Goal: Task Accomplishment & Management: Use online tool/utility

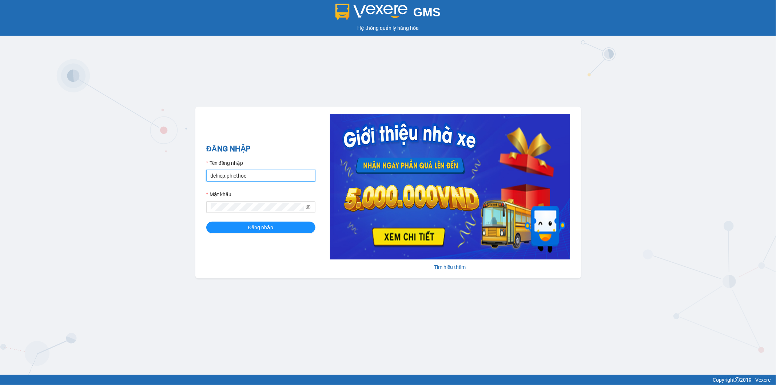
click at [257, 175] on input "dchiep.phiethoc" at bounding box center [260, 176] width 109 height 12
click at [268, 179] on input "dchiep.phiethoc" at bounding box center [260, 176] width 109 height 12
click at [288, 175] on input "dchiep.phiethoc" at bounding box center [260, 176] width 109 height 12
click at [301, 172] on input "dchiep.phiethoc" at bounding box center [260, 176] width 109 height 12
type input "bqtuan.phiethoc"
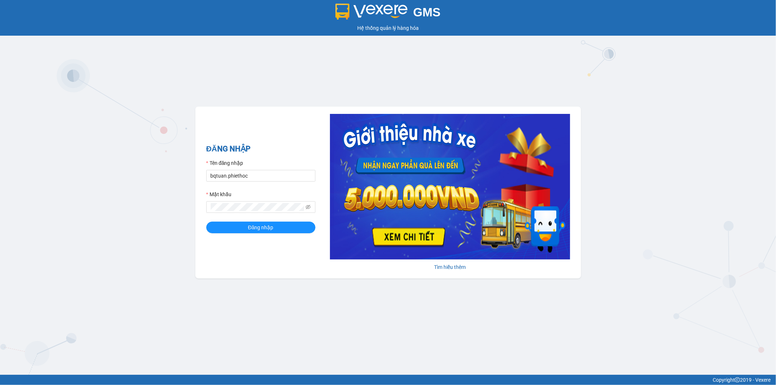
click at [242, 235] on div "ĐĂNG NHẬP Tên đăng nhập bqtuan.phiethoc Mật khẩu Đăng nhập" at bounding box center [260, 192] width 109 height 99
click at [256, 230] on span "Đăng nhập" at bounding box center [260, 227] width 25 height 8
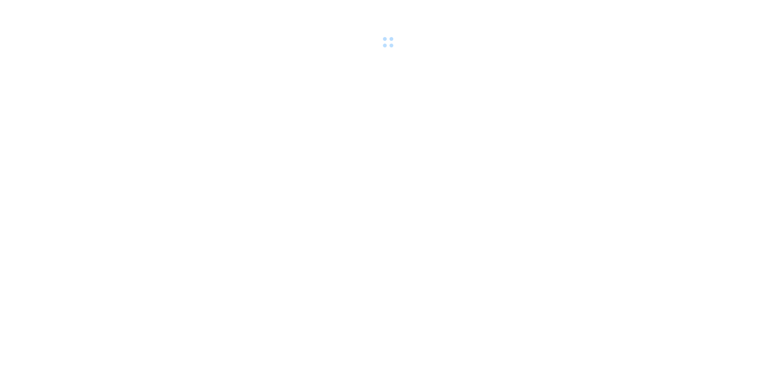
click at [487, 23] on div at bounding box center [388, 25] width 776 height 50
click at [490, 19] on div at bounding box center [388, 25] width 776 height 50
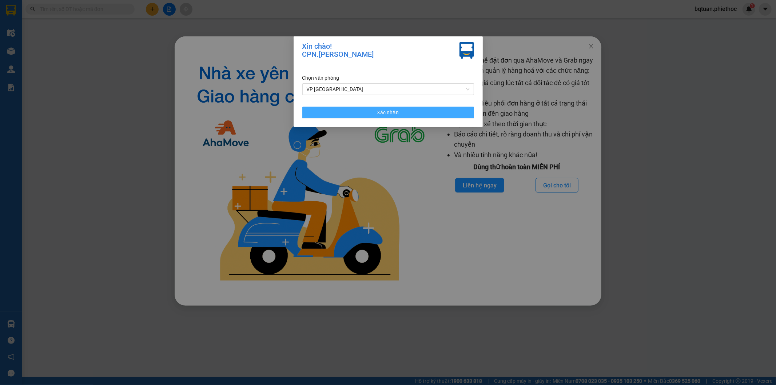
click at [392, 110] on span "Xác nhận" at bounding box center [388, 112] width 22 height 8
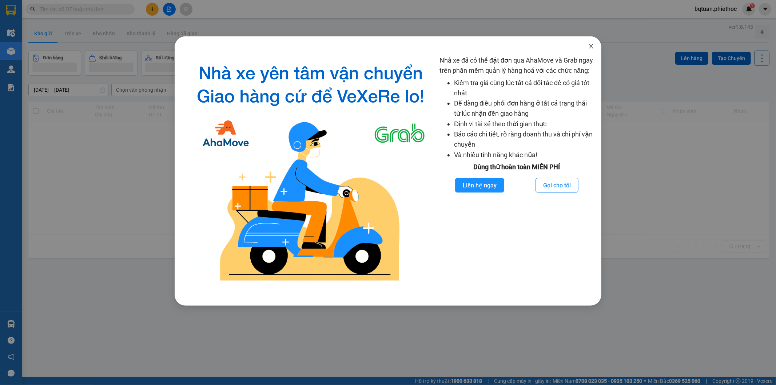
click at [590, 50] on span "Close" at bounding box center [591, 46] width 20 height 20
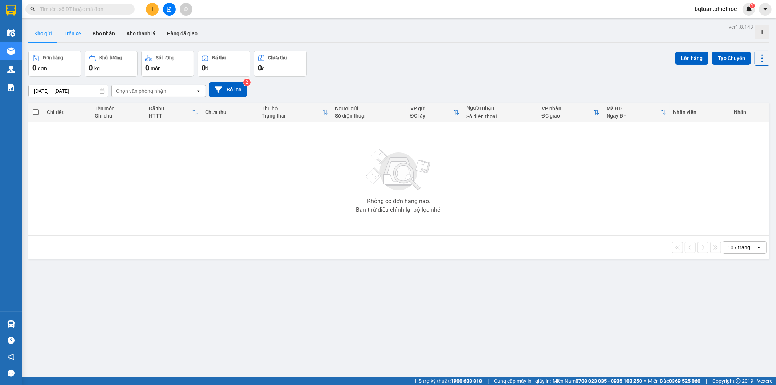
click at [78, 32] on button "Trên xe" at bounding box center [72, 33] width 29 height 17
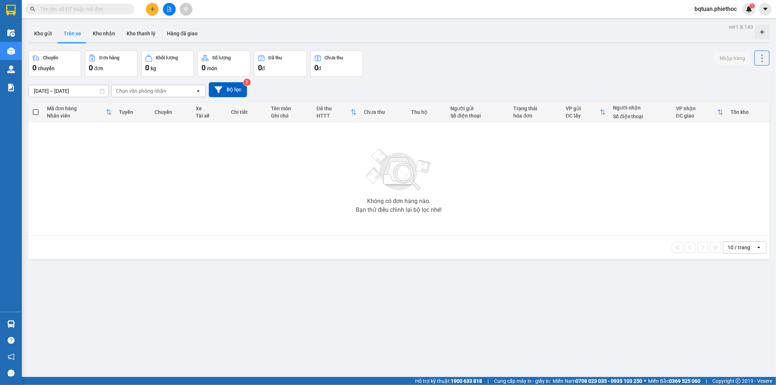
drag, startPoint x: 595, startPoint y: 45, endPoint x: 538, endPoint y: 38, distance: 57.2
click at [581, 41] on div "ver 1.8.143 Kho gửi Trên xe Kho nhận Kho thanh lý Hàng đã giao Chuyến 0 chuyến …" at bounding box center [398, 214] width 747 height 385
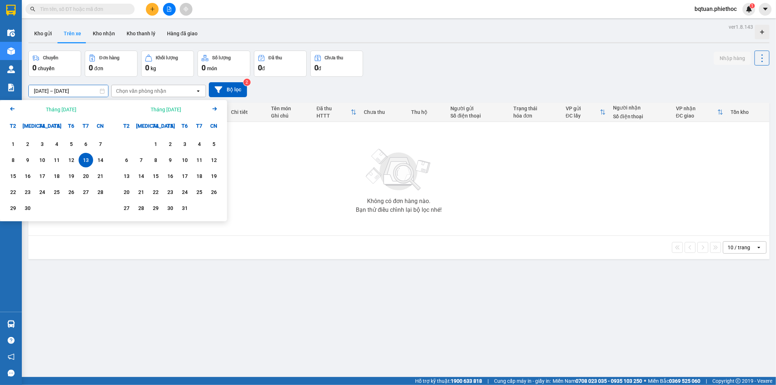
click at [55, 89] on input "13/09/2025 – 13/09/2025" at bounding box center [68, 91] width 79 height 12
drag, startPoint x: 76, startPoint y: 161, endPoint x: 98, endPoint y: 159, distance: 21.9
click at [79, 159] on div "8 9 10 11 12 13 14" at bounding box center [57, 160] width 102 height 15
click at [88, 159] on div "13" at bounding box center [86, 160] width 10 height 9
click at [74, 159] on div "12" at bounding box center [71, 160] width 10 height 9
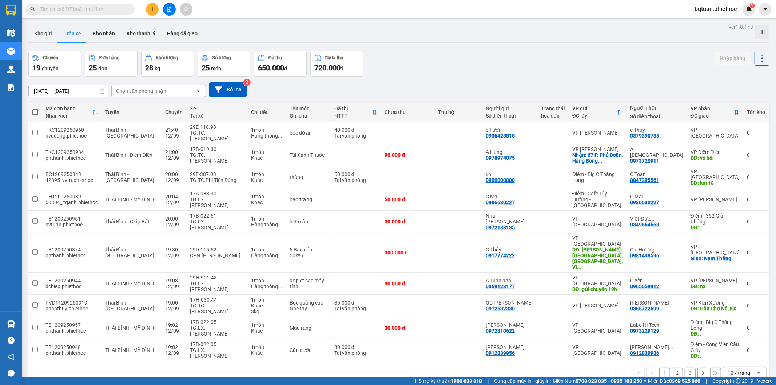
drag, startPoint x: 424, startPoint y: 63, endPoint x: 421, endPoint y: 59, distance: 4.4
click at [423, 60] on div "Chuyến 19 chuyến Đơn hàng 25 đơn Khối lượng 28 kg Số lượng 25 món Đã thu 650.00…" at bounding box center [398, 64] width 741 height 26
click at [736, 367] on div "10 / trang open" at bounding box center [745, 373] width 44 height 12
click at [183, 91] on div "Chọn văn phòng nhận" at bounding box center [154, 91] width 84 height 12
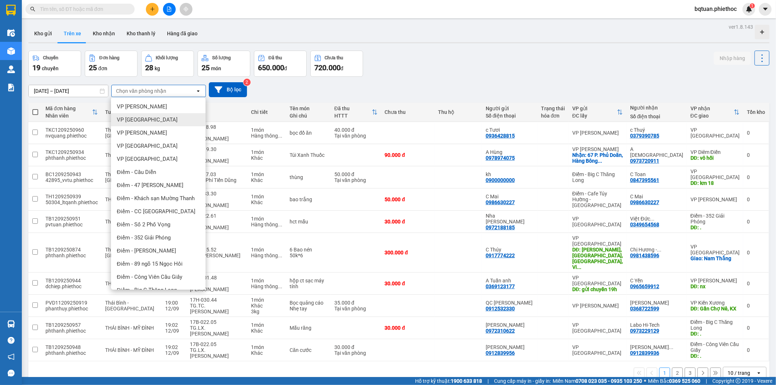
click at [146, 118] on span "VP Thái Bình" at bounding box center [147, 119] width 61 height 7
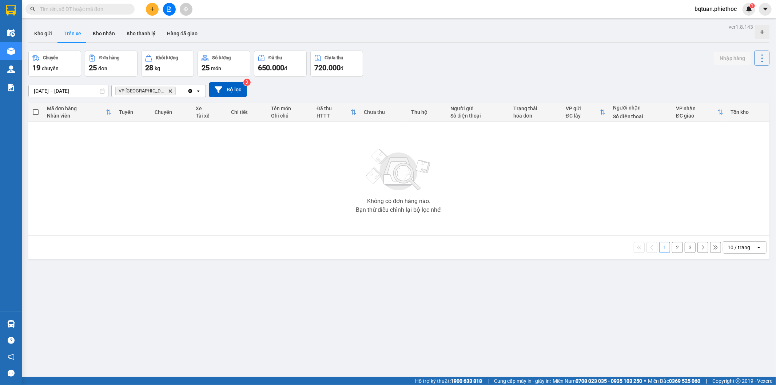
click at [731, 246] on div "10 / trang" at bounding box center [739, 247] width 23 height 7
click at [734, 331] on span "100 / trang" at bounding box center [736, 328] width 26 height 7
click at [168, 89] on icon "Delete" at bounding box center [170, 91] width 4 height 4
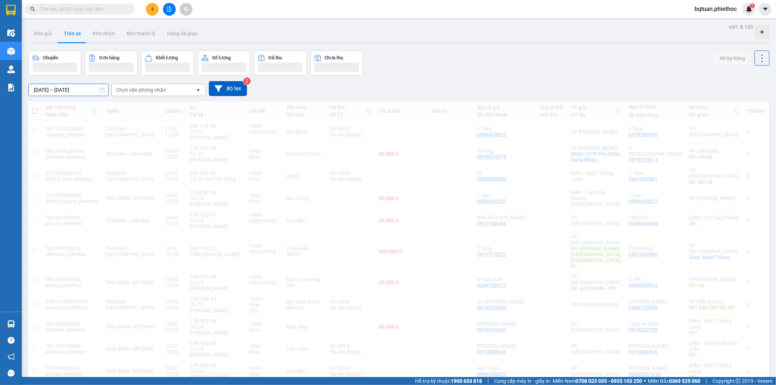
click at [71, 90] on input "12/09/2025 – 13/09/2025" at bounding box center [68, 90] width 79 height 12
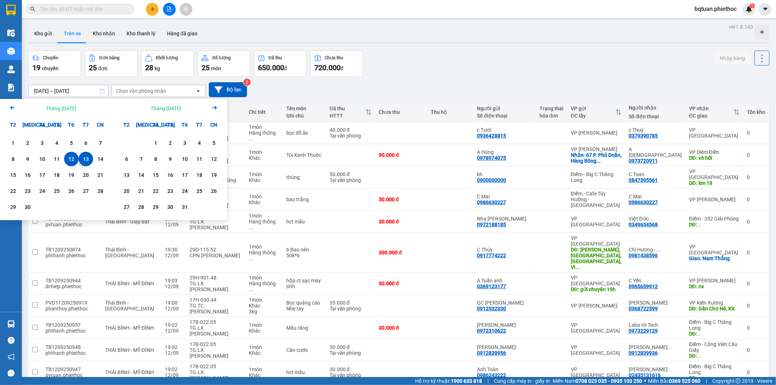
click at [82, 162] on div "13" at bounding box center [86, 159] width 10 height 9
type input "13/09/2025 – 13/09/2025"
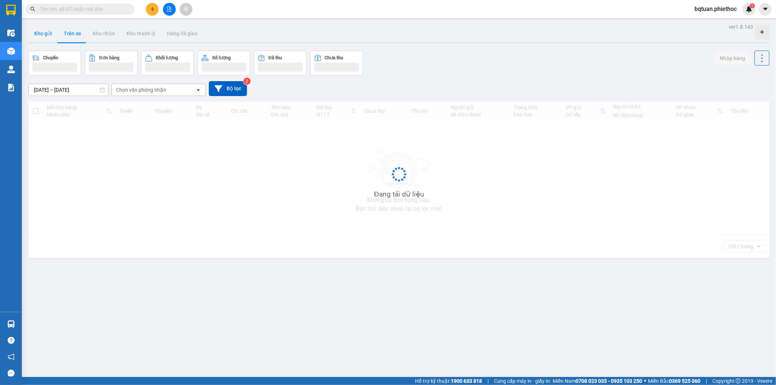
click at [39, 37] on button "Kho gửi" at bounding box center [42, 33] width 29 height 17
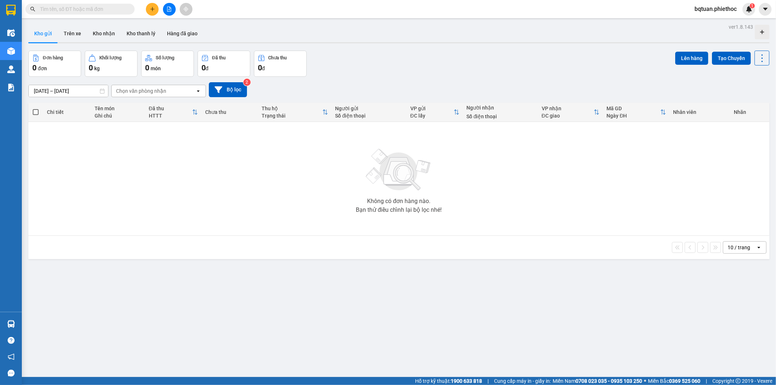
drag, startPoint x: 77, startPoint y: 92, endPoint x: 78, endPoint y: 98, distance: 5.9
click at [77, 92] on input "13/09/2025 – 13/09/2025" at bounding box center [68, 91] width 79 height 12
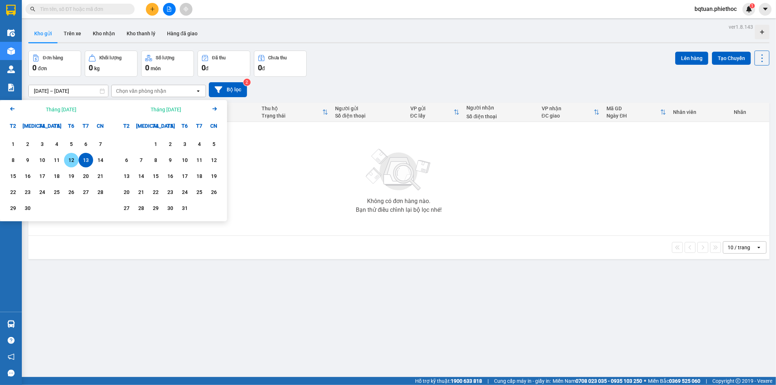
click at [72, 159] on div "12" at bounding box center [71, 160] width 10 height 9
click at [85, 160] on div "13" at bounding box center [86, 160] width 10 height 9
type input "12/09/2025 – 13/09/2025"
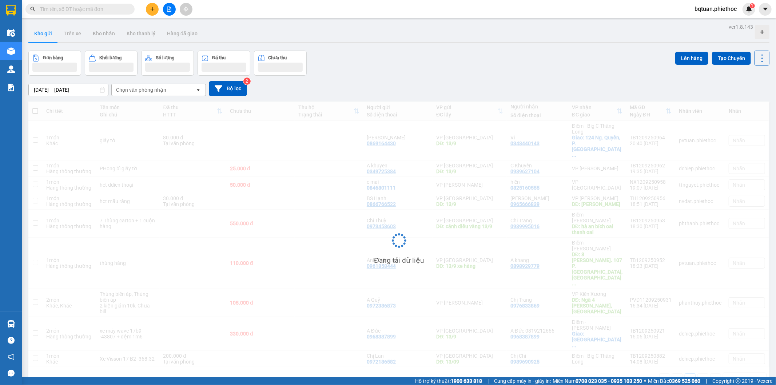
drag, startPoint x: 534, startPoint y: 55, endPoint x: 572, endPoint y: 123, distance: 77.7
click at [534, 61] on div "Đơn hàng Khối lượng Số lượng Đã thu Chưa thu Lên hàng Tạo Chuyến" at bounding box center [398, 63] width 741 height 25
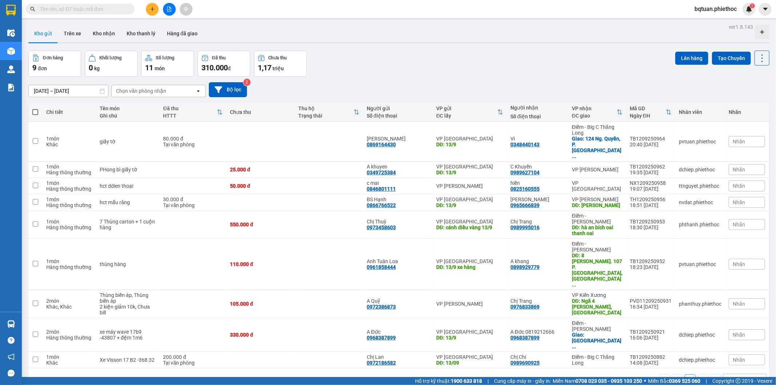
click at [735, 376] on div "10 / trang" at bounding box center [739, 379] width 23 height 7
click at [735, 311] on div "100 / trang" at bounding box center [739, 306] width 44 height 13
click at [115, 130] on td "giấy tờ" at bounding box center [127, 142] width 63 height 40
checkbox input "true"
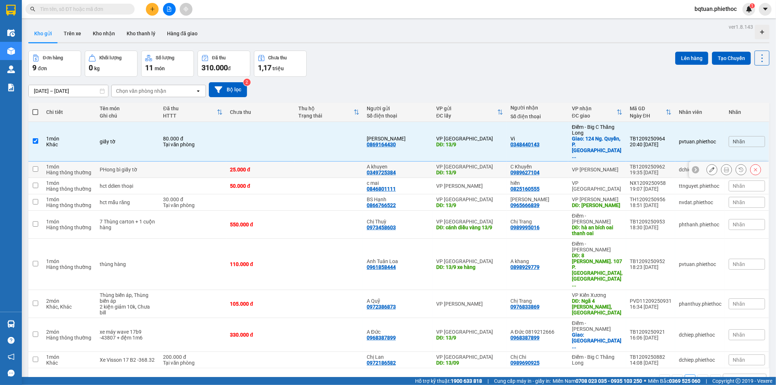
click at [115, 167] on div "PHong bì giấy tờ" at bounding box center [128, 170] width 56 height 6
checkbox input "true"
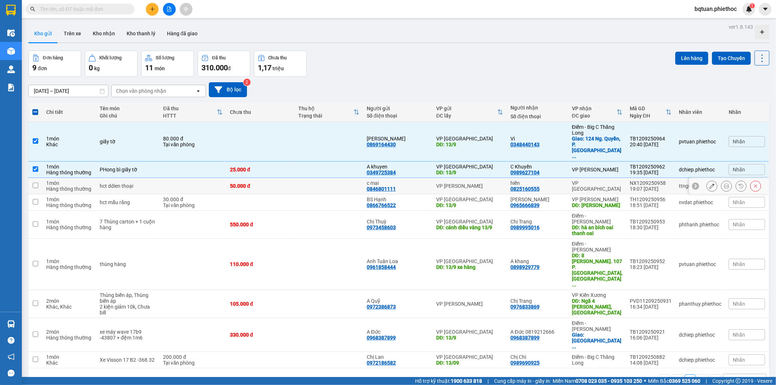
click at [124, 183] on div "hct ddien thoại" at bounding box center [128, 186] width 56 height 6
checkbox input "true"
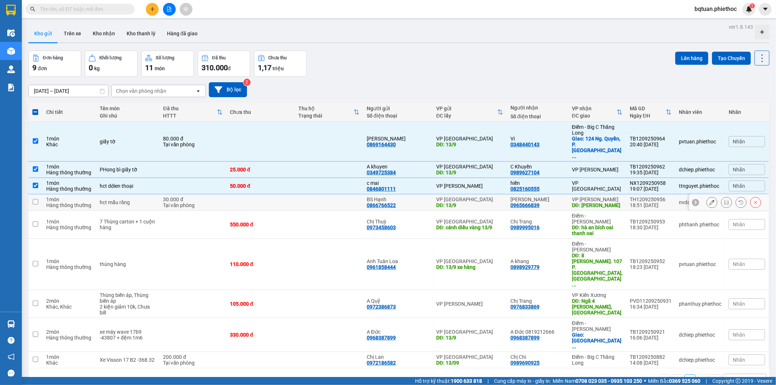
click at [146, 195] on td "hct mẫu răng" at bounding box center [127, 202] width 63 height 16
checkbox input "true"
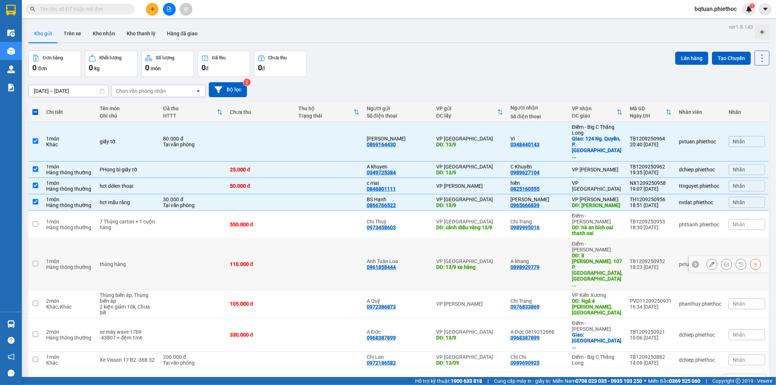
click at [180, 239] on td at bounding box center [193, 264] width 67 height 51
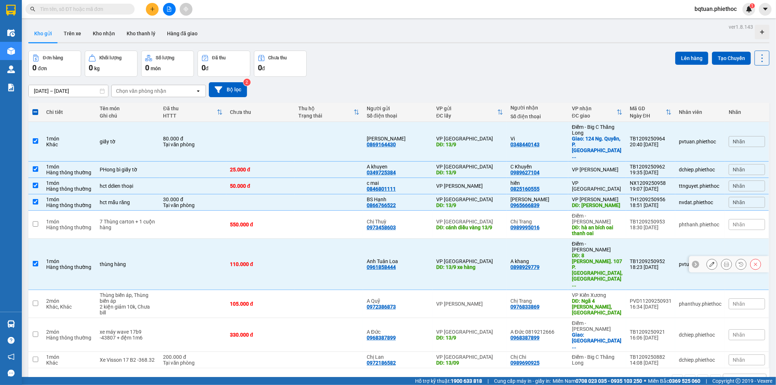
click at [463, 264] on div "DĐ: 13/9 xe hàng" at bounding box center [469, 267] width 67 height 6
checkbox input "false"
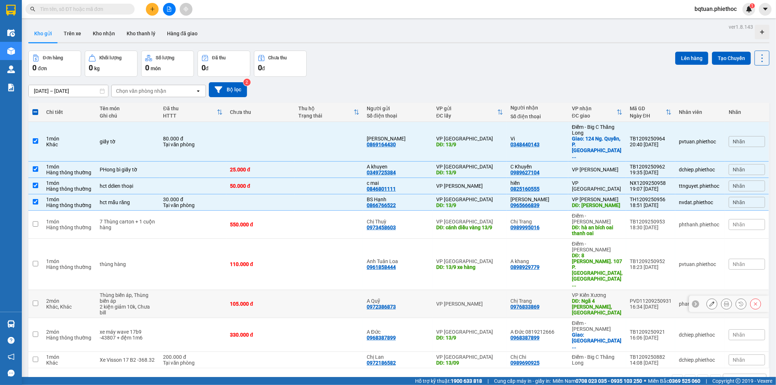
click at [463, 290] on td "VP Phạm Văn Đồng" at bounding box center [470, 304] width 74 height 28
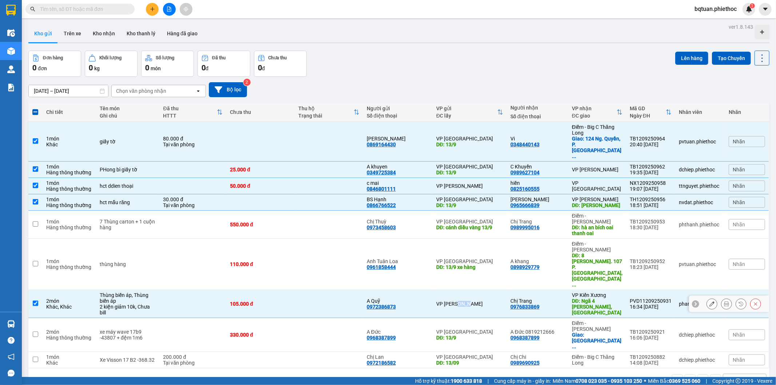
click at [463, 290] on td "VP Phạm Văn Đồng" at bounding box center [470, 304] width 74 height 28
checkbox input "false"
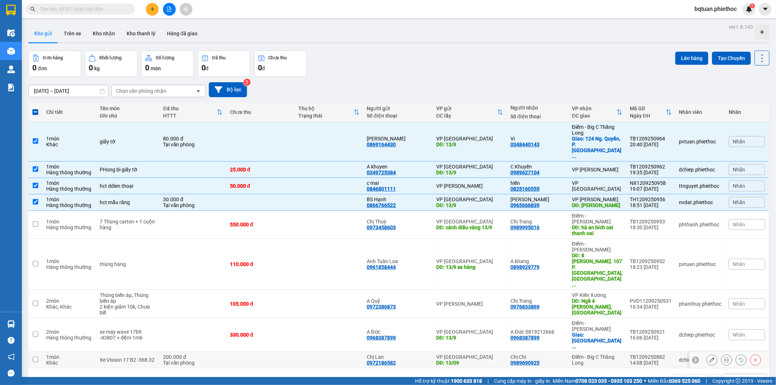
click at [479, 360] on div "DĐ: 13/09" at bounding box center [469, 363] width 67 height 6
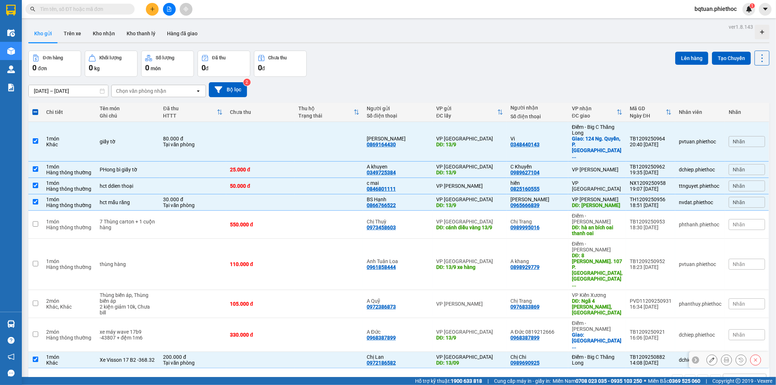
click at [321, 352] on td at bounding box center [329, 360] width 68 height 16
checkbox input "false"
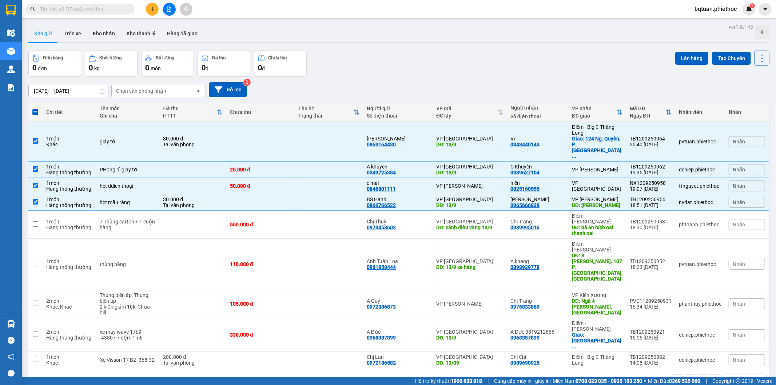
click at [585, 25] on div "Kho gửi Trên xe Kho nhận Kho thanh lý Hàng đã giao" at bounding box center [398, 34] width 741 height 19
click at [576, 178] on td "VP Tiền Hải" at bounding box center [597, 186] width 58 height 16
checkbox input "false"
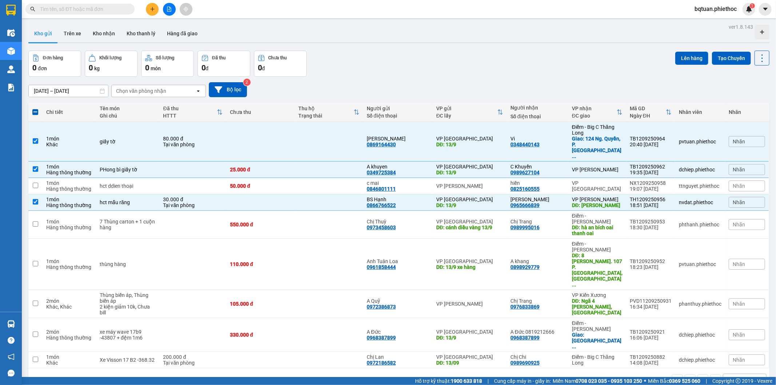
drag, startPoint x: 578, startPoint y: 45, endPoint x: 565, endPoint y: 37, distance: 14.9
click at [576, 40] on div "ver 1.8.143 Kho gửi Trên xe Kho nhận Kho thanh lý Hàng đã giao Đơn hàng 0 đơn K…" at bounding box center [398, 214] width 747 height 385
click at [562, 31] on div "Kho gửi Trên xe Kho nhận Kho thanh lý Hàng đã giao" at bounding box center [398, 34] width 741 height 19
click at [562, 32] on div "Kho gửi Trên xe Kho nhận Kho thanh lý Hàng đã giao" at bounding box center [398, 34] width 741 height 19
click at [562, 28] on div "Kho gửi Trên xe Kho nhận Kho thanh lý Hàng đã giao" at bounding box center [398, 34] width 741 height 19
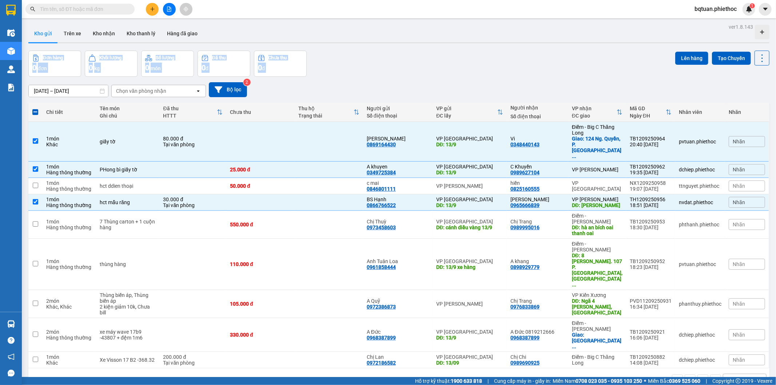
click at [562, 28] on div "Kho gửi Trên xe Kho nhận Kho thanh lý Hàng đã giao" at bounding box center [398, 34] width 741 height 19
click at [471, 23] on div "ver 1.8.143 Kho gửi Trên xe Kho nhận Kho thanh lý Hàng đã giao Đơn hàng 0 đơn K…" at bounding box center [398, 214] width 747 height 385
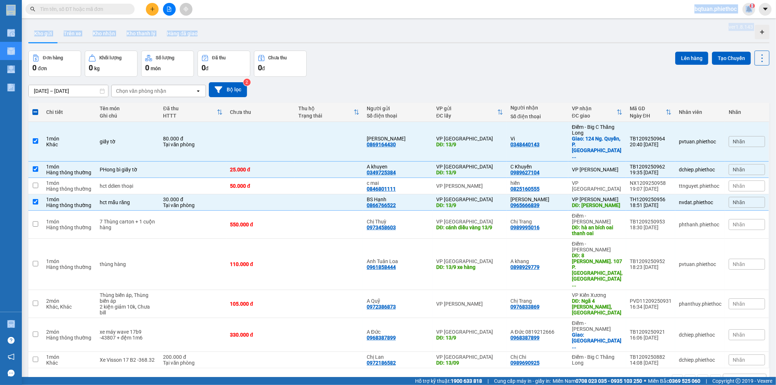
click at [368, 19] on section "Kết quả tìm kiếm ( 0 ) Bộ lọc No Data bqtuan.phiethoc 1 Điều hành xe Kho hàng m…" at bounding box center [388, 192] width 776 height 385
drag, startPoint x: 393, startPoint y: 28, endPoint x: 381, endPoint y: 4, distance: 27.2
click at [393, 28] on div "Kho gửi Trên xe Kho nhận Kho thanh lý Hàng đã giao" at bounding box center [398, 34] width 741 height 19
click at [388, 31] on div "Kho gửi Trên xe Kho nhận Kho thanh lý Hàng đã giao" at bounding box center [398, 34] width 741 height 19
drag, startPoint x: 388, startPoint y: 31, endPoint x: 20, endPoint y: 36, distance: 368.7
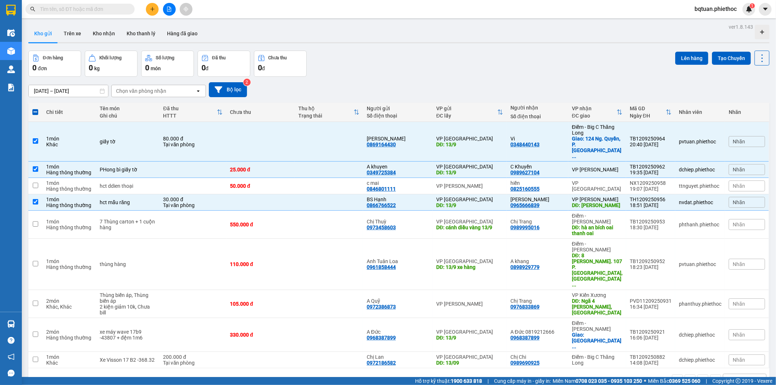
click at [365, 31] on div "Kho gửi Trên xe Kho nhận Kho thanh lý Hàng đã giao" at bounding box center [398, 34] width 741 height 19
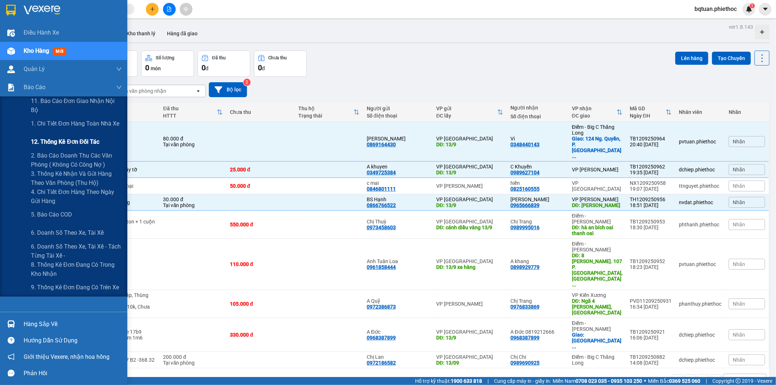
drag, startPoint x: 77, startPoint y: 126, endPoint x: 113, endPoint y: 136, distance: 37.7
click at [79, 129] on div "1. Chi tiết đơn hàng toàn nhà xe" at bounding box center [76, 124] width 91 height 18
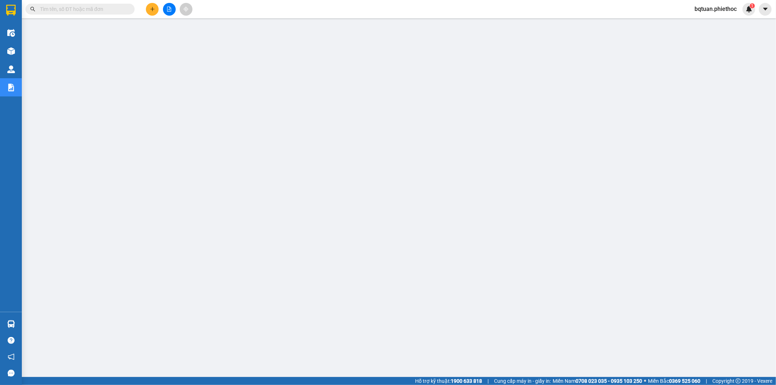
click at [335, 20] on main at bounding box center [388, 188] width 776 height 377
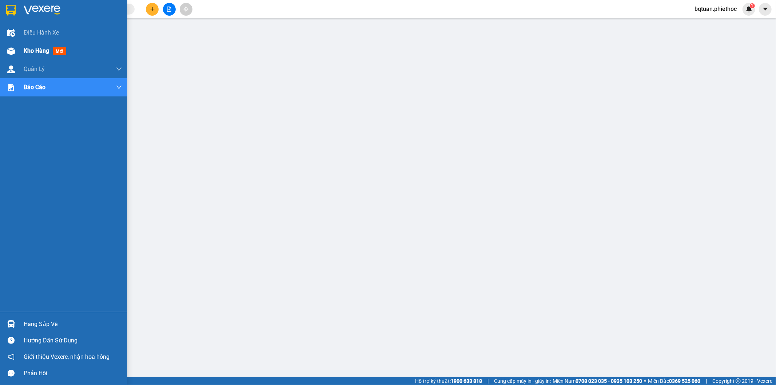
click at [22, 49] on div "Kho hàng mới" at bounding box center [63, 51] width 127 height 18
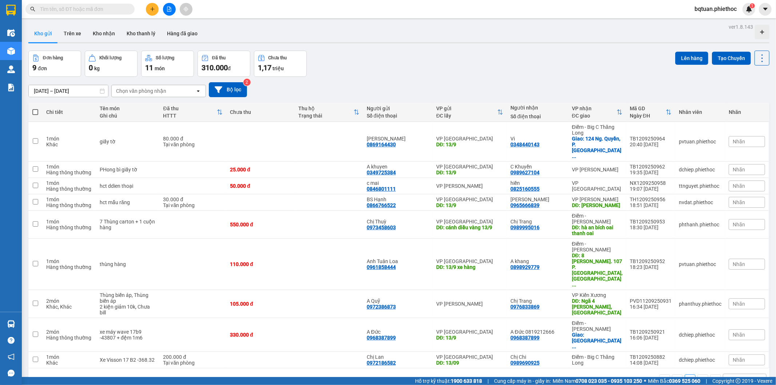
drag, startPoint x: 510, startPoint y: 61, endPoint x: 408, endPoint y: 57, distance: 102.0
click at [509, 61] on div "Đơn hàng 9 đơn Khối lượng 0 kg Số lượng 11 món Đã thu 310.000 đ Chưa thu 1,17 t…" at bounding box center [398, 64] width 741 height 26
click at [580, 75] on div "Đơn hàng 9 đơn Khối lượng 0 kg Số lượng 11 món Đã thu 310.000 đ Chưa thu 1,17 t…" at bounding box center [398, 64] width 741 height 26
drag, startPoint x: 510, startPoint y: 52, endPoint x: 504, endPoint y: 52, distance: 5.8
click at [503, 38] on div "Kho gửi Trên xe Kho nhận Kho thanh lý Hàng đã giao" at bounding box center [398, 34] width 741 height 19
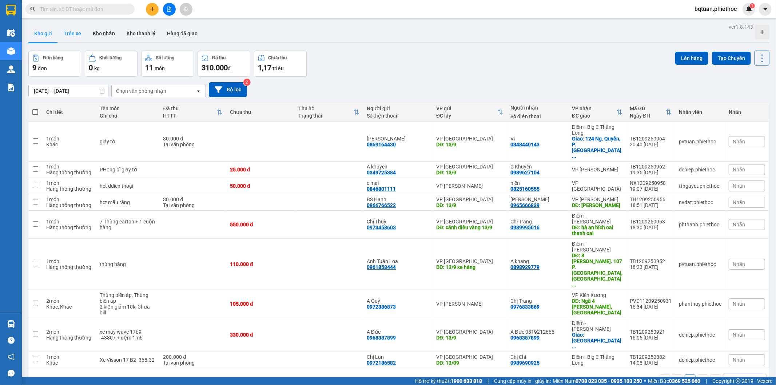
click at [61, 27] on button "Trên xe" at bounding box center [72, 33] width 29 height 17
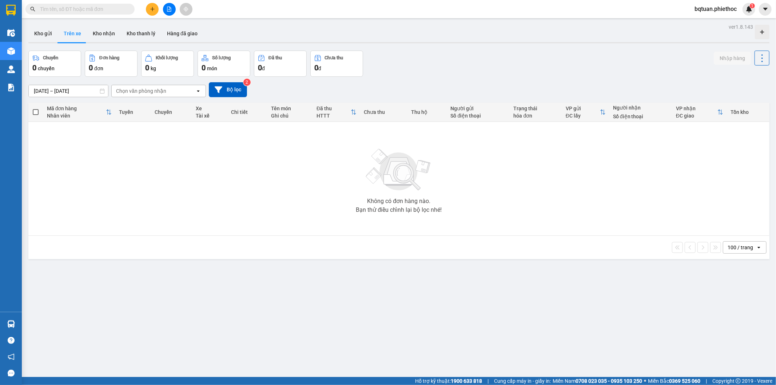
click at [571, 35] on div "Kho gửi Trên xe Kho nhận Kho thanh lý Hàng đã giao" at bounding box center [398, 34] width 741 height 19
click at [106, 27] on button "Kho nhận" at bounding box center [104, 33] width 34 height 17
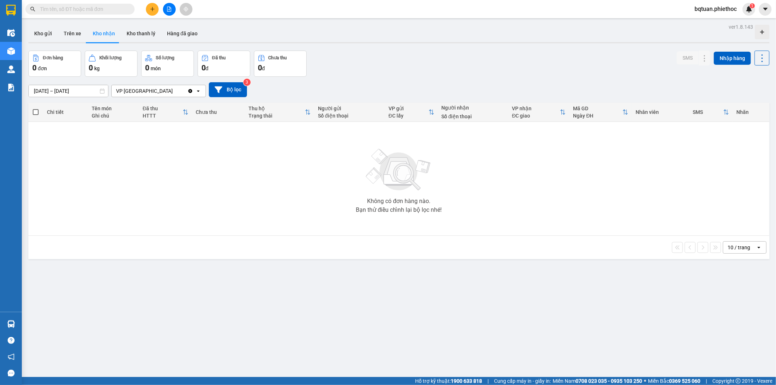
click at [740, 246] on div "10 / trang" at bounding box center [739, 247] width 23 height 7
click at [739, 330] on span "100 / trang" at bounding box center [736, 328] width 26 height 7
click at [46, 33] on button "Kho gửi" at bounding box center [42, 33] width 29 height 17
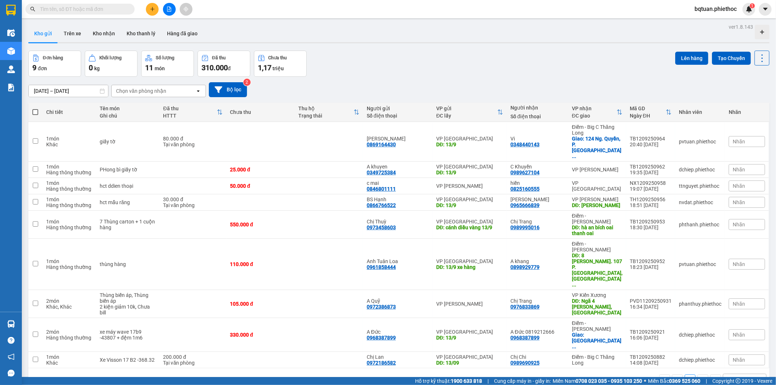
click at [463, 49] on div "ver 1.8.143 Kho gửi Trên xe Kho nhận Kho thanh lý Hàng đã giao Đơn hàng 9 đơn K…" at bounding box center [398, 214] width 747 height 385
click at [580, 135] on div "Điểm - Big C Thăng Long Giao: 124 Ng. Quyền, P. Quang ..." at bounding box center [597, 141] width 51 height 35
checkbox input "true"
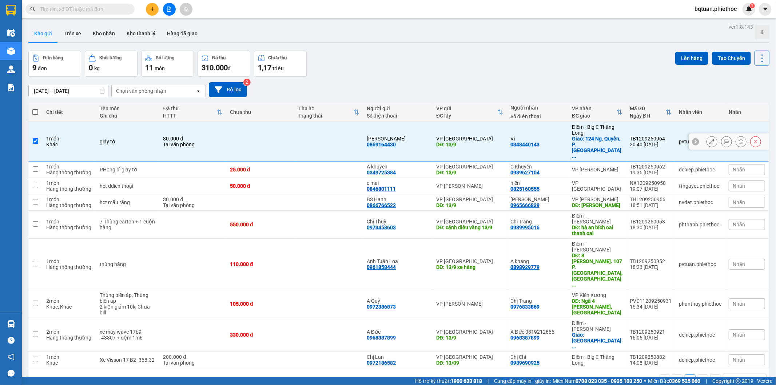
click at [579, 162] on td "VP Nguyễn Xiển" at bounding box center [597, 170] width 58 height 16
checkbox input "true"
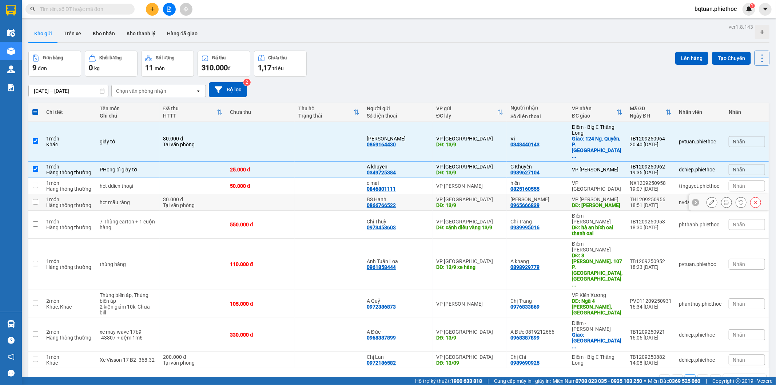
click at [594, 197] on div "VP Trần Khát Chân" at bounding box center [597, 200] width 51 height 6
checkbox input "true"
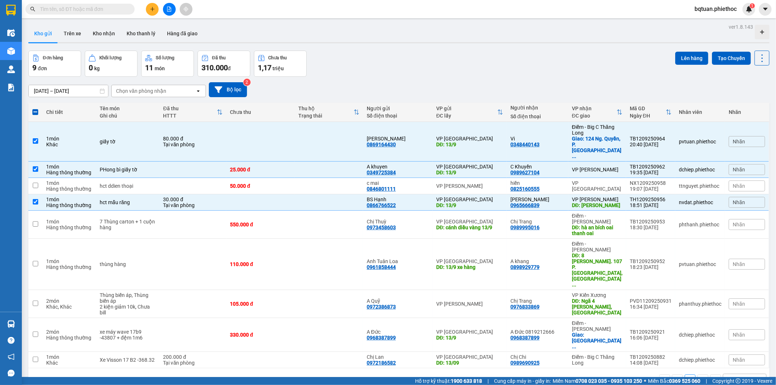
click at [506, 32] on div "Kho gửi Trên xe Kho nhận Kho thanh lý Hàng đã giao" at bounding box center [398, 34] width 741 height 19
click at [548, 45] on div "ver 1.8.143 Kho gửi Trên xe Kho nhận Kho thanh lý Hàng đã giao Đơn hàng 9 đơn K…" at bounding box center [398, 214] width 747 height 385
click at [526, 37] on div "Kho gửi Trên xe Kho nhận Kho thanh lý Hàng đã giao" at bounding box center [398, 34] width 741 height 19
click at [506, 39] on div "Kho gửi Trên xe Kho nhận Kho thanh lý Hàng đã giao" at bounding box center [398, 34] width 741 height 19
click at [509, 37] on div "Kho gửi Trên xe Kho nhận Kho thanh lý Hàng đã giao" at bounding box center [398, 34] width 741 height 19
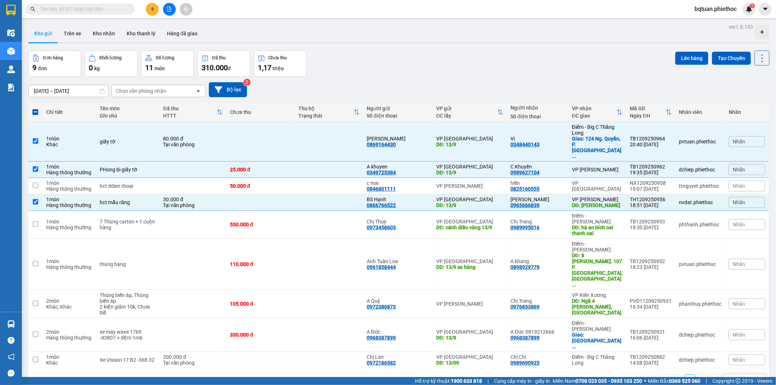
click at [509, 36] on div "Kho gửi Trên xe Kho nhận Kho thanh lý Hàng đã giao" at bounding box center [398, 34] width 741 height 19
click at [509, 34] on div "Kho gửi Trên xe Kho nhận Kho thanh lý Hàng đã giao" at bounding box center [398, 34] width 741 height 19
click at [502, 38] on div "Kho gửi Trên xe Kho nhận Kho thanh lý Hàng đã giao" at bounding box center [398, 34] width 741 height 19
click at [505, 38] on div "Kho gửi Trên xe Kho nhận Kho thanh lý Hàng đã giao" at bounding box center [398, 34] width 741 height 19
click at [506, 38] on div "Kho gửi Trên xe Kho nhận Kho thanh lý Hàng đã giao" at bounding box center [398, 34] width 741 height 19
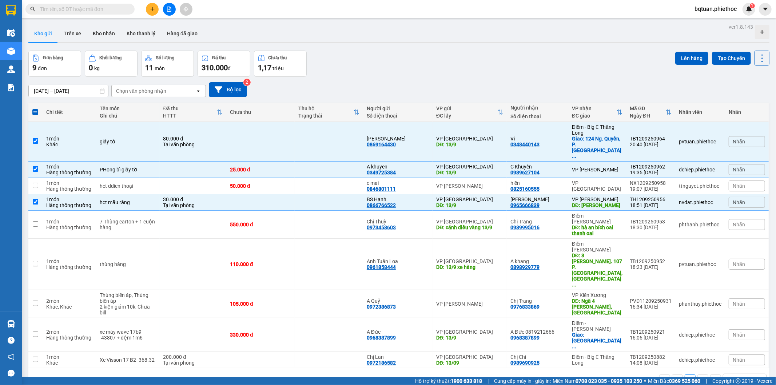
click at [506, 37] on div "Kho gửi Trên xe Kho nhận Kho thanh lý Hàng đã giao" at bounding box center [398, 34] width 741 height 19
click at [421, 44] on div "ver 1.8.143 Kho gửi Trên xe Kho nhận Kho thanh lý Hàng đã giao Đơn hàng 9 đơn K…" at bounding box center [398, 214] width 747 height 385
click at [396, 57] on div "Đơn hàng 9 đơn Khối lượng 0 kg Số lượng 11 món Đã thu 310.000 đ Chưa thu 1,17 t…" at bounding box center [398, 64] width 741 height 26
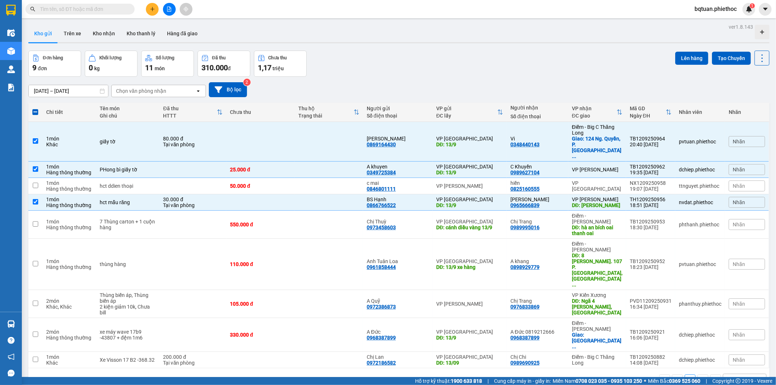
click at [402, 48] on div "ver 1.8.143 Kho gửi Trên xe Kho nhận Kho thanh lý Hàng đã giao Đơn hàng 9 đơn K…" at bounding box center [398, 214] width 747 height 385
click at [70, 32] on button "Trên xe" at bounding box center [72, 33] width 29 height 17
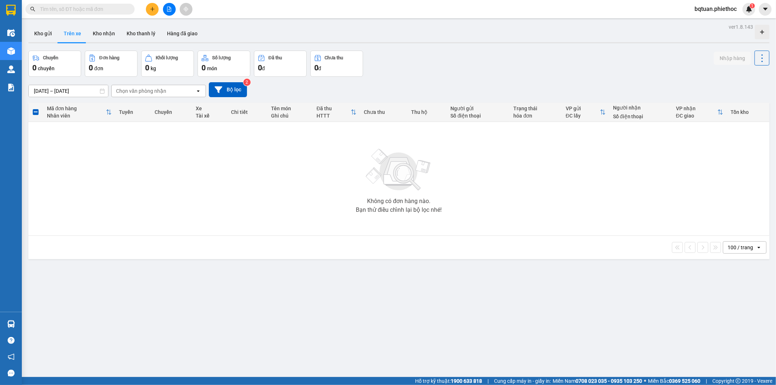
click at [530, 37] on div "Kho gửi Trên xe Kho nhận Kho thanh lý Hàng đã giao" at bounding box center [398, 34] width 741 height 19
drag, startPoint x: 503, startPoint y: 28, endPoint x: 339, endPoint y: 27, distance: 164.1
click at [497, 23] on div "ver 1.8.143 Kho gửi Trên xe Kho nhận Kho thanh lý Hàng đã giao Chuyến 0 chuyến …" at bounding box center [398, 214] width 747 height 385
drag, startPoint x: 33, startPoint y: 28, endPoint x: 181, endPoint y: 22, distance: 147.9
click at [33, 28] on button "Kho gửi" at bounding box center [42, 33] width 29 height 17
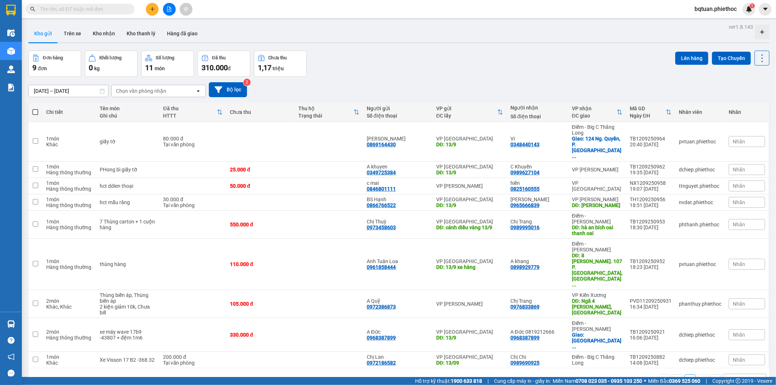
click at [580, 55] on div "Đơn hàng 9 đơn Khối lượng 0 kg Số lượng 11 món Đã thu 310.000 đ Chưa thu 1,17 t…" at bounding box center [398, 64] width 741 height 26
click at [583, 122] on th "VP nhận ĐC giao" at bounding box center [597, 112] width 58 height 19
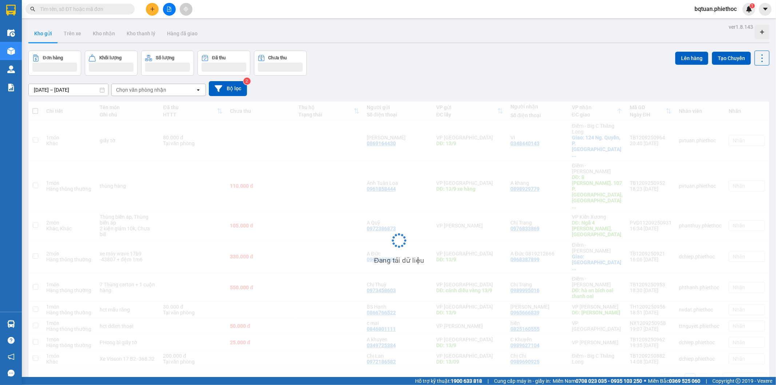
click at [584, 158] on div "Đang tải dữ liệu" at bounding box center [398, 246] width 741 height 289
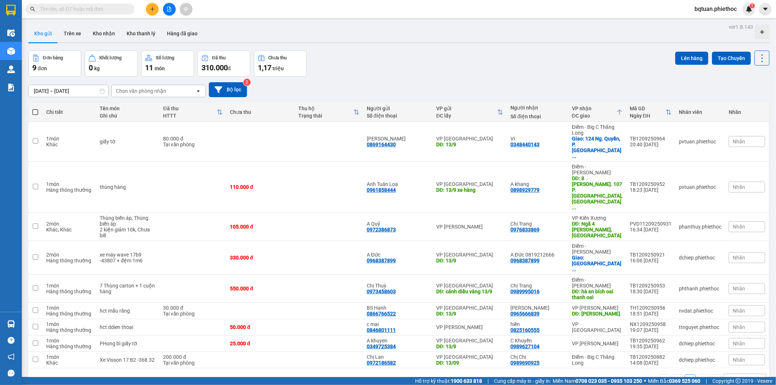
click at [621, 111] on th "VP nhận ĐC giao" at bounding box center [597, 112] width 58 height 19
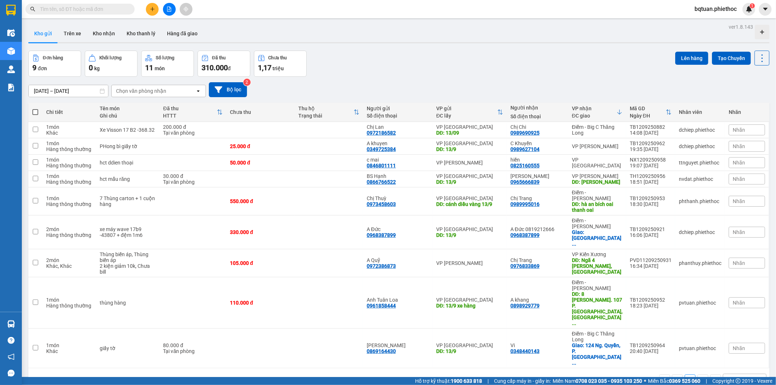
click at [618, 109] on div at bounding box center [620, 112] width 6 height 6
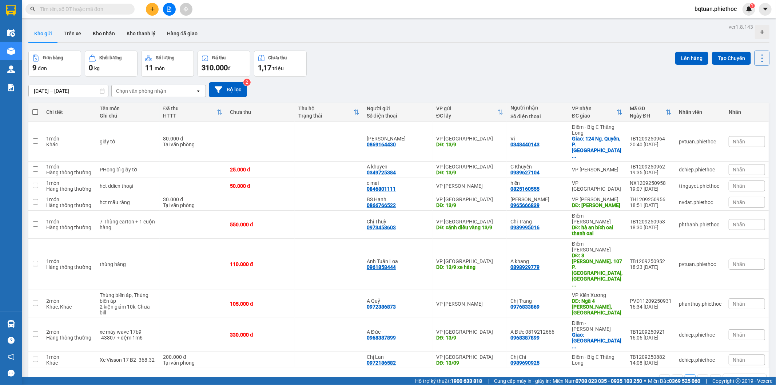
click at [506, 45] on div "ver 1.8.143 Kho gửi Trên xe Kho nhận Kho thanh lý Hàng đã giao Đơn hàng 9 đơn K…" at bounding box center [398, 214] width 747 height 385
click at [518, 27] on div "Kho gửi Trên xe Kho nhận Kho thanh lý Hàng đã giao" at bounding box center [398, 34] width 741 height 19
click at [479, 59] on div "Đơn hàng 9 đơn Khối lượng 0 kg Số lượng 11 món Đã thu 310.000 đ Chưa thu 1,17 t…" at bounding box center [398, 64] width 741 height 26
click at [486, 60] on div "Đơn hàng 9 đơn Khối lượng 0 kg Số lượng 11 món Đã thu 310.000 đ Chưa thu 1,17 t…" at bounding box center [398, 64] width 741 height 26
click at [490, 61] on div "Đơn hàng 9 đơn Khối lượng 0 kg Số lượng 11 món Đã thu 310.000 đ Chưa thu 1,17 t…" at bounding box center [398, 64] width 741 height 26
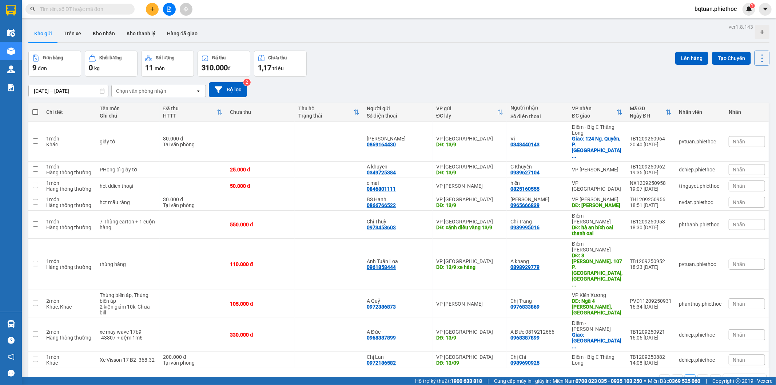
click at [495, 61] on div "Đơn hàng 9 đơn Khối lượng 0 kg Số lượng 11 món Đã thu 310.000 đ Chưa thu 1,17 t…" at bounding box center [398, 64] width 741 height 26
click at [496, 60] on div "Đơn hàng 9 đơn Khối lượng 0 kg Số lượng 11 món Đã thu 310.000 đ Chưa thu 1,17 t…" at bounding box center [398, 64] width 741 height 26
click at [457, 35] on div "Kho gửi Trên xe Kho nhận Kho thanh lý Hàng đã giao" at bounding box center [398, 34] width 741 height 19
drag, startPoint x: 67, startPoint y: 31, endPoint x: 89, endPoint y: 27, distance: 22.7
click at [67, 31] on button "Trên xe" at bounding box center [72, 33] width 29 height 17
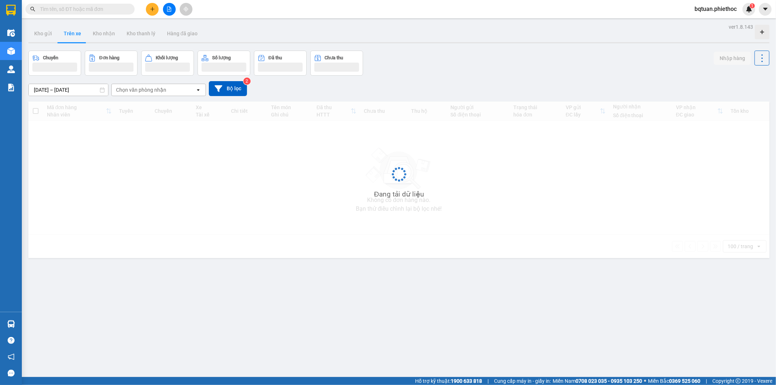
drag, startPoint x: 464, startPoint y: 37, endPoint x: 464, endPoint y: 29, distance: 7.3
click at [464, 29] on div "Kho gửi Trên xe Kho nhận Kho thanh lý Hàng đã giao" at bounding box center [398, 34] width 741 height 19
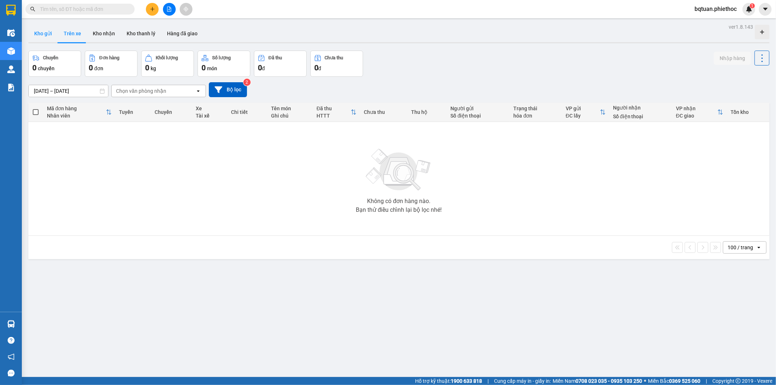
click at [36, 36] on button "Kho gửi" at bounding box center [42, 33] width 29 height 17
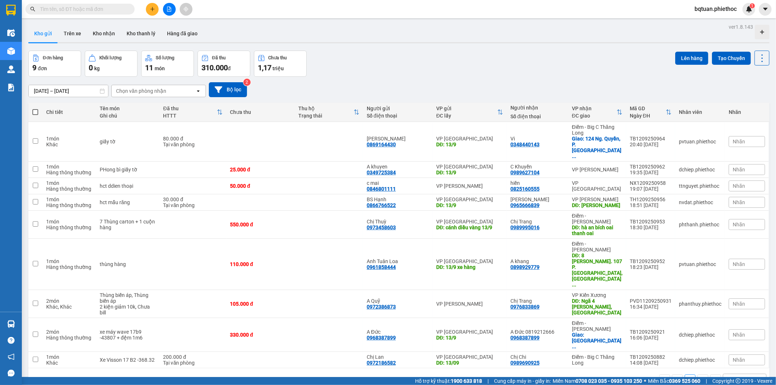
click at [447, 37] on div "Kho gửi Trên xe Kho nhận Kho thanh lý Hàng đã giao" at bounding box center [398, 34] width 741 height 19
click at [438, 40] on div "Kho gửi Trên xe Kho nhận Kho thanh lý Hàng đã giao" at bounding box center [398, 34] width 741 height 19
drag, startPoint x: 284, startPoint y: 135, endPoint x: 528, endPoint y: 99, distance: 246.8
click at [285, 135] on td at bounding box center [260, 142] width 68 height 40
checkbox input "true"
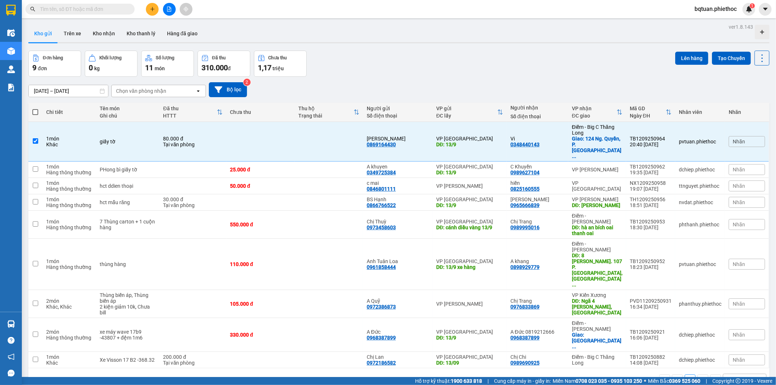
click at [630, 71] on div "Đơn hàng 9 đơn Khối lượng 0 kg Số lượng 11 món Đã thu 310.000 đ Chưa thu 1,17 t…" at bounding box center [398, 64] width 741 height 26
click at [686, 56] on button "Lên hàng" at bounding box center [691, 58] width 33 height 13
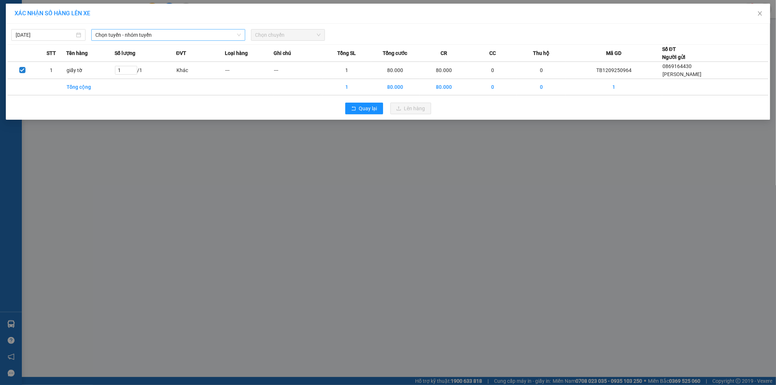
click at [188, 38] on span "Chọn tuyến - nhóm tuyến" at bounding box center [168, 34] width 145 height 11
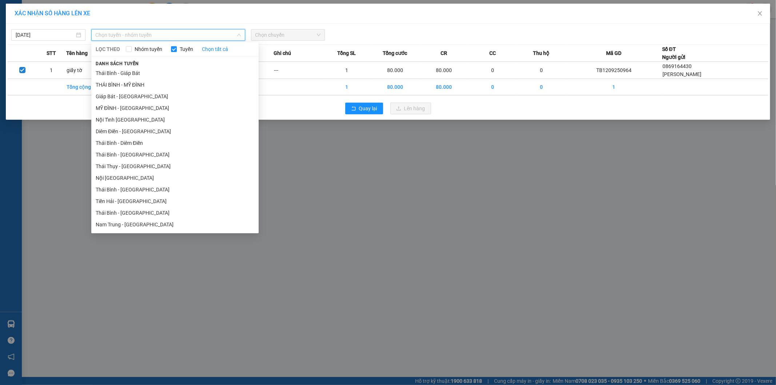
drag, startPoint x: 157, startPoint y: 87, endPoint x: 242, endPoint y: 49, distance: 93.2
click at [157, 86] on li "THÁI BÌNH - MỸ ĐÌNH" at bounding box center [174, 85] width 167 height 12
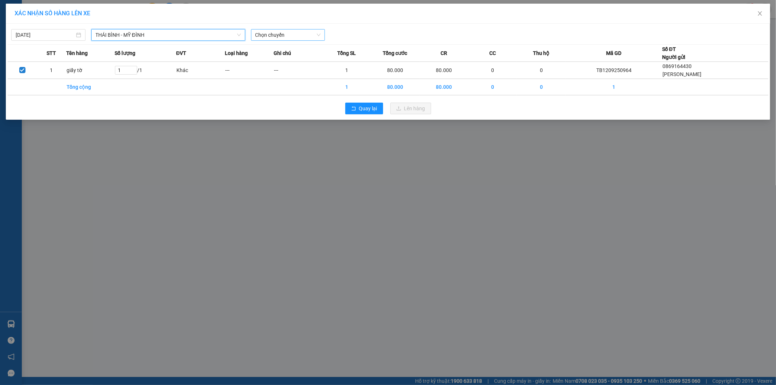
click at [295, 33] on span "Chọn chuyến" at bounding box center [288, 34] width 66 height 11
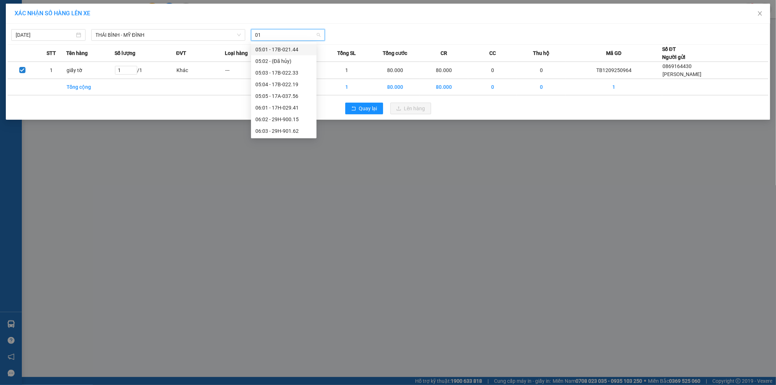
type input "015"
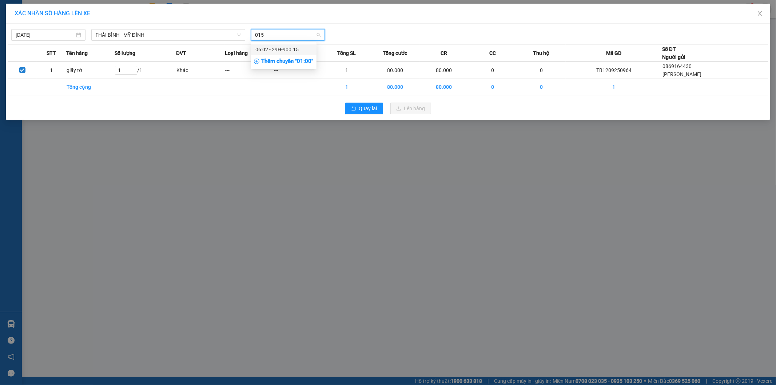
click at [285, 52] on div "06:02 - 29H-900.15" at bounding box center [283, 49] width 57 height 8
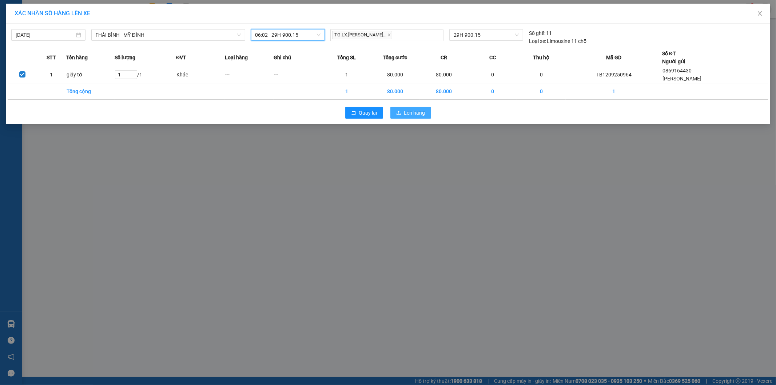
click at [415, 117] on button "Lên hàng" at bounding box center [410, 113] width 41 height 12
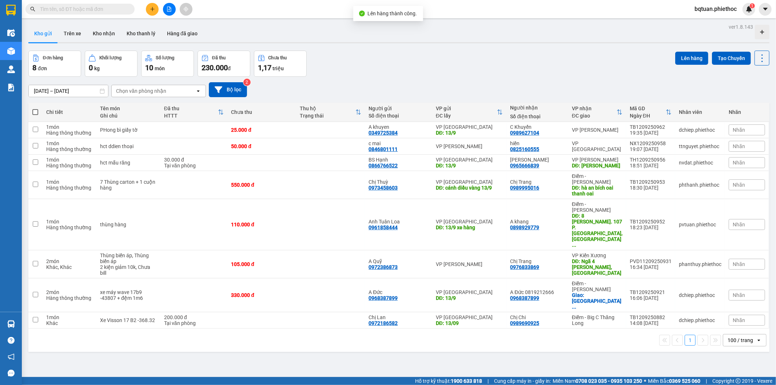
click at [457, 65] on div "Đơn hàng 8 đơn Khối lượng 0 kg Số lượng 10 món Đã thu 230.000 đ Chưa thu 1,17 t…" at bounding box center [398, 64] width 741 height 26
drag, startPoint x: 479, startPoint y: 63, endPoint x: 487, endPoint y: 62, distance: 7.7
click at [481, 62] on div "Đơn hàng 8 đơn Khối lượng 0 kg Số lượng 10 món Đã thu 230.000 đ Chưa thu 1,17 t…" at bounding box center [398, 64] width 741 height 26
click at [479, 71] on div "Đơn hàng 8 đơn Khối lượng 0 kg Số lượng 10 món Đã thu 230.000 đ Chưa thu 1,17 t…" at bounding box center [398, 64] width 741 height 26
click at [570, 146] on td "VP Tiền Hải" at bounding box center [597, 146] width 58 height 16
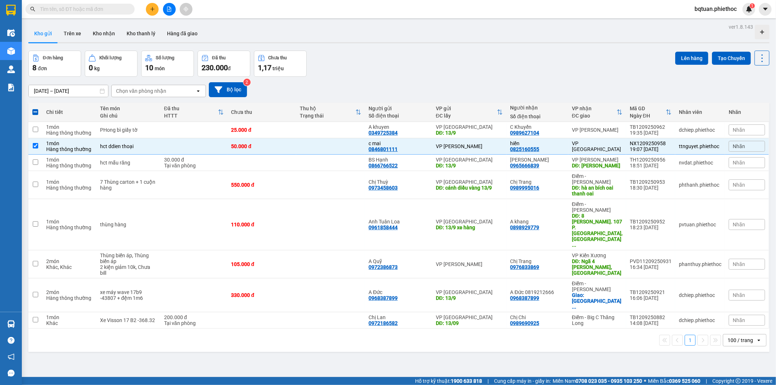
click at [491, 55] on div "Đơn hàng 8 đơn Khối lượng 0 kg Số lượng 10 món Đã thu 230.000 đ Chưa thu 1,17 t…" at bounding box center [398, 64] width 741 height 26
click at [645, 55] on div "Đơn hàng 8 đơn Khối lượng 0 kg Số lượng 10 món Đã thu 230.000 đ Chưa thu 1,17 t…" at bounding box center [398, 64] width 741 height 26
click at [590, 145] on div "VP Tiền Hải" at bounding box center [597, 146] width 51 height 12
checkbox input "false"
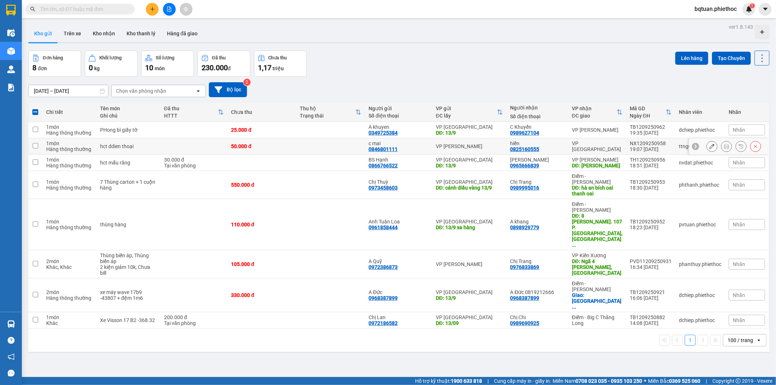
click at [586, 122] on th "VP nhận ĐC giao" at bounding box center [597, 112] width 58 height 19
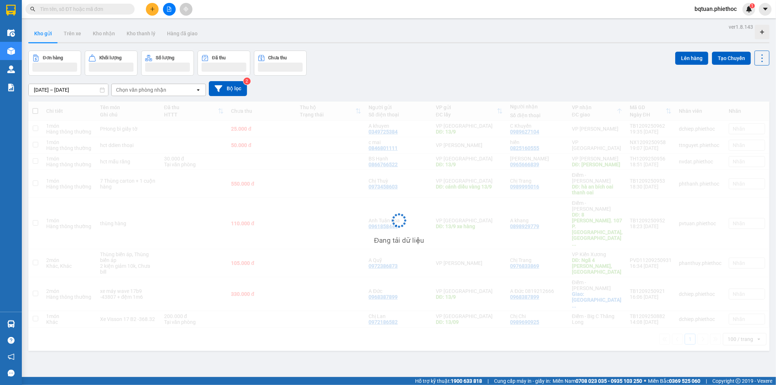
drag, startPoint x: 585, startPoint y: 60, endPoint x: 585, endPoint y: 65, distance: 4.4
click at [583, 60] on div "Đơn hàng Khối lượng Số lượng Đã thu Chưa thu Lên hàng Tạo Chuyến" at bounding box center [398, 63] width 741 height 25
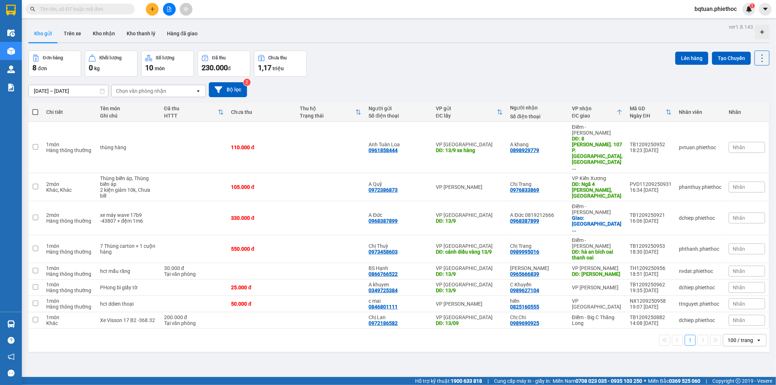
drag, startPoint x: 612, startPoint y: 112, endPoint x: 615, endPoint y: 114, distance: 3.9
click at [613, 113] on div "VP nhận ĐC giao" at bounding box center [597, 112] width 51 height 15
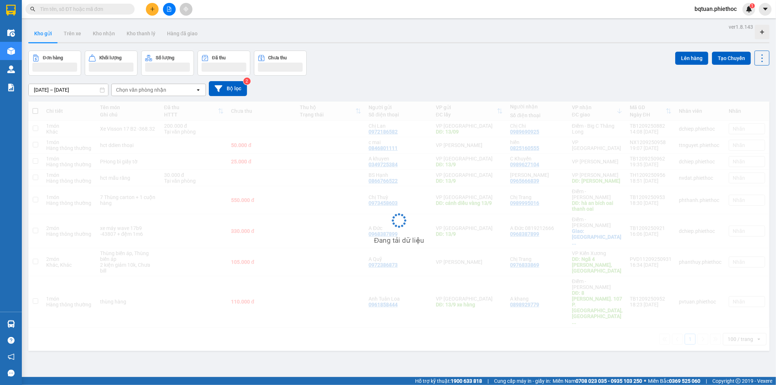
click at [615, 111] on div "Chi tiết Tên món Ghi chú Đã thu HTTT Chưa thu Thu hộ Trạng thái Người gửi Số đi…" at bounding box center [398, 226] width 741 height 249
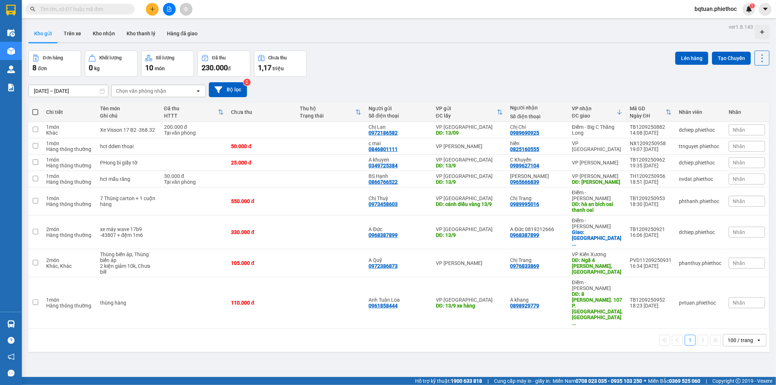
click at [619, 114] on th "VP nhận ĐC giao" at bounding box center [597, 112] width 58 height 19
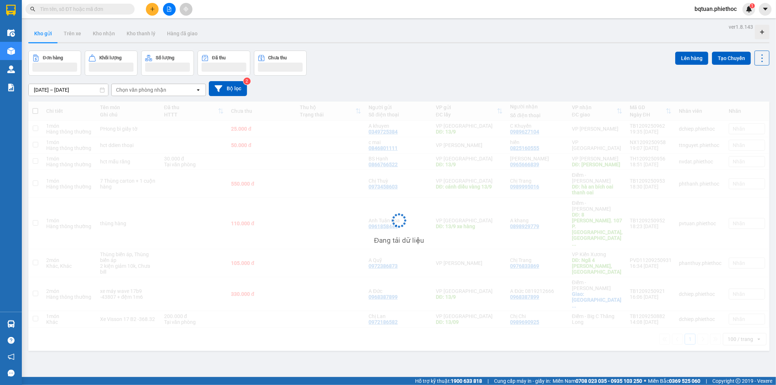
drag, startPoint x: 579, startPoint y: 65, endPoint x: 596, endPoint y: 96, distance: 35.7
click at [584, 73] on div "Đơn hàng Khối lượng Số lượng Đã thu Chưa thu Lên hàng Tạo Chuyến" at bounding box center [398, 63] width 741 height 25
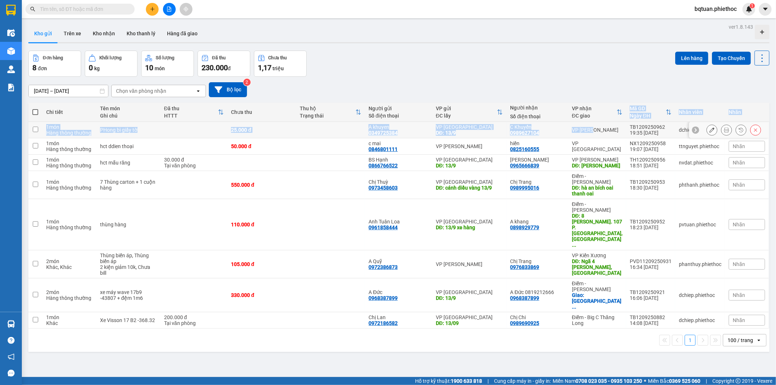
click at [594, 124] on table "Chi tiết Tên món Ghi chú Đã thu HTTT Chưa thu Thu hộ Trạng thái Người gửi Số đi…" at bounding box center [398, 216] width 741 height 226
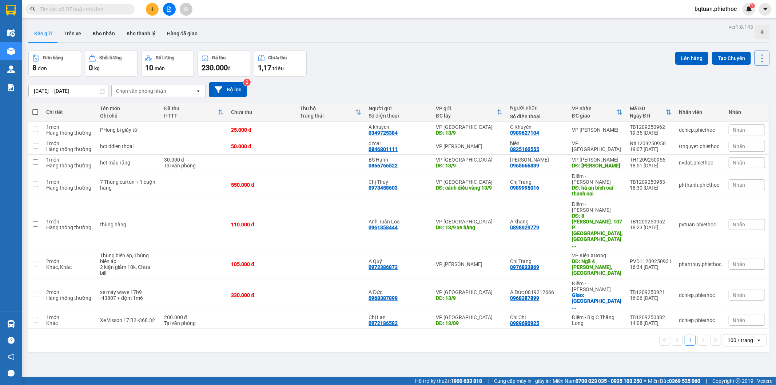
click at [552, 68] on div "Đơn hàng 8 đơn Khối lượng 0 kg Số lượng 10 món Đã thu 230.000 đ Chưa thu 1,17 t…" at bounding box center [398, 64] width 741 height 26
drag, startPoint x: 575, startPoint y: 128, endPoint x: 581, endPoint y: 67, distance: 61.4
click at [575, 128] on div "VP Nguyễn Xiển" at bounding box center [597, 130] width 51 height 6
checkbox input "true"
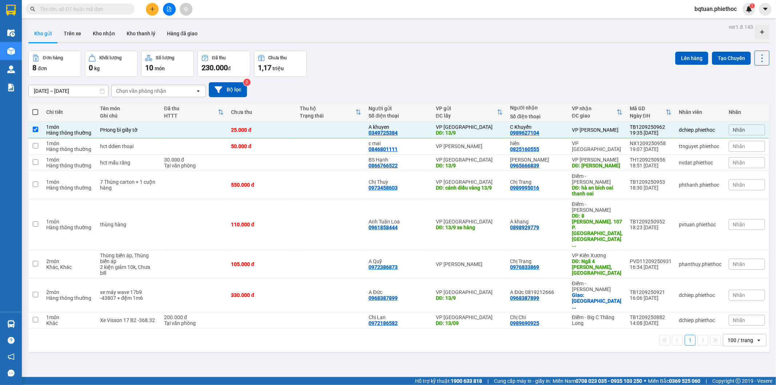
drag, startPoint x: 594, startPoint y: 19, endPoint x: 639, endPoint y: 26, distance: 45.0
click at [597, 19] on main "ver 1.8.143 Kho gửi Trên xe Kho nhận Kho thanh lý Hàng đã giao Đơn hàng 8 đơn K…" at bounding box center [388, 188] width 776 height 377
click at [693, 55] on button "Lên hàng" at bounding box center [691, 58] width 33 height 13
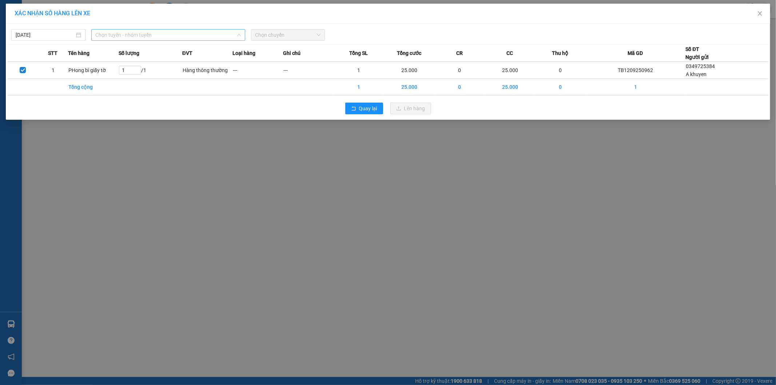
click at [233, 35] on span "Chọn tuyến - nhóm tuyến" at bounding box center [168, 34] width 145 height 11
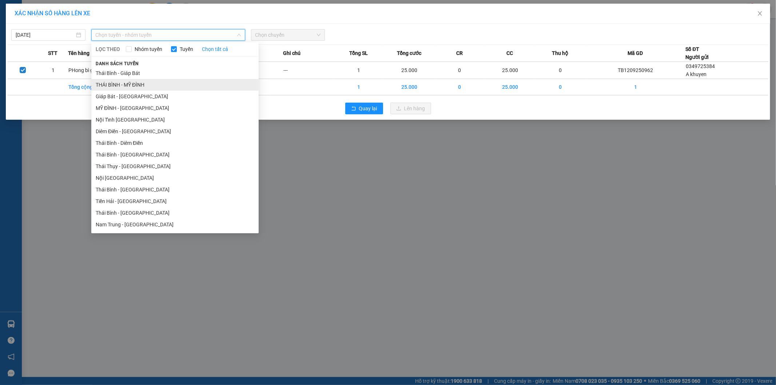
click at [169, 84] on li "THÁI BÌNH - MỸ ĐÌNH" at bounding box center [174, 85] width 167 height 12
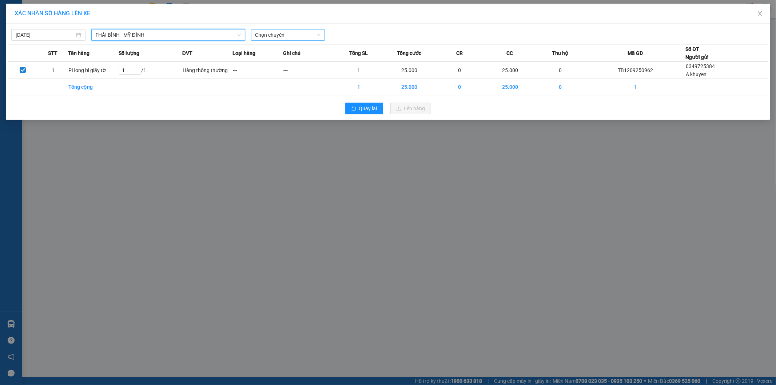
click at [287, 35] on span "Chọn chuyến" at bounding box center [288, 34] width 66 height 11
type input "41"
type input "03/09/2025"
click at [49, 38] on input "12/09/2025" at bounding box center [45, 35] width 59 height 8
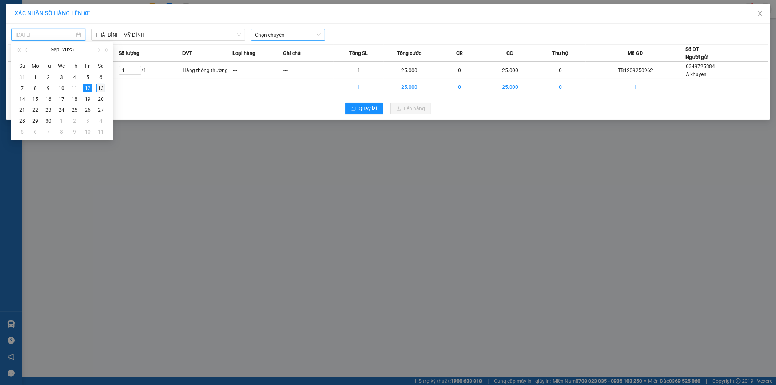
click at [100, 89] on div "13" at bounding box center [100, 88] width 9 height 9
type input "13/09/2025"
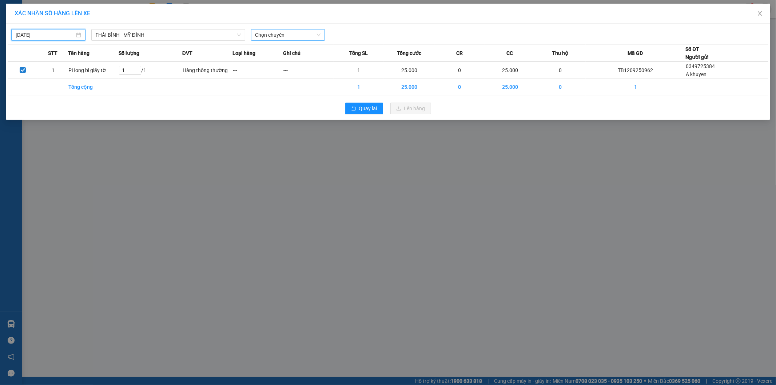
click at [285, 36] on span "Chọn chuyến" at bounding box center [288, 34] width 66 height 11
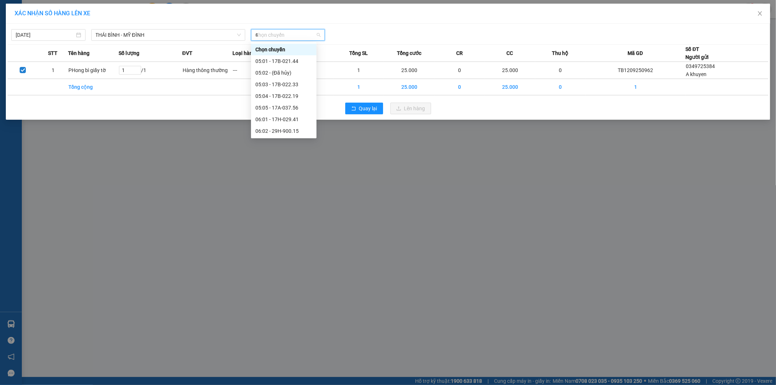
type input "41"
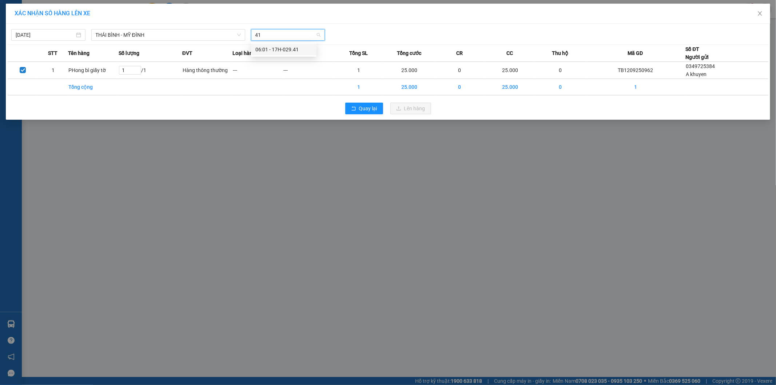
click at [302, 48] on div "06:01 - 17H-029.41" at bounding box center [283, 49] width 57 height 8
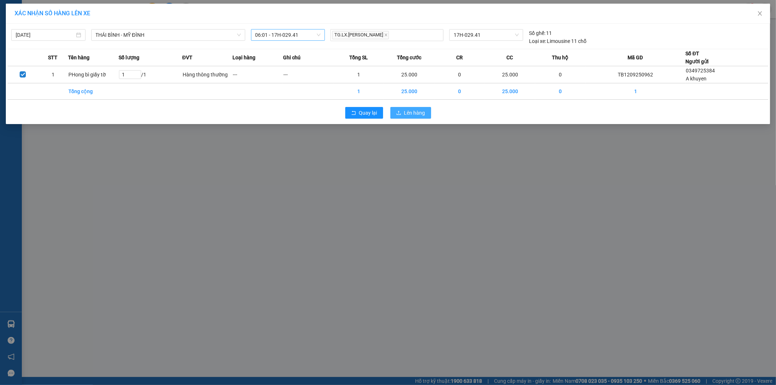
click at [420, 116] on span "Lên hàng" at bounding box center [414, 113] width 21 height 8
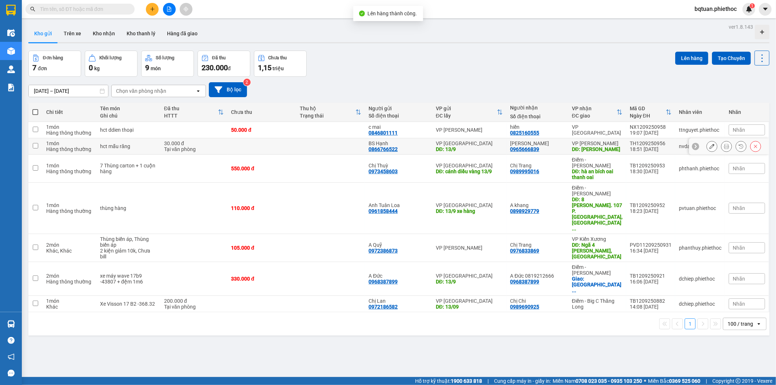
drag, startPoint x: 594, startPoint y: 150, endPoint x: 606, endPoint y: 145, distance: 12.9
click at [595, 150] on div "DĐ: lưu kho" at bounding box center [597, 149] width 51 height 6
checkbox input "true"
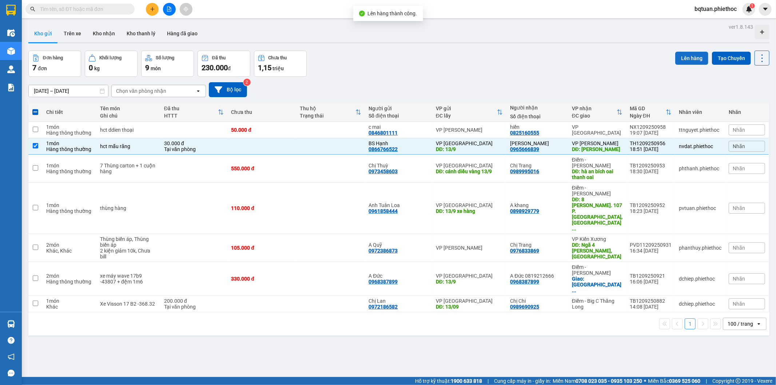
click at [694, 62] on button "Lên hàng" at bounding box center [691, 58] width 33 height 13
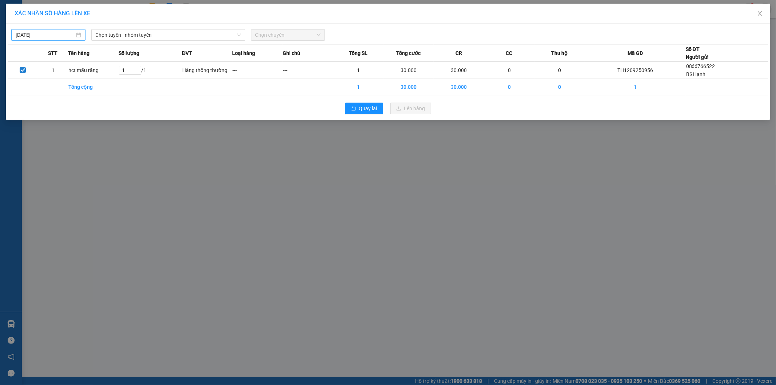
click at [55, 38] on input "12/09/2025" at bounding box center [45, 35] width 59 height 8
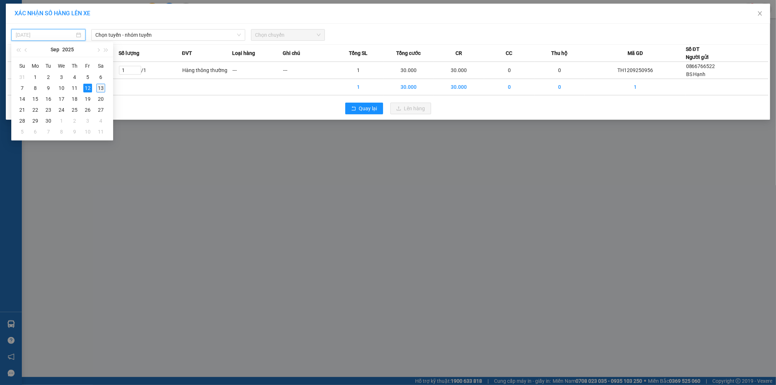
click at [100, 87] on div "13" at bounding box center [100, 88] width 9 height 9
type input "13/09/2025"
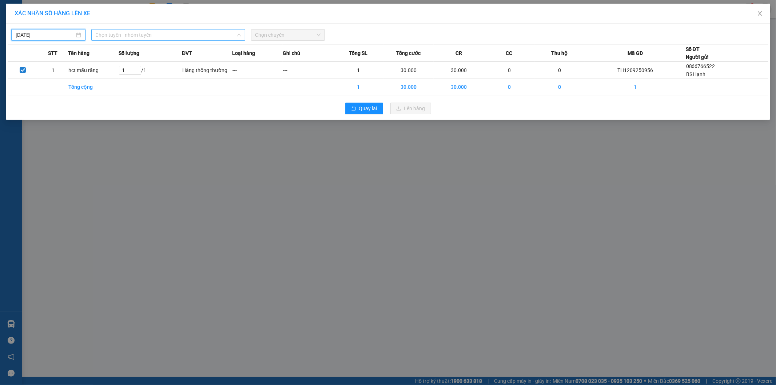
click at [134, 38] on span "Chọn tuyến - nhóm tuyến" at bounding box center [168, 34] width 145 height 11
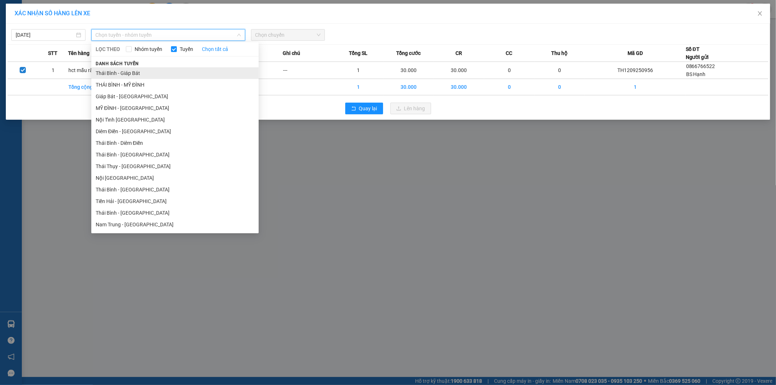
click at [143, 73] on li "Thái Bình - Giáp Bát" at bounding box center [174, 73] width 167 height 12
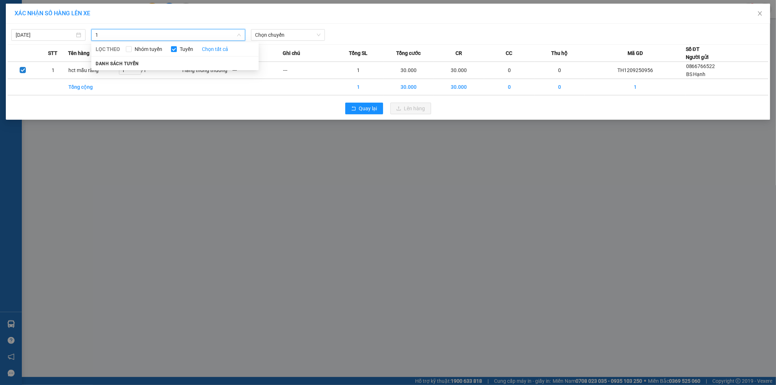
type input "11"
click at [209, 37] on input "11" at bounding box center [166, 34] width 140 height 11
click at [296, 23] on div "XÁC NHẬN SỐ HÀNG LÊN XE" at bounding box center [388, 14] width 765 height 20
click at [266, 32] on span "Chọn chuyến" at bounding box center [288, 34] width 66 height 11
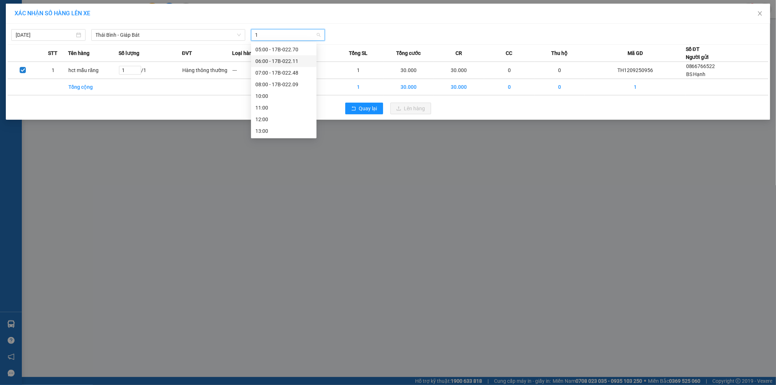
type input "11"
click at [279, 48] on div "06:00 - 17B-022.11" at bounding box center [283, 49] width 57 height 8
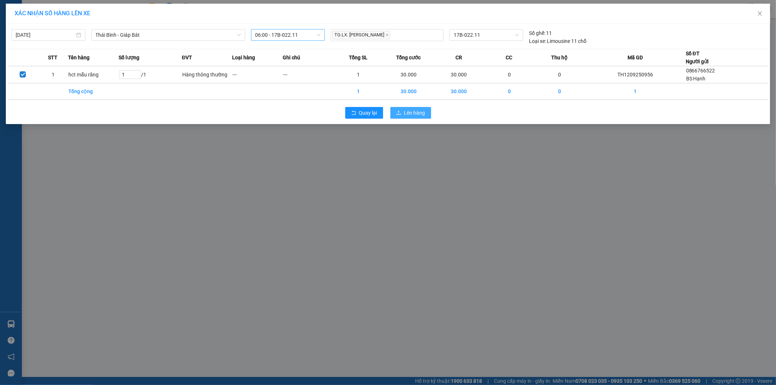
click at [413, 114] on span "Lên hàng" at bounding box center [414, 113] width 21 height 8
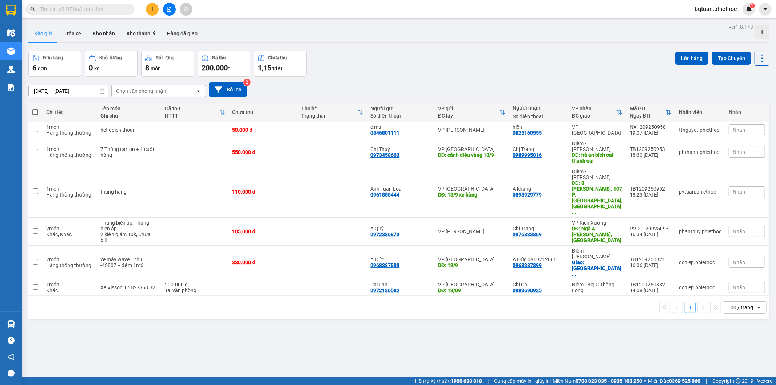
drag, startPoint x: 461, startPoint y: 61, endPoint x: 456, endPoint y: 66, distance: 6.7
click at [461, 60] on div "Đơn hàng 6 đơn Khối lượng 0 kg Số lượng 8 món Đã thu 200.000 đ Chưa thu 1,15 tr…" at bounding box center [398, 64] width 741 height 26
click at [73, 32] on button "Trên xe" at bounding box center [72, 33] width 29 height 17
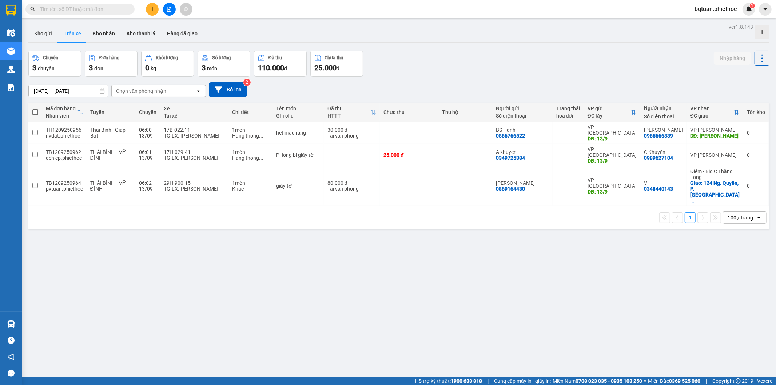
click at [470, 46] on div "ver 1.8.143 Kho gửi Trên xe Kho nhận Kho thanh lý Hàng đã giao Chuyến 3 chuyến …" at bounding box center [398, 214] width 747 height 385
click at [52, 37] on button "Kho gửi" at bounding box center [42, 33] width 29 height 17
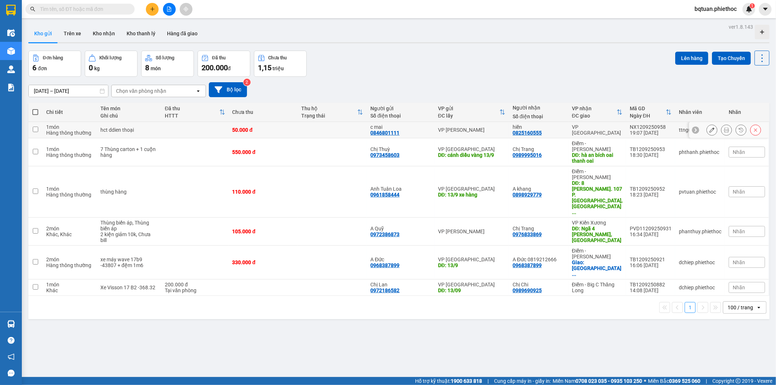
click at [176, 123] on td at bounding box center [195, 130] width 68 height 16
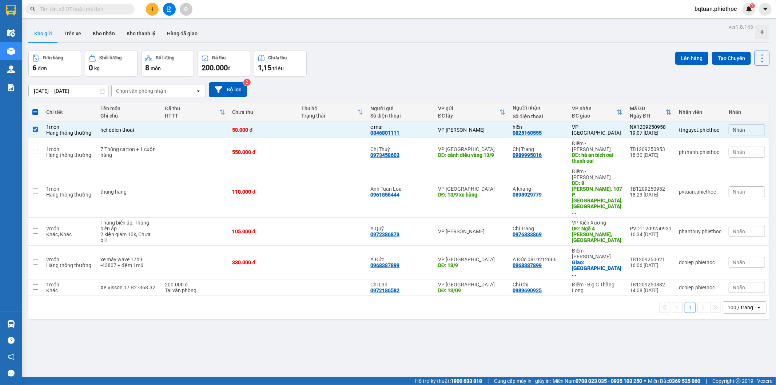
click at [524, 61] on div "Đơn hàng 6 đơn Khối lượng 0 kg Số lượng 8 món Đã thu 200.000 đ Chưa thu 1,15 tr…" at bounding box center [398, 64] width 741 height 26
click at [488, 75] on div "Đơn hàng 6 đơn Khối lượng 0 kg Số lượng 8 món Đã thu 200.000 đ Chưa thu 1,15 tr…" at bounding box center [398, 64] width 741 height 26
click at [292, 125] on td "50.000 đ" at bounding box center [263, 130] width 69 height 16
checkbox input "false"
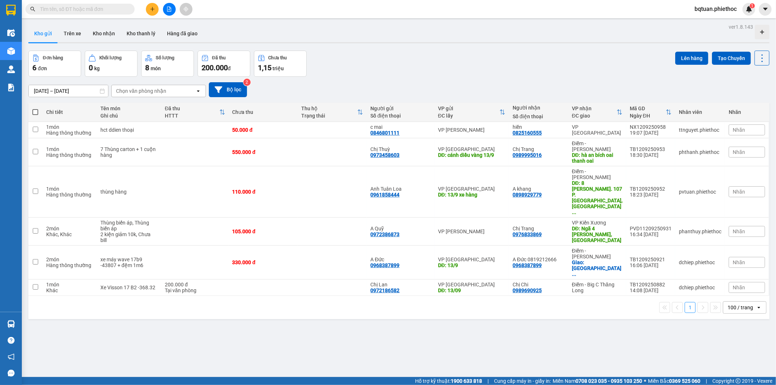
drag, startPoint x: 432, startPoint y: 68, endPoint x: 419, endPoint y: 82, distance: 19.3
click at [432, 67] on div "Đơn hàng 6 đơn Khối lượng 0 kg Số lượng 8 món Đã thu 200.000 đ Chưa thu 1,15 tr…" at bounding box center [398, 64] width 741 height 26
click at [249, 175] on td "110.000 đ" at bounding box center [263, 191] width 69 height 51
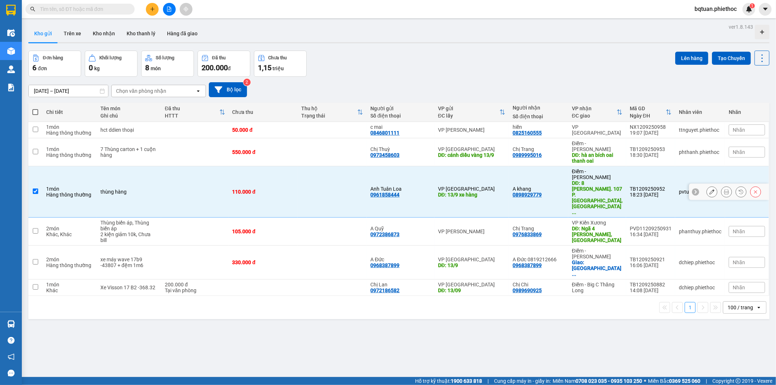
click at [257, 175] on td "110.000 đ" at bounding box center [263, 191] width 69 height 51
checkbox input "false"
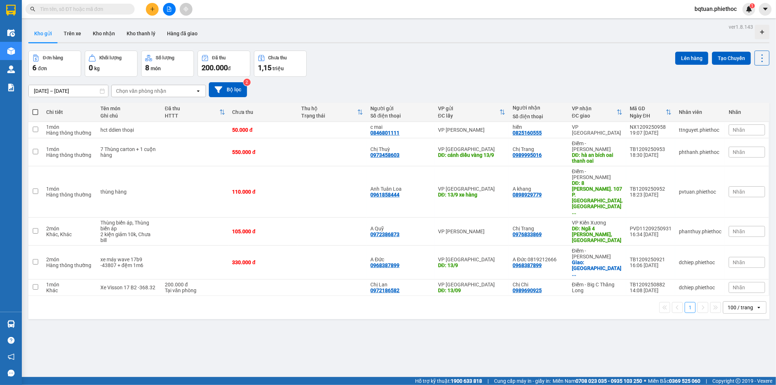
drag, startPoint x: 304, startPoint y: 301, endPoint x: 315, endPoint y: 290, distance: 15.5
click at [306, 296] on div "ver 1.8.143 Kho gửi Trên xe Kho nhận Kho thanh lý Hàng đã giao Đơn hàng 6 đơn K…" at bounding box center [398, 214] width 747 height 385
click at [261, 218] on td "105.000 đ" at bounding box center [263, 232] width 69 height 28
checkbox input "true"
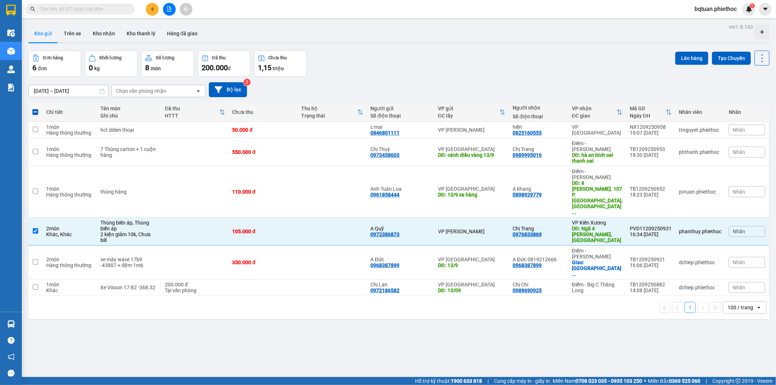
drag, startPoint x: 401, startPoint y: 48, endPoint x: 406, endPoint y: 37, distance: 11.7
click at [401, 47] on div "ver 1.8.143 Kho gửi Trên xe Kho nhận Kho thanh lý Hàng đã giao Đơn hàng 6 đơn K…" at bounding box center [398, 214] width 747 height 385
click at [78, 37] on button "Trên xe" at bounding box center [72, 33] width 29 height 17
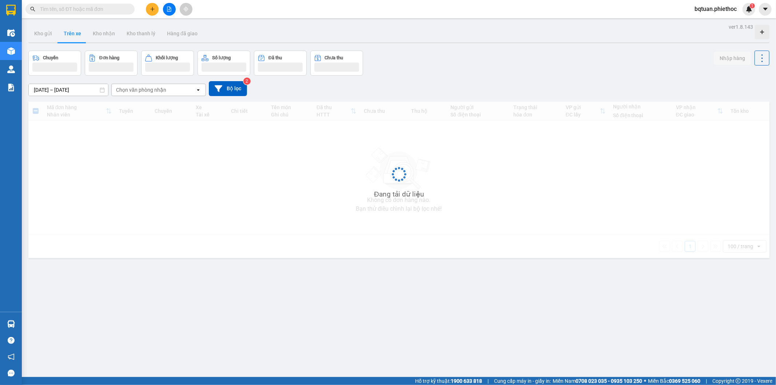
click at [478, 45] on div "ver 1.8.143 Kho gửi Trên xe Kho nhận Kho thanh lý Hàng đã giao Chuyến Đơn hàng …" at bounding box center [398, 214] width 747 height 385
click at [477, 52] on div "Chuyến Đơn hàng Khối lượng Số lượng Đã thu Chưa thu Nhập hàng" at bounding box center [398, 63] width 741 height 25
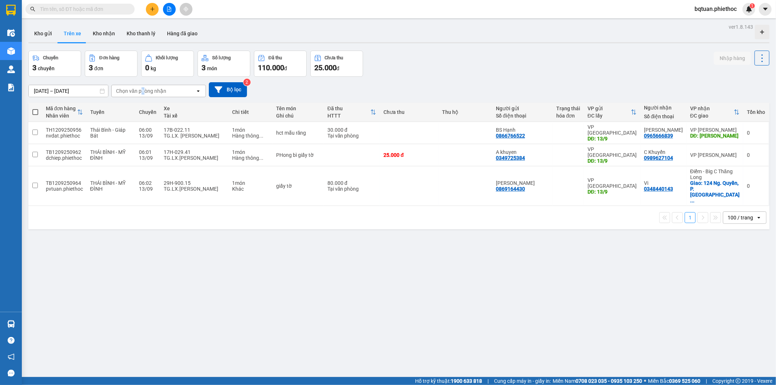
click at [143, 90] on div "Chọn văn phòng nhận" at bounding box center [141, 90] width 50 height 7
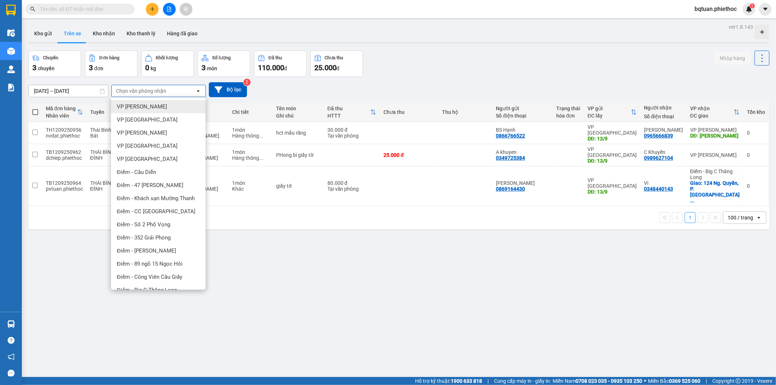
drag, startPoint x: 474, startPoint y: 49, endPoint x: 487, endPoint y: 52, distance: 13.2
click at [476, 44] on div "ver 1.8.143 Kho gửi Trên xe Kho nhận Kho thanh lý Hàng đã giao Chuyến 3 chuyến …" at bounding box center [398, 214] width 747 height 385
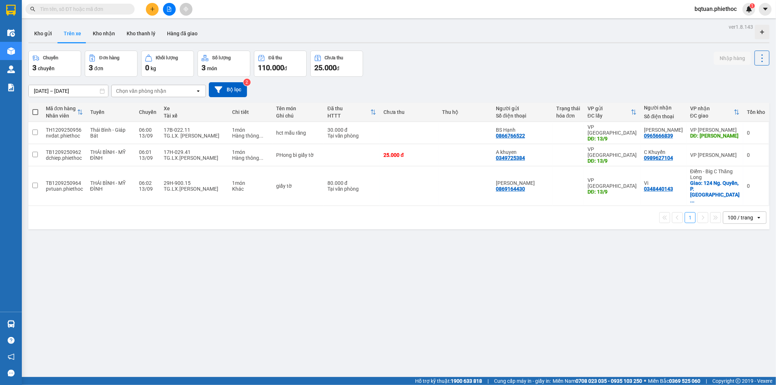
click at [268, 15] on div "Kết quả tìm kiếm ( 0 ) Bộ lọc No Data bqtuan.phiethoc 1" at bounding box center [388, 9] width 776 height 18
drag, startPoint x: 519, startPoint y: 64, endPoint x: 124, endPoint y: 51, distance: 394.7
click at [502, 61] on div "Chuyến 3 chuyến Đơn hàng 3 đơn Khối lượng 0 kg Số lượng 3 món Đã thu 110.000 đ …" at bounding box center [398, 64] width 741 height 26
drag, startPoint x: 44, startPoint y: 33, endPoint x: 49, endPoint y: 32, distance: 6.0
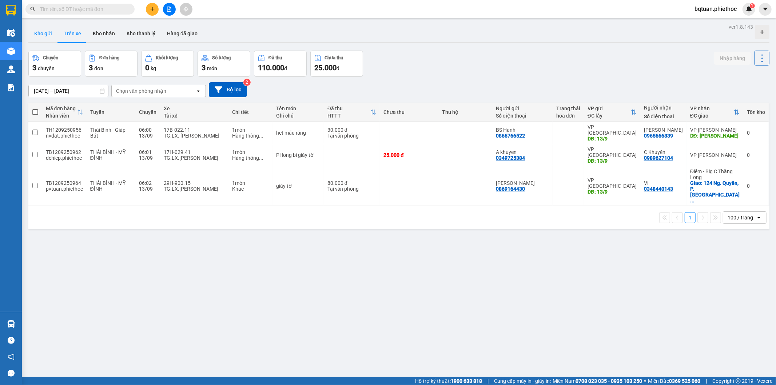
click at [44, 33] on button "Kho gửi" at bounding box center [42, 33] width 29 height 17
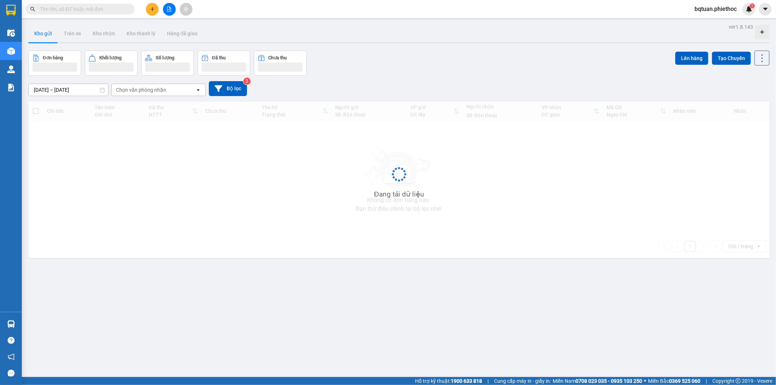
click at [485, 53] on div "Đơn hàng Khối lượng Số lượng Đã thu Chưa thu Lên hàng Tạo Chuyến" at bounding box center [398, 63] width 741 height 25
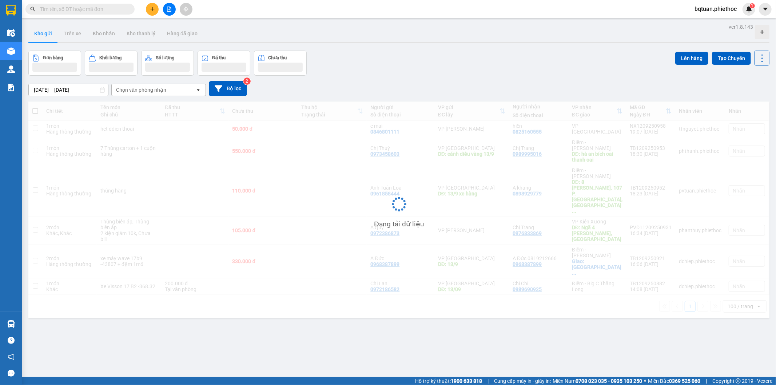
click at [486, 54] on div "Đơn hàng Khối lượng Số lượng Đã thu Chưa thu Lên hàng Tạo Chuyến" at bounding box center [398, 63] width 741 height 25
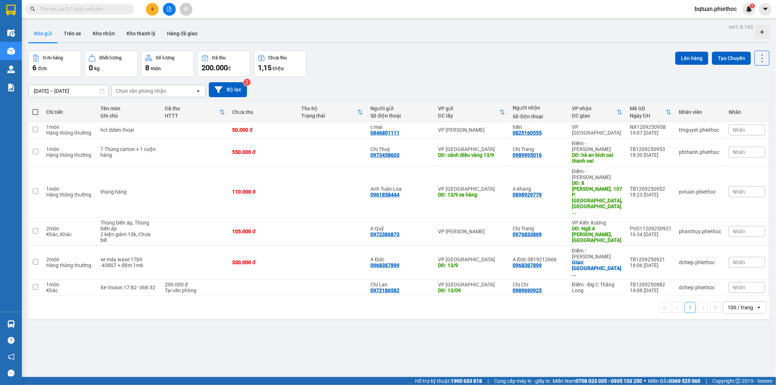
click at [486, 54] on div "Đơn hàng 6 đơn Khối lượng 0 kg Số lượng 8 món Đã thu 200.000 đ Chưa thu 1,15 tr…" at bounding box center [398, 64] width 741 height 26
click at [571, 218] on td "VP Kiến Xương DĐ: Ngã 4 Vũ Ninh, Kiến Xương" at bounding box center [597, 232] width 58 height 28
checkbox input "true"
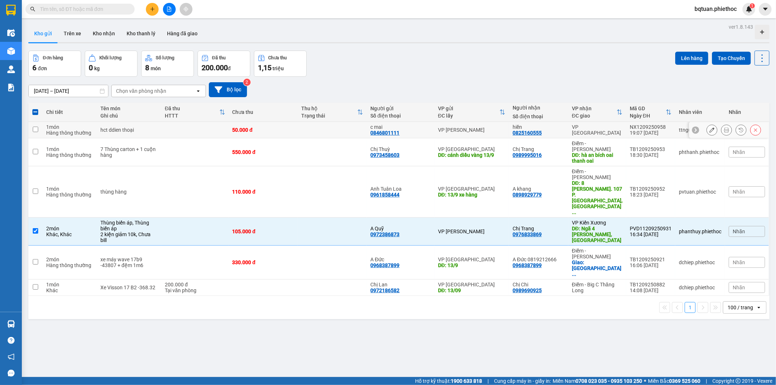
click at [583, 131] on div "VP Tiền Hải" at bounding box center [597, 130] width 51 height 12
checkbox input "true"
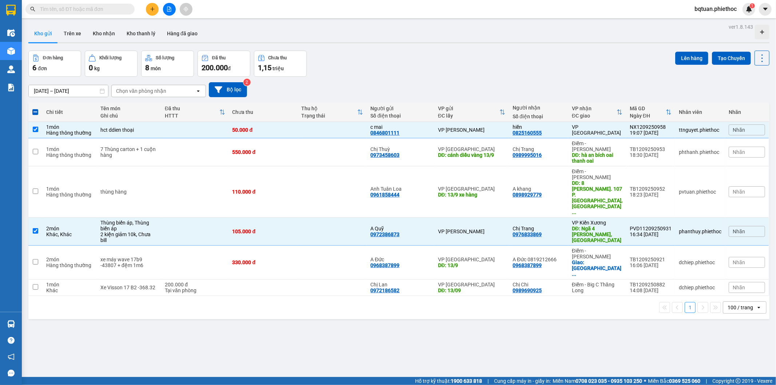
click at [492, 78] on div "12/09/2025 – 13/09/2025 Press the down arrow key to interact with the calendar …" at bounding box center [398, 90] width 741 height 26
click at [492, 77] on div "12/09/2025 – 13/09/2025 Press the down arrow key to interact with the calendar …" at bounding box center [398, 90] width 741 height 26
drag, startPoint x: 482, startPoint y: 81, endPoint x: 481, endPoint y: 76, distance: 4.7
click at [482, 81] on div "12/09/2025 – 13/09/2025 Press the down arrow key to interact with the calendar …" at bounding box center [398, 90] width 741 height 26
click at [475, 44] on div "ver 1.8.143 Kho gửi Trên xe Kho nhận Kho thanh lý Hàng đã giao Đơn hàng 6 đơn K…" at bounding box center [398, 214] width 747 height 385
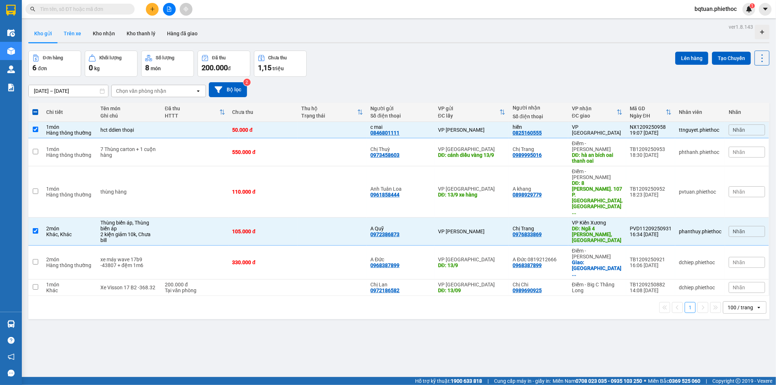
click at [68, 31] on button "Trên xe" at bounding box center [72, 33] width 29 height 17
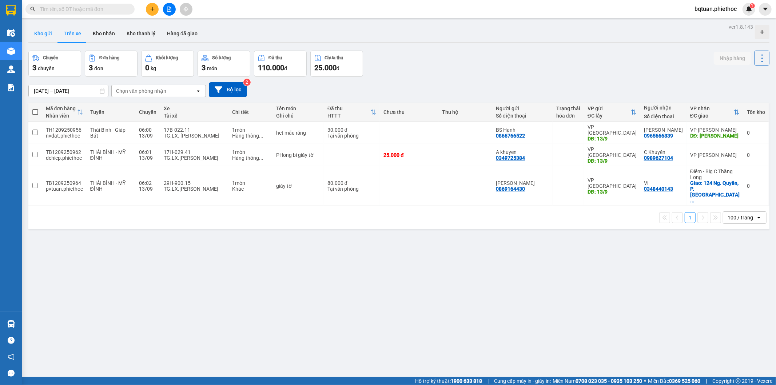
click at [42, 28] on button "Kho gửi" at bounding box center [42, 33] width 29 height 17
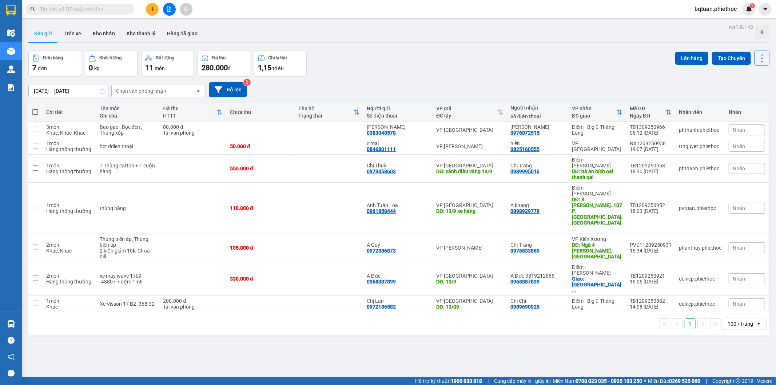
click at [554, 28] on div "Kho gửi Trên xe Kho nhận Kho thanh lý Hàng đã giao" at bounding box center [398, 34] width 741 height 19
click at [585, 60] on div "Đơn hàng 7 đơn Khối lượng 0 kg Số lượng 11 món Đã thu 280.000 đ Chưa thu 1,15 t…" at bounding box center [398, 64] width 741 height 26
click at [467, 50] on div "ver 1.8.143 Kho gửi Trên xe Kho nhận Kho thanh lý Hàng đã giao Đơn hàng 7 đơn K…" at bounding box center [398, 214] width 747 height 385
click at [413, 66] on div "Đơn hàng 7 đơn Khối lượng 0 kg Số lượng 11 món Đã thu 280.000 đ Chưa thu 1,15 t…" at bounding box center [398, 64] width 741 height 26
click at [157, 10] on button at bounding box center [152, 9] width 13 height 13
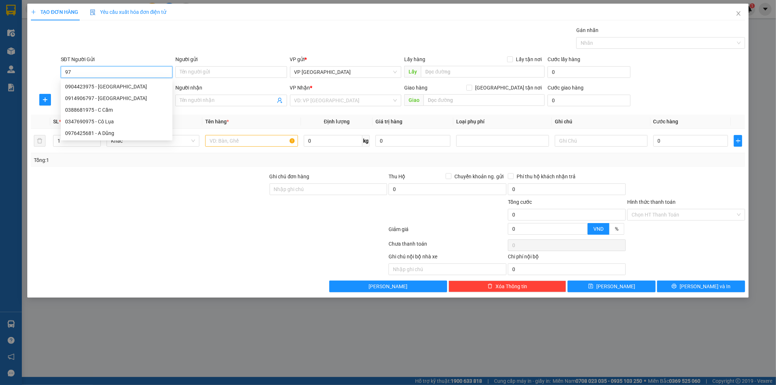
type input "9"
type input "0975722179"
click at [147, 84] on div "0975722179 - C Huệ" at bounding box center [116, 87] width 103 height 8
type input "C Huệ"
type input "0975722179"
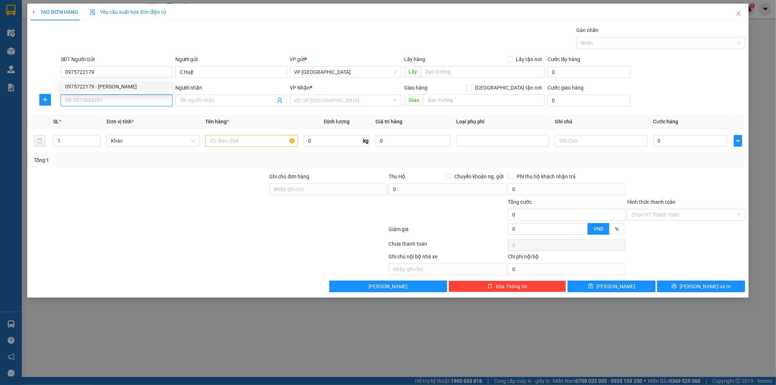
click at [134, 103] on input "SĐT Người Nhận" at bounding box center [117, 101] width 112 height 12
drag, startPoint x: 121, startPoint y: 114, endPoint x: 137, endPoint y: 114, distance: 16.0
click at [121, 114] on div "0968601953 - Việt" at bounding box center [116, 115] width 103 height 8
type input "0968601953"
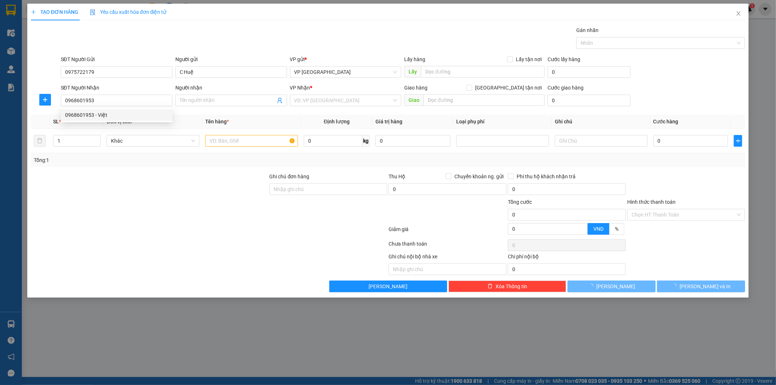
type input "Việt"
drag, startPoint x: 213, startPoint y: 203, endPoint x: 241, endPoint y: 157, distance: 53.4
click at [216, 198] on div at bounding box center [149, 210] width 239 height 25
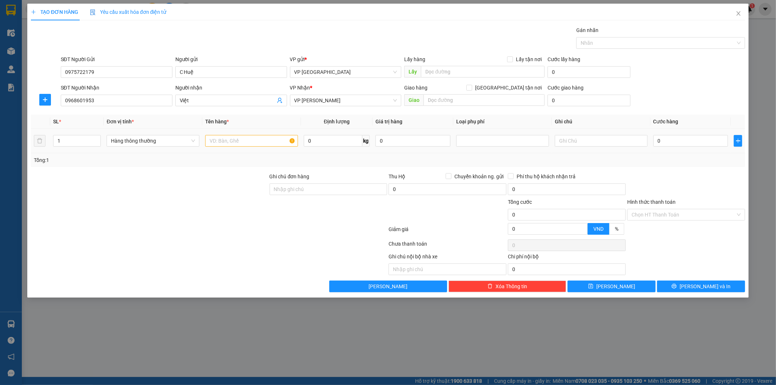
click at [231, 150] on td at bounding box center [251, 141] width 99 height 24
click at [233, 146] on input "text" at bounding box center [251, 141] width 93 height 12
type input "túi mẫu"
click at [670, 141] on input "0" at bounding box center [691, 141] width 75 height 12
type input "2"
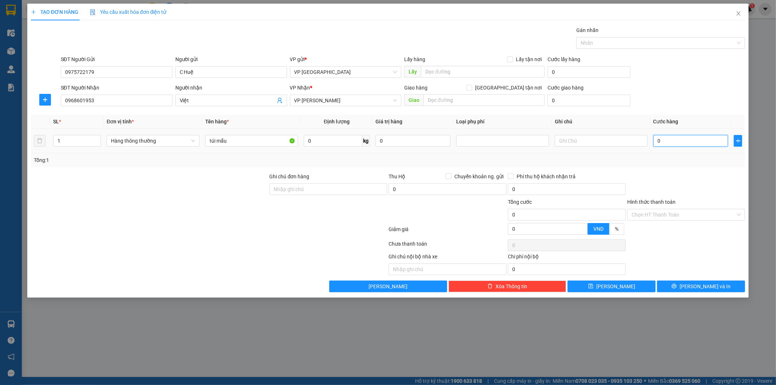
type input "2"
type input "25"
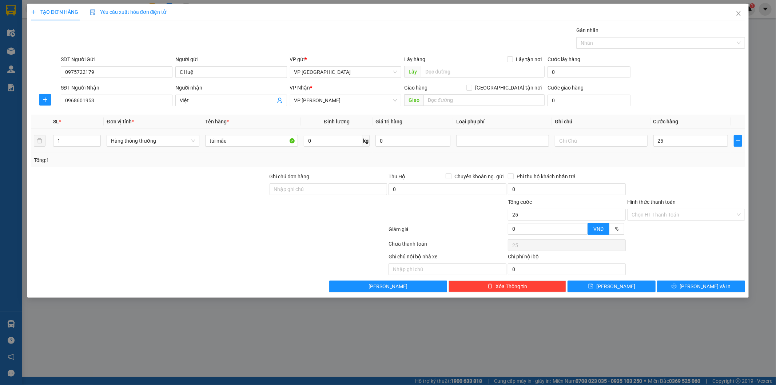
type input "25.000"
drag, startPoint x: 678, startPoint y: 96, endPoint x: 678, endPoint y: 118, distance: 21.5
click at [678, 96] on div "SĐT Người Nhận 0968601953 Người nhận Việt VP Nhận * VP Trần Khát Chân Giao hàng…" at bounding box center [403, 96] width 688 height 25
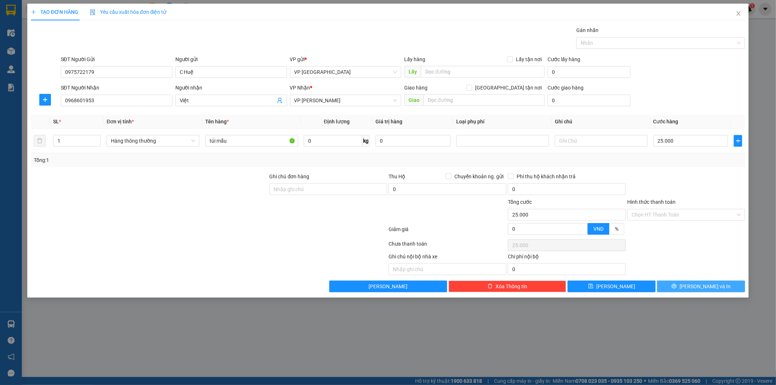
click at [732, 287] on button "Lưu và In" at bounding box center [701, 287] width 88 height 12
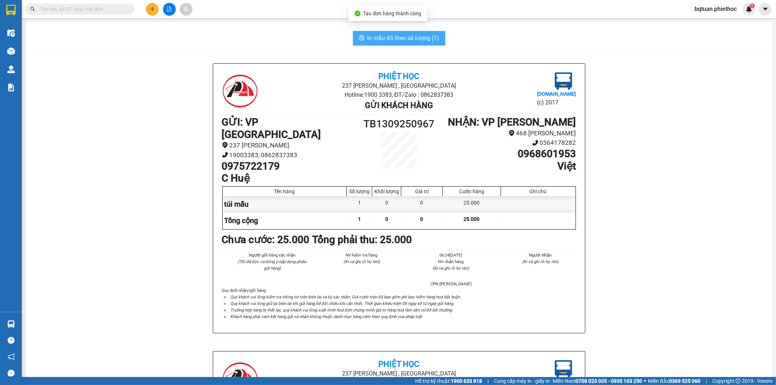
click at [423, 38] on span "In mẫu A5 theo số lượng (1)" at bounding box center [404, 37] width 72 height 9
click at [53, 104] on div "Phiệt Học 237 Trần Thái Tông , TP Thái Bình Hotline: 1900 3383, ĐT/Zalo : 08628…" at bounding box center [399, 351] width 729 height 576
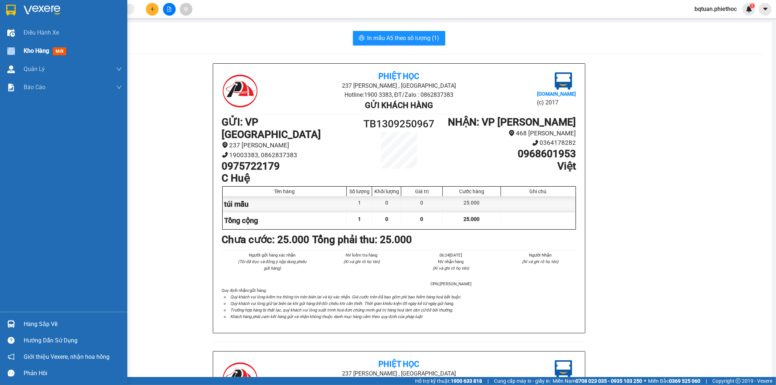
click at [17, 50] on div "Kho hàng mới" at bounding box center [63, 51] width 127 height 18
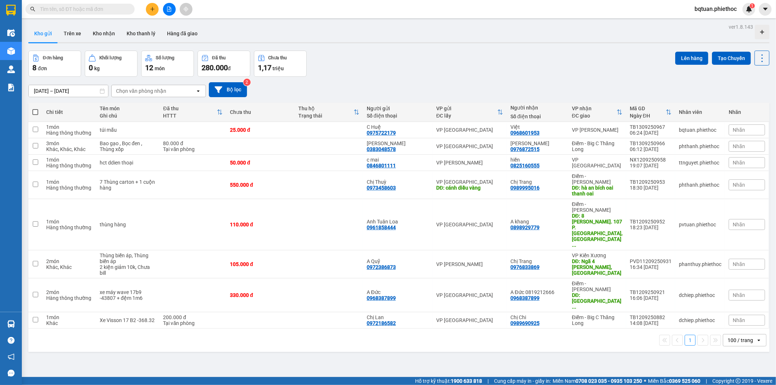
click at [100, 12] on input "text" at bounding box center [83, 9] width 86 height 8
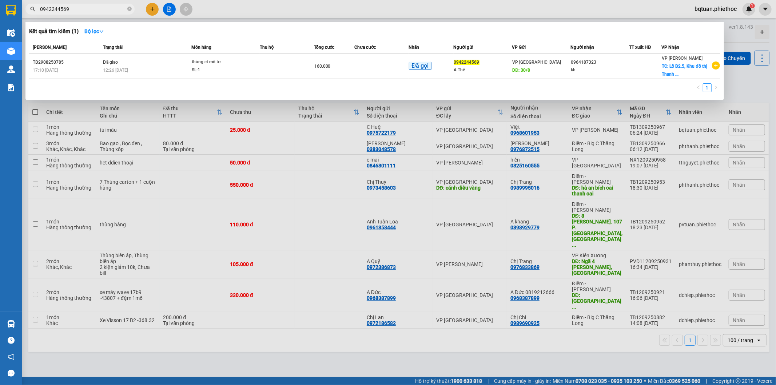
type input "0942244569"
click at [205, 115] on div at bounding box center [388, 192] width 776 height 385
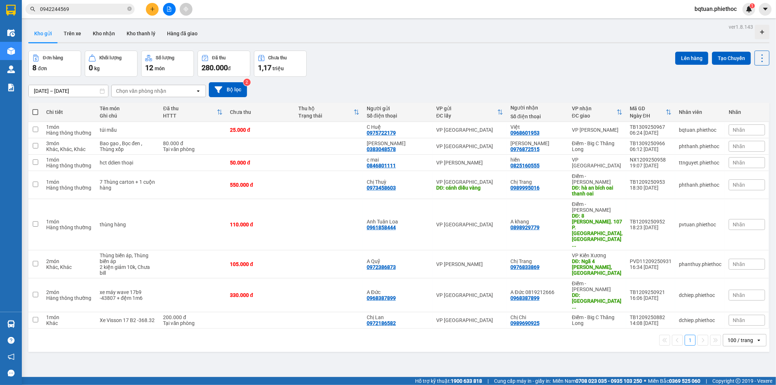
drag, startPoint x: 443, startPoint y: 74, endPoint x: 449, endPoint y: 74, distance: 5.8
click at [445, 75] on div "Đơn hàng 8 đơn Khối lượng 0 kg Số lượng 12 món Đã thu 280.000 đ Chưa thu 1,17 t…" at bounding box center [398, 64] width 741 height 26
drag, startPoint x: 74, startPoint y: 38, endPoint x: 48, endPoint y: 38, distance: 25.8
click at [73, 38] on button "Trên xe" at bounding box center [72, 33] width 29 height 17
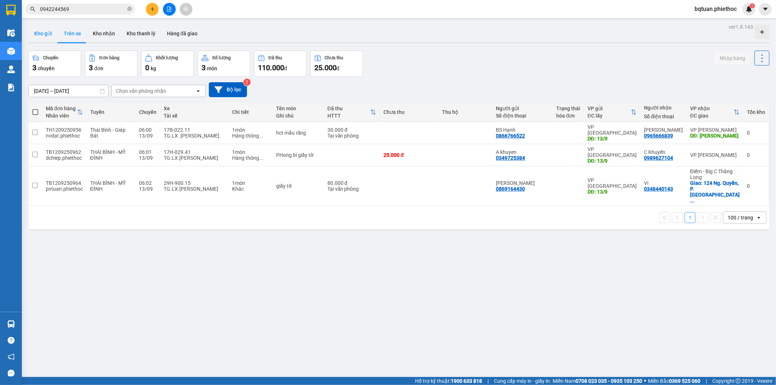
click at [46, 35] on button "Kho gửi" at bounding box center [42, 33] width 29 height 17
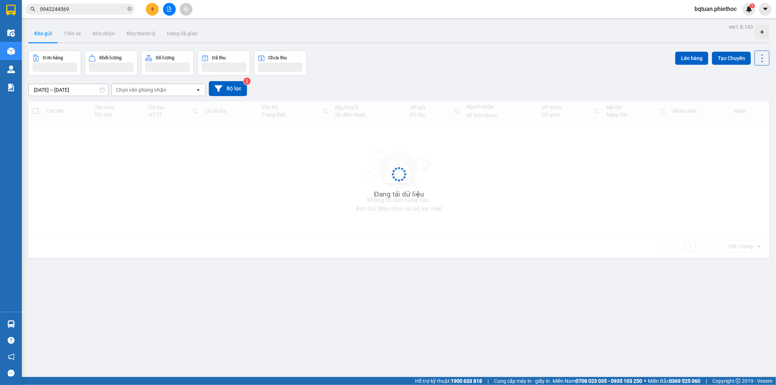
click at [46, 35] on button "Kho gửi" at bounding box center [42, 33] width 29 height 17
click at [45, 35] on button "Kho gửi" at bounding box center [42, 33] width 29 height 17
drag, startPoint x: 524, startPoint y: 64, endPoint x: 533, endPoint y: 56, distance: 11.6
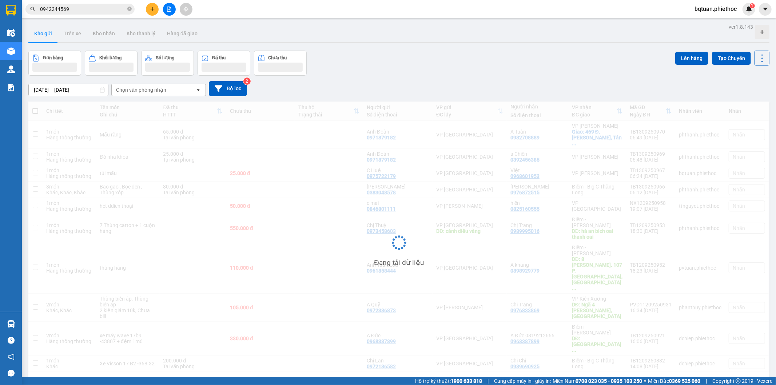
click at [507, 56] on div "Đơn hàng Khối lượng Số lượng Đã thu Chưa thu Lên hàng Tạo Chuyến" at bounding box center [398, 63] width 741 height 25
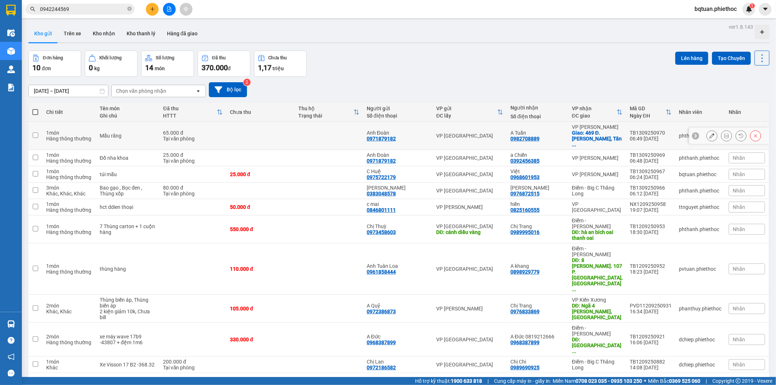
click at [583, 132] on div "Giao: 469 Đ. Trương Định, Tân ..." at bounding box center [597, 138] width 51 height 17
checkbox input "true"
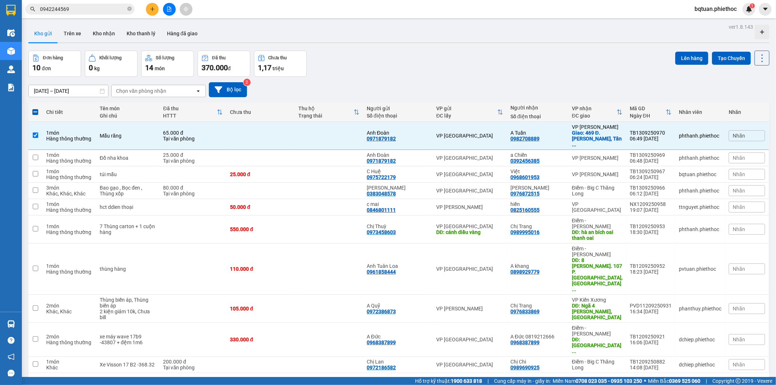
drag, startPoint x: 508, startPoint y: 85, endPoint x: 473, endPoint y: 102, distance: 38.7
click at [501, 87] on div "12/09/2025 – 13/09/2025 Press the down arrow key to interact with the calendar …" at bounding box center [398, 89] width 741 height 15
drag, startPoint x: 600, startPoint y: 150, endPoint x: 590, endPoint y: 124, distance: 28.4
click at [600, 155] on div "VP Trần Khát Chân" at bounding box center [597, 158] width 51 height 6
checkbox input "true"
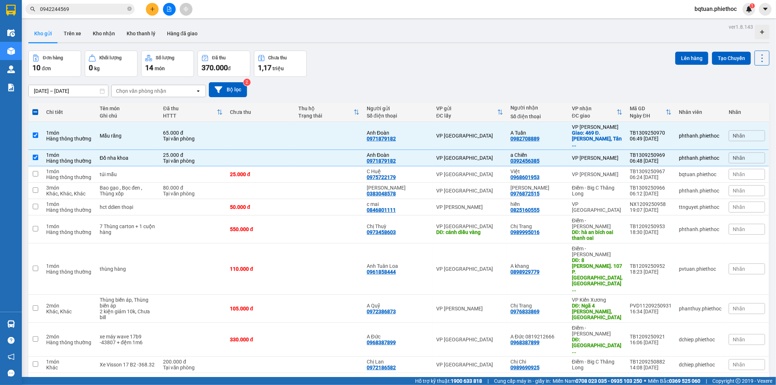
click at [568, 82] on div "12/09/2025 – 13/09/2025 Press the down arrow key to interact with the calendar …" at bounding box center [398, 89] width 741 height 15
drag, startPoint x: 574, startPoint y: 61, endPoint x: 594, endPoint y: 60, distance: 20.4
click at [583, 61] on div "Đơn hàng 10 đơn Khối lượng 0 kg Số lượng 14 món Đã thu 370.000 đ Chưa thu 1,17 …" at bounding box center [398, 64] width 741 height 26
drag, startPoint x: 606, startPoint y: 61, endPoint x: 595, endPoint y: 122, distance: 62.1
click at [606, 62] on div "Đơn hàng 10 đơn Khối lượng 0 kg Số lượng 14 món Đã thu 370.000 đ Chưa thu 1,17 …" at bounding box center [398, 64] width 741 height 26
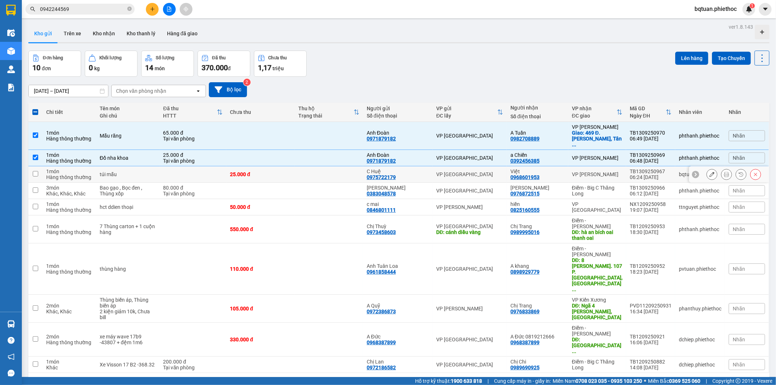
click at [586, 171] on div "VP Trần Khát Chân" at bounding box center [597, 174] width 51 height 6
checkbox input "true"
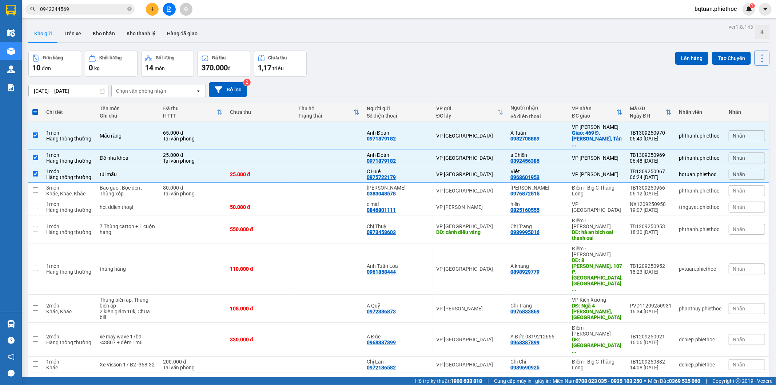
click at [538, 68] on div "Đơn hàng 10 đơn Khối lượng 0 kg Số lượng 14 món Đã thu 370.000 đ Chưa thu 1,17 …" at bounding box center [398, 64] width 741 height 26
click at [546, 67] on div "Đơn hàng 10 đơn Khối lượng 0 kg Số lượng 14 món Đã thu 370.000 đ Chưa thu 1,17 …" at bounding box center [398, 64] width 741 height 26
click at [552, 74] on div "Đơn hàng 10 đơn Khối lượng 0 kg Số lượng 14 món Đã thu 370.000 đ Chưa thu 1,17 …" at bounding box center [398, 64] width 741 height 26
click at [685, 56] on button "Lên hàng" at bounding box center [691, 58] width 33 height 13
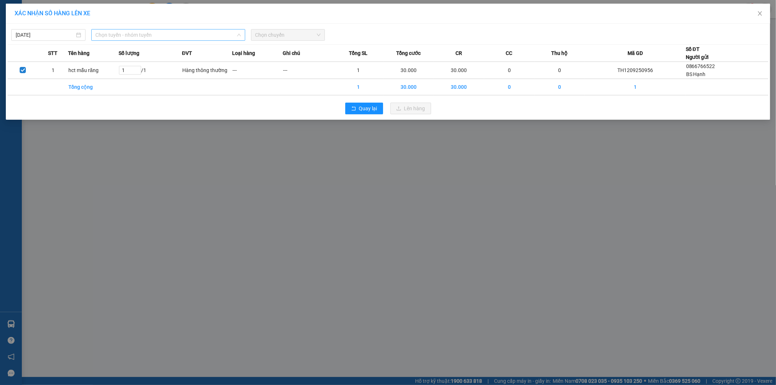
click at [202, 38] on span "Chọn tuyến - nhóm tuyến" at bounding box center [168, 34] width 145 height 11
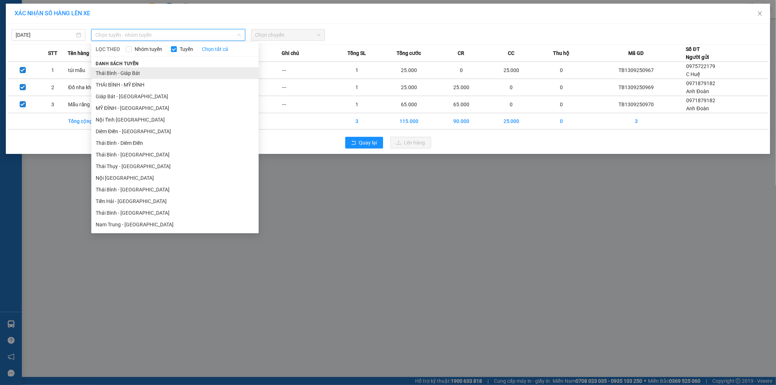
click at [143, 74] on li "Thái Bình - Giáp Bát" at bounding box center [174, 73] width 167 height 12
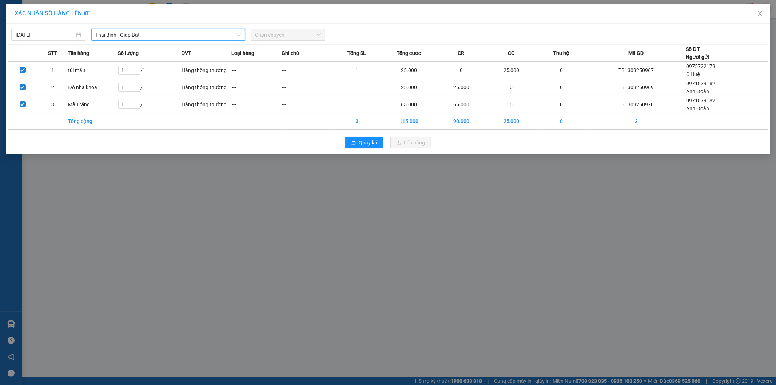
click at [282, 32] on span "Chọn chuyến" at bounding box center [288, 34] width 66 height 11
click at [289, 38] on span "Chọn chuyến" at bounding box center [288, 34] width 66 height 11
click at [25, 257] on div "XÁC NHẬN SỐ HÀNG LÊN XE 12/09/2025 Thái Bình - Giáp Bát LỌC THEO Nhóm tuyến Tuy…" at bounding box center [388, 192] width 776 height 385
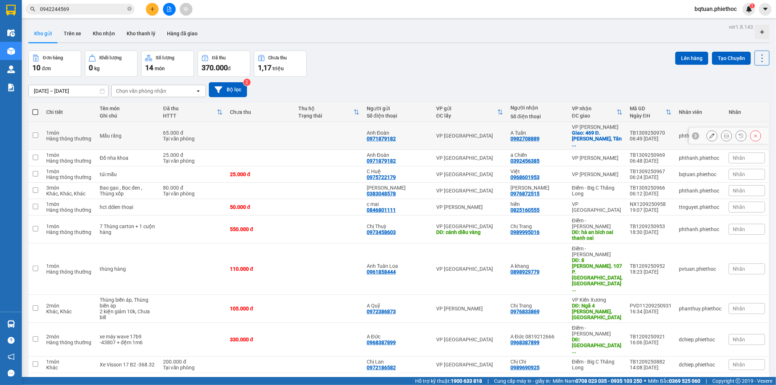
click at [579, 136] on div "Giao: 469 Đ. Trương Định, Tân ..." at bounding box center [597, 138] width 51 height 17
checkbox input "true"
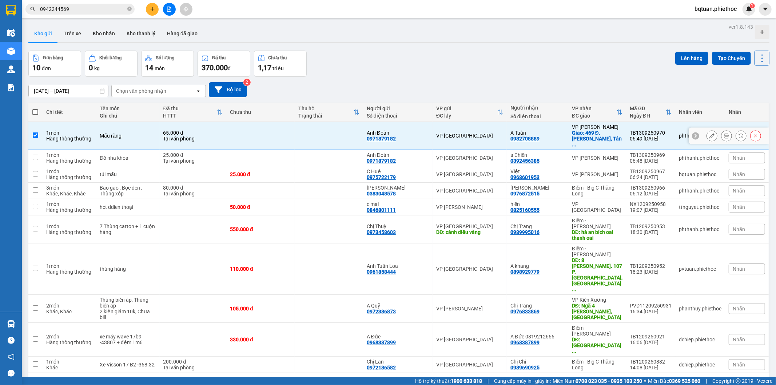
click at [587, 155] on div "VP Trần Khát Chân" at bounding box center [597, 158] width 51 height 6
checkbox input "true"
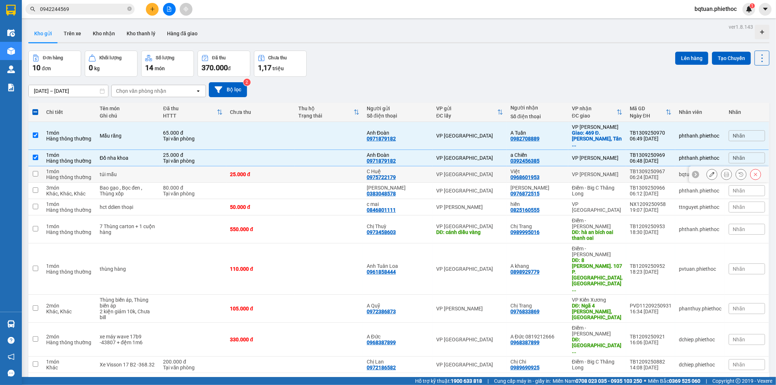
click at [588, 171] on div "VP Trần Khát Chân" at bounding box center [597, 174] width 51 height 6
checkbox input "true"
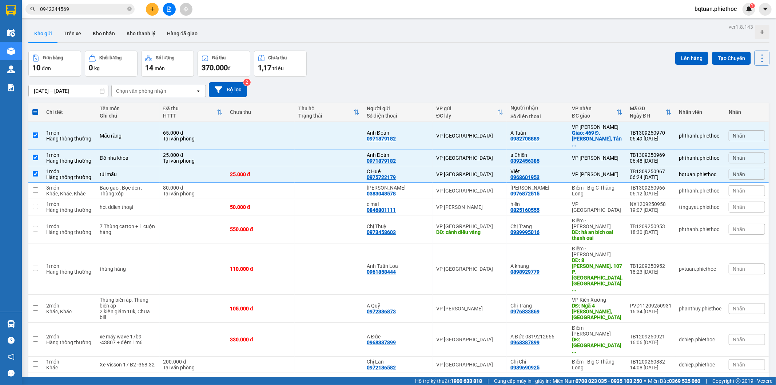
drag, startPoint x: 572, startPoint y: 89, endPoint x: 571, endPoint y: 82, distance: 7.4
click at [572, 85] on div "12/09/2025 – 13/09/2025 Press the down arrow key to interact with the calendar …" at bounding box center [398, 89] width 741 height 15
click at [577, 78] on div "12/09/2025 – 13/09/2025 Press the down arrow key to interact with the calendar …" at bounding box center [398, 90] width 741 height 26
click at [598, 75] on div "Đơn hàng 10 đơn Khối lượng 0 kg Số lượng 14 món Đã thu 370.000 đ Chưa thu 1,17 …" at bounding box center [398, 64] width 741 height 26
click at [688, 54] on button "Lên hàng" at bounding box center [691, 58] width 33 height 13
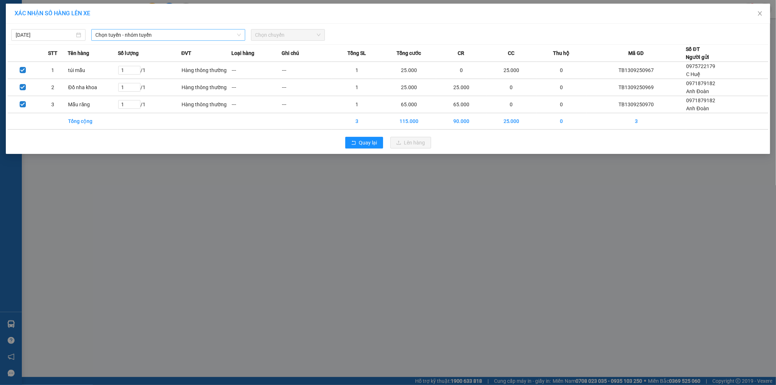
click at [197, 37] on span "Chọn tuyến - nhóm tuyến" at bounding box center [168, 34] width 145 height 11
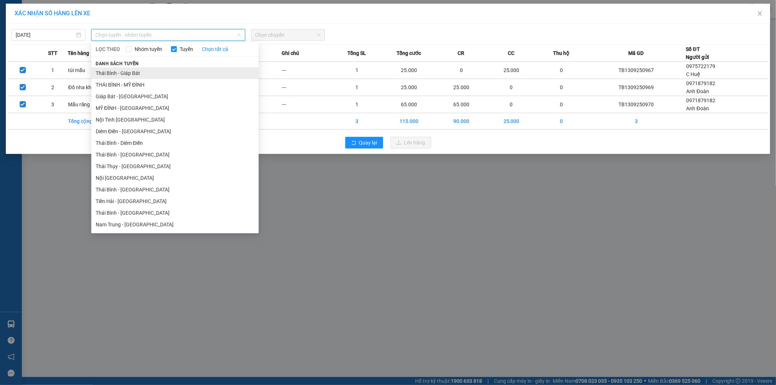
drag, startPoint x: 153, startPoint y: 79, endPoint x: 154, endPoint y: 75, distance: 4.1
click at [153, 78] on ul "Thái Bình - Giáp Bát THÁI BÌNH - MỸ ĐÌNH Giáp Bát - Thái Bình MỸ ĐÌNH - THÁI BÌ…" at bounding box center [174, 148] width 167 height 163
click at [140, 71] on li "Thái Bình - Giáp Bát" at bounding box center [174, 73] width 167 height 12
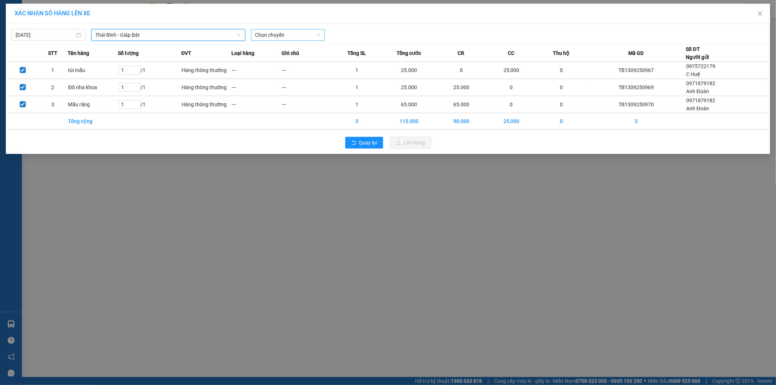
click at [300, 34] on span "Chọn chuyến" at bounding box center [288, 34] width 66 height 11
type input "488"
type input "12/09/2025"
click at [63, 36] on input "12/09/2025" at bounding box center [45, 35] width 59 height 8
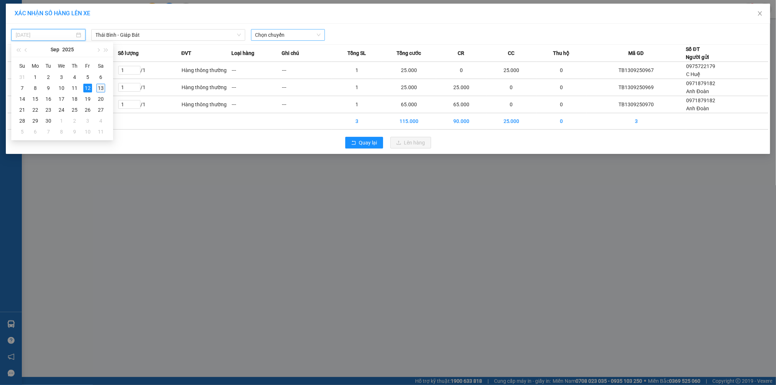
click at [100, 89] on div "13" at bounding box center [100, 88] width 9 height 9
type input "12/09/2025"
click at [266, 35] on span "Chọn chuyến" at bounding box center [288, 34] width 66 height 11
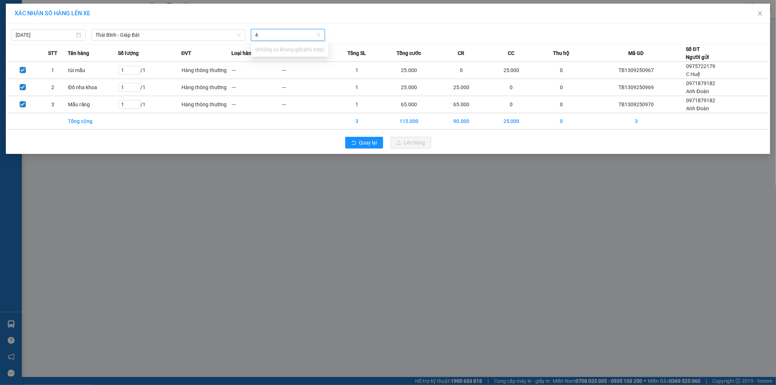
type input "48"
type input "13/09/2025"
type input "4"
type input "224"
click at [291, 48] on div "07:00 - 17B-022.48" at bounding box center [283, 49] width 57 height 8
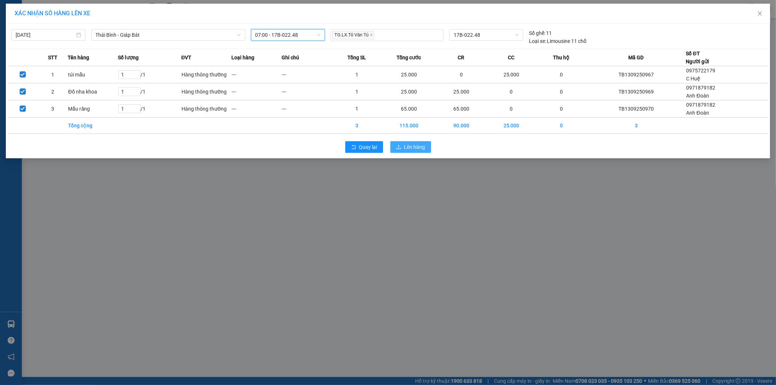
click at [420, 149] on span "Lên hàng" at bounding box center [414, 147] width 21 height 8
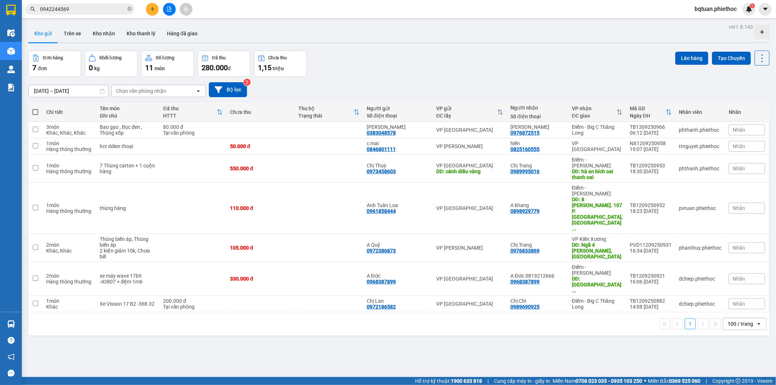
drag, startPoint x: 505, startPoint y: 53, endPoint x: 518, endPoint y: 56, distance: 13.0
click at [515, 55] on div "Đơn hàng 7 đơn Khối lượng 0 kg Số lượng 11 món Đã thu 280.000 đ Chưa thu 1,15 t…" at bounding box center [398, 64] width 741 height 26
click at [482, 142] on td "VP Nguyễn Xiển" at bounding box center [470, 146] width 74 height 16
checkbox input "true"
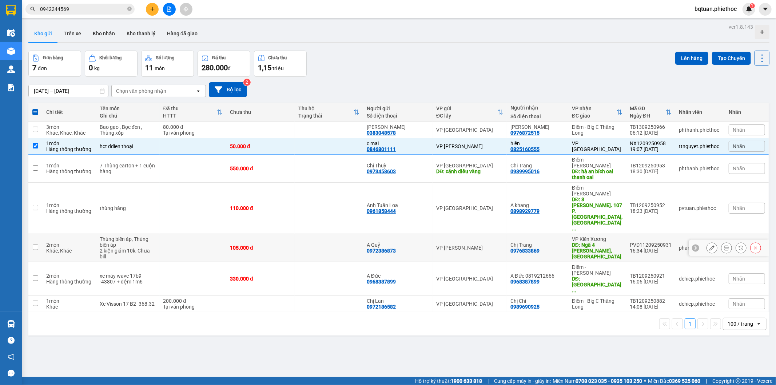
click at [507, 234] on td "VP Phạm Văn Đồng" at bounding box center [470, 248] width 74 height 28
checkbox input "true"
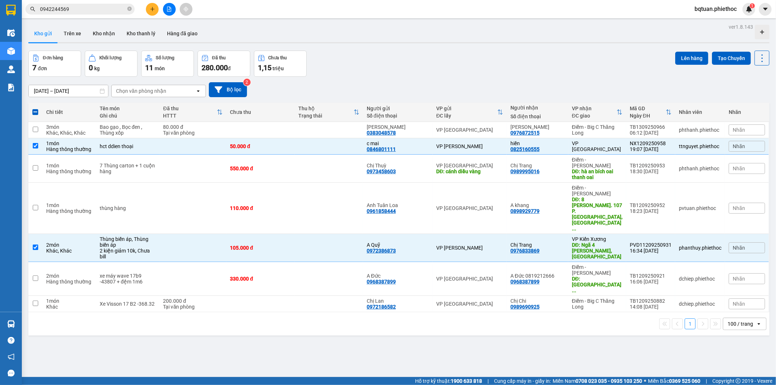
click at [569, 59] on div "Đơn hàng 7 đơn Khối lượng 0 kg Số lượng 11 món Đã thu 280.000 đ Chưa thu 1,15 t…" at bounding box center [398, 64] width 741 height 26
click at [686, 57] on button "Lên hàng" at bounding box center [691, 58] width 33 height 13
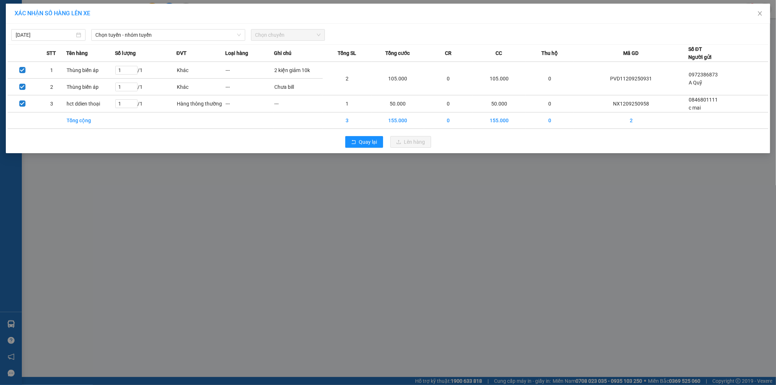
click at [213, 28] on div "12/09/2025 Chọn tuyến - nhóm tuyến Chọn chuyến" at bounding box center [388, 32] width 761 height 15
click at [60, 36] on input "12/09/2025" at bounding box center [45, 35] width 59 height 8
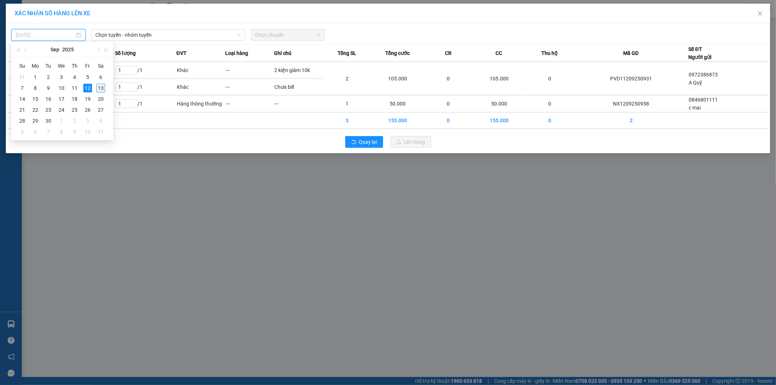
click at [99, 86] on div "13" at bounding box center [100, 88] width 9 height 9
type input "13/09/2025"
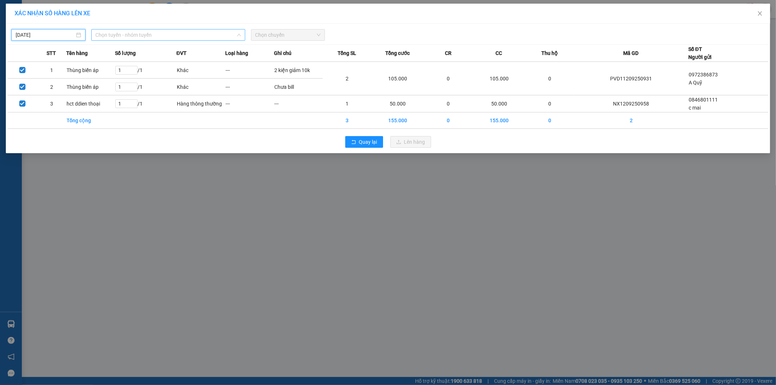
click at [152, 36] on span "Chọn tuyến - nhóm tuyến" at bounding box center [168, 34] width 145 height 11
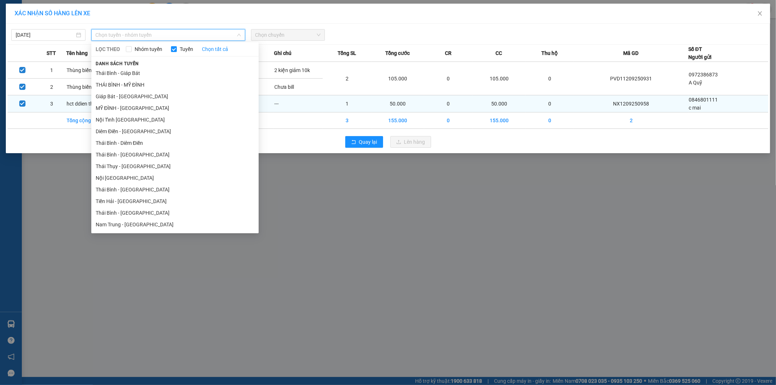
drag, startPoint x: 133, startPoint y: 190, endPoint x: 197, endPoint y: 111, distance: 102.0
click at [134, 189] on li "Thái Bình - Tiền Hải" at bounding box center [174, 190] width 167 height 12
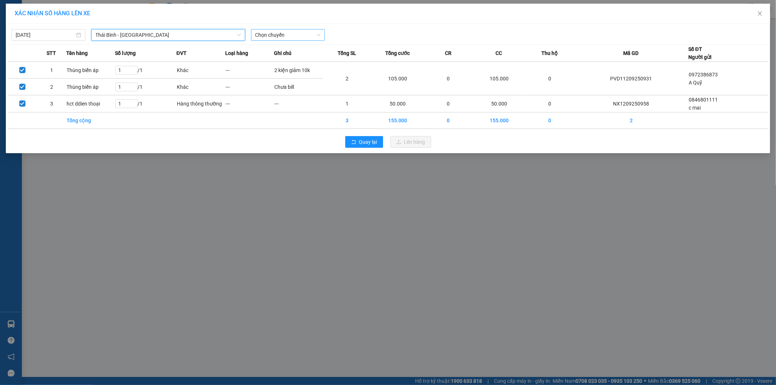
click at [302, 33] on span "Chọn chuyến" at bounding box center [288, 34] width 66 height 11
type input "6"
type input "0600"
click at [306, 60] on div "Thêm chuyến " 06:00 "" at bounding box center [290, 61] width 78 height 12
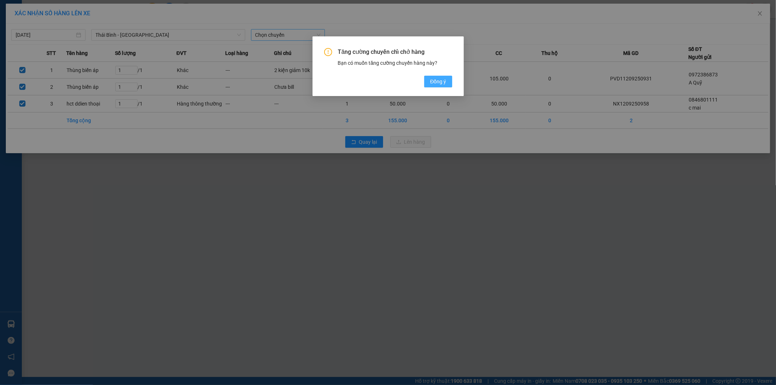
click at [440, 84] on span "Đồng ý" at bounding box center [438, 82] width 16 height 8
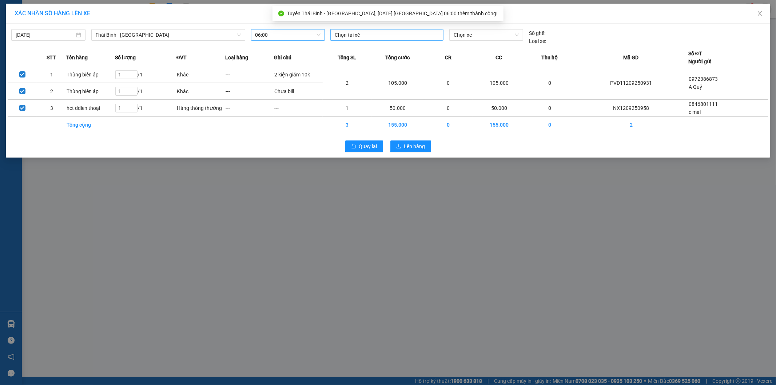
click at [370, 34] on div at bounding box center [387, 35] width 110 height 9
type input "tua"
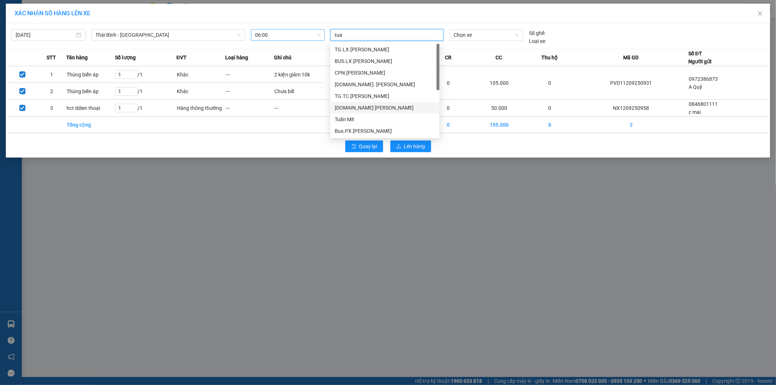
click at [372, 108] on div "TG.TC Bùi Văn Tuân" at bounding box center [385, 108] width 100 height 8
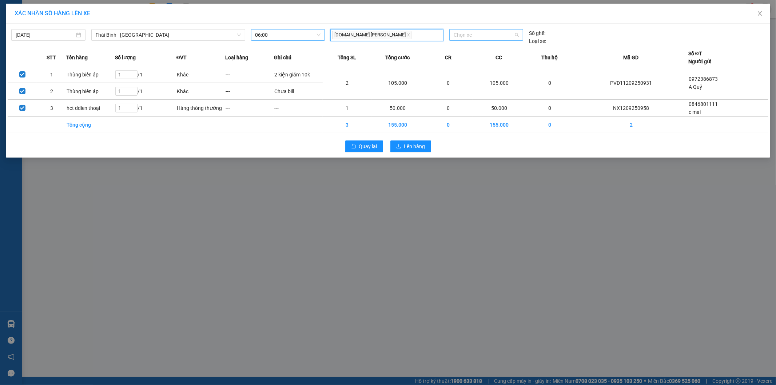
click at [474, 39] on span "Chọn xe" at bounding box center [486, 34] width 65 height 11
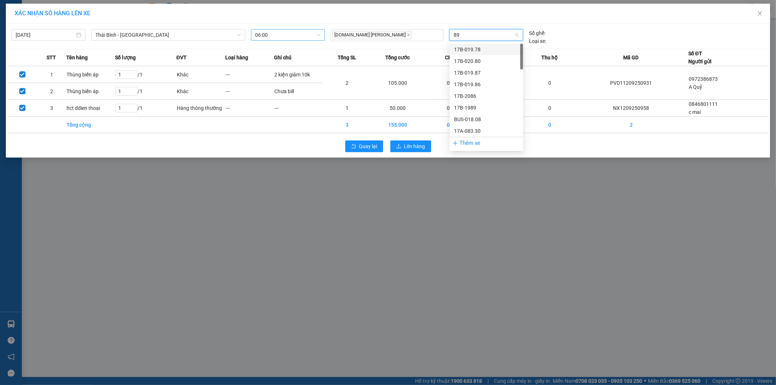
type input "898"
click at [472, 47] on div "29E-118.98" at bounding box center [486, 49] width 65 height 8
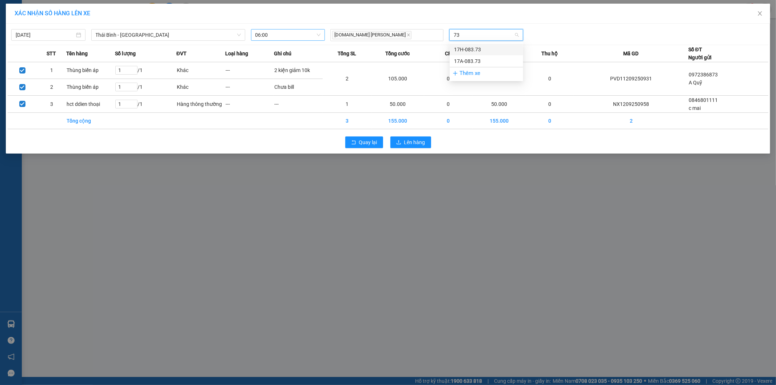
type input "7"
type input "03"
click at [476, 131] on div "29E-378.03" at bounding box center [486, 131] width 65 height 8
click at [428, 139] on button "Lên hàng" at bounding box center [410, 142] width 41 height 12
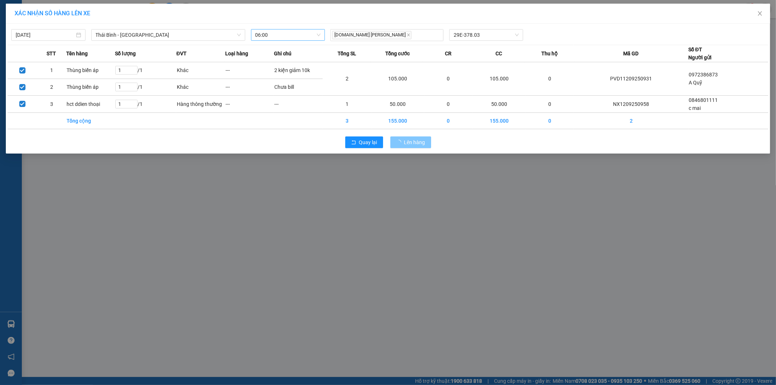
click at [424, 142] on span "Lên hàng" at bounding box center [414, 142] width 21 height 8
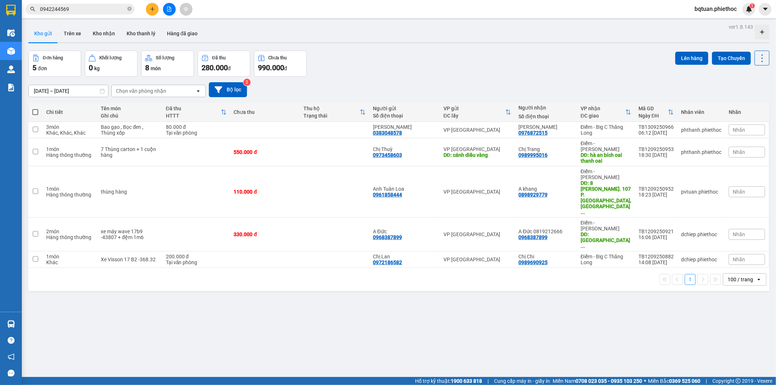
click at [452, 49] on div "ver 1.8.143 Kho gửi Trên xe Kho nhận Kho thanh lý Hàng đã giao Đơn hàng 5 đơn K…" at bounding box center [398, 214] width 747 height 385
drag, startPoint x: 455, startPoint y: 43, endPoint x: 453, endPoint y: 50, distance: 7.4
click at [453, 50] on div "ver 1.8.143 Kho gửi Trên xe Kho nhận Kho thanh lý Hàng đã giao Đơn hàng 5 đơn K…" at bounding box center [398, 214] width 747 height 385
click at [163, 132] on tr "3 món Khác, Khác, Khác Bao gạo , Bọc đen , Thùng xốp 80.000 đ Tại văn phòng Trầ…" at bounding box center [398, 130] width 741 height 16
checkbox input "true"
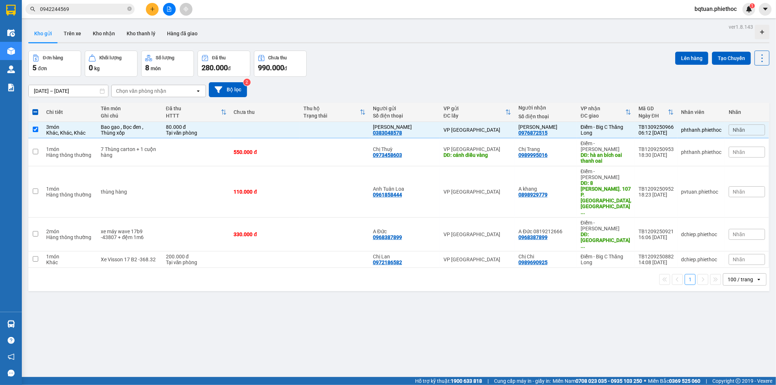
click at [574, 88] on div "12/09/2025 – 13/09/2025 Press the down arrow key to interact with the calendar …" at bounding box center [398, 89] width 741 height 15
click at [250, 268] on div "1 100 / trang open" at bounding box center [398, 279] width 741 height 23
drag, startPoint x: 252, startPoint y: 242, endPoint x: 528, endPoint y: 119, distance: 301.9
click at [264, 268] on div "1 100 / trang open" at bounding box center [398, 279] width 741 height 23
click at [483, 80] on div "12/09/2025 – 13/09/2025 Press the down arrow key to interact with the calendar …" at bounding box center [398, 90] width 741 height 26
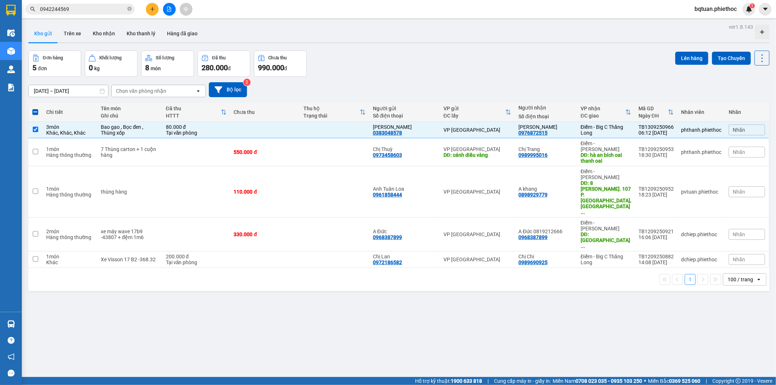
click at [488, 75] on div "Đơn hàng 5 đơn Khối lượng 0 kg Số lượng 8 món Đã thu 280.000 đ Chưa thu 990.000…" at bounding box center [398, 64] width 741 height 26
click at [693, 60] on button "Lên hàng" at bounding box center [691, 58] width 33 height 13
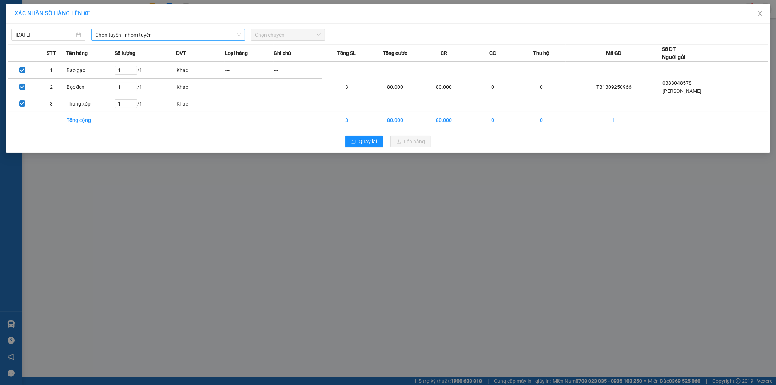
click at [201, 43] on div "12/09/2025 Chọn tuyến - nhóm tuyến Chọn chuyến STT Tên hàng Số lượng ĐVT Loại h…" at bounding box center [388, 88] width 765 height 129
click at [195, 34] on span "Chọn tuyến - nhóm tuyến" at bounding box center [168, 34] width 145 height 11
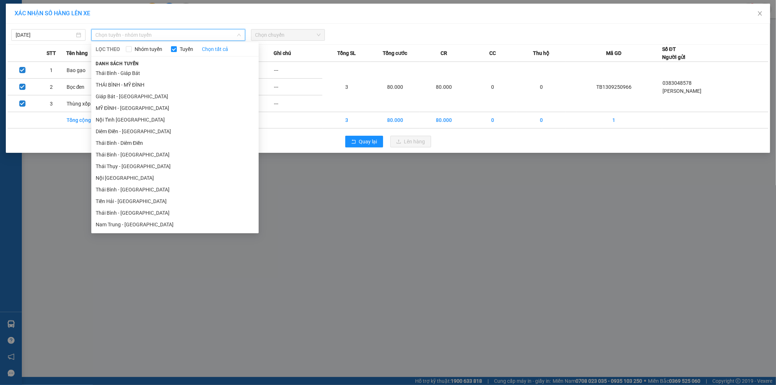
drag, startPoint x: 136, startPoint y: 82, endPoint x: 196, endPoint y: 53, distance: 65.6
click at [136, 82] on li "THÁI BÌNH - MỸ ĐÌNH" at bounding box center [174, 85] width 167 height 12
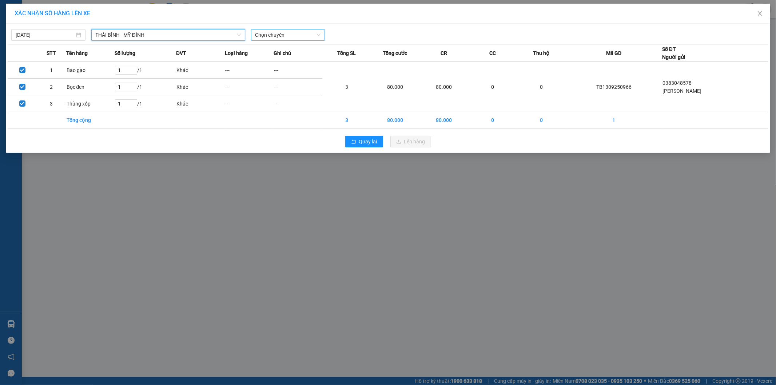
click at [268, 34] on span "Chọn chuyến" at bounding box center [288, 34] width 66 height 11
type input "2262"
click at [59, 40] on div "12/09/2025" at bounding box center [48, 35] width 74 height 12
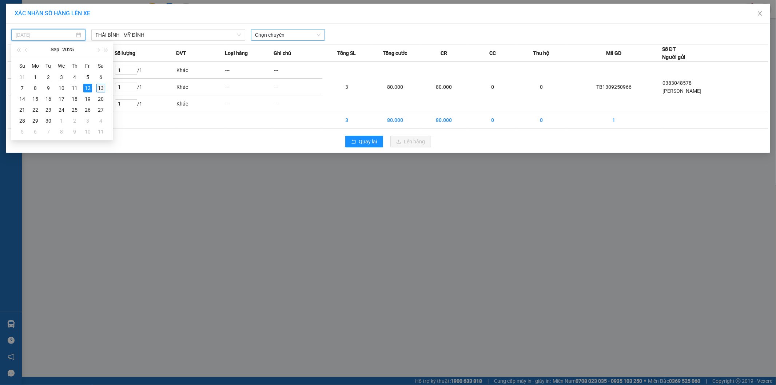
click at [98, 87] on div "13" at bounding box center [100, 88] width 9 height 9
type input "13/09/2025"
click at [271, 37] on span "22:00" at bounding box center [288, 34] width 66 height 11
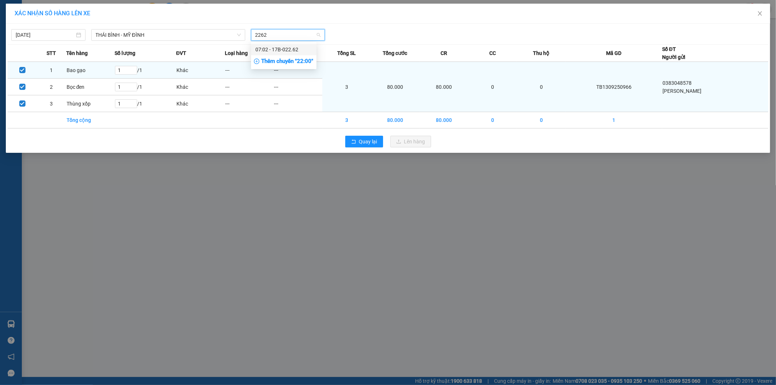
type input "2262"
click at [317, 71] on td "---" at bounding box center [298, 70] width 49 height 17
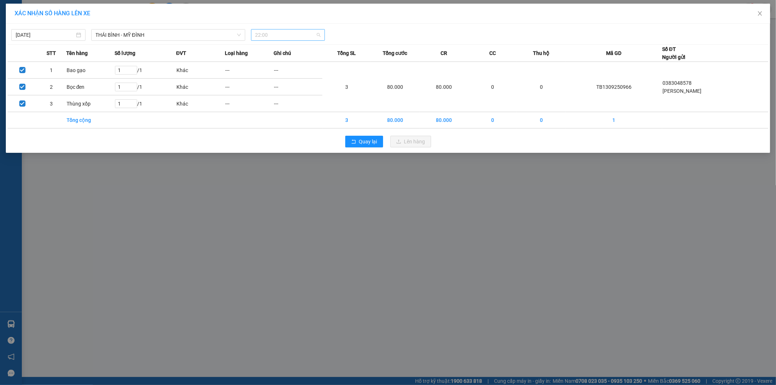
click at [288, 39] on span "22:00" at bounding box center [288, 34] width 66 height 11
type input "2262"
click at [287, 48] on div "07:02 - 17B-022.62" at bounding box center [283, 49] width 57 height 8
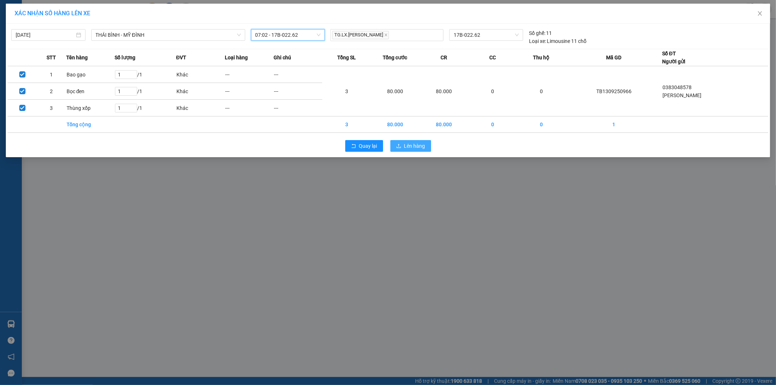
click at [401, 144] on icon "upload" at bounding box center [398, 145] width 5 height 5
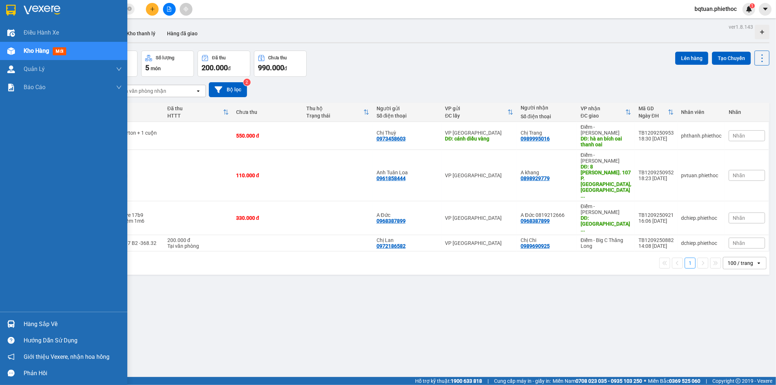
click at [5, 222] on div "Điều hành xe Kho hàng mới Quản Lý Quản lý chuyến Quản lý khách hàng Quản lý khá…" at bounding box center [63, 168] width 127 height 288
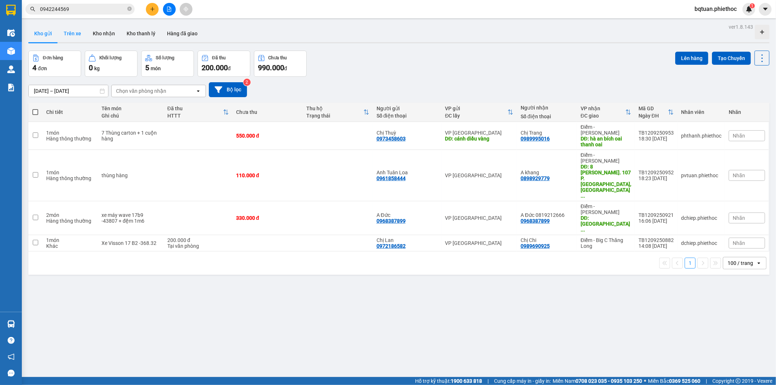
click at [73, 31] on button "Trên xe" at bounding box center [72, 33] width 29 height 17
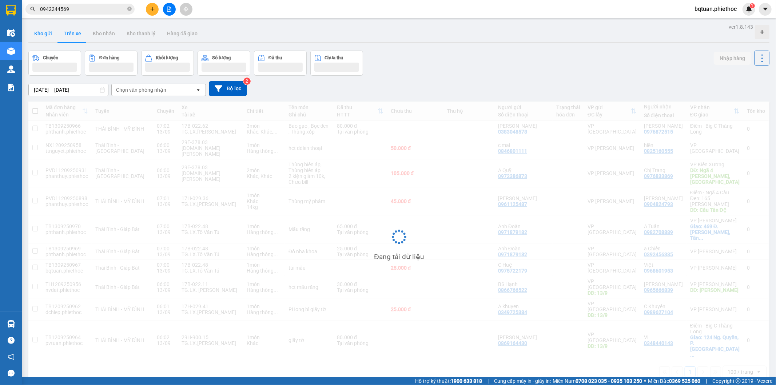
click at [44, 34] on button "Kho gửi" at bounding box center [42, 33] width 29 height 17
click at [44, 35] on button "Kho gửi" at bounding box center [42, 33] width 29 height 17
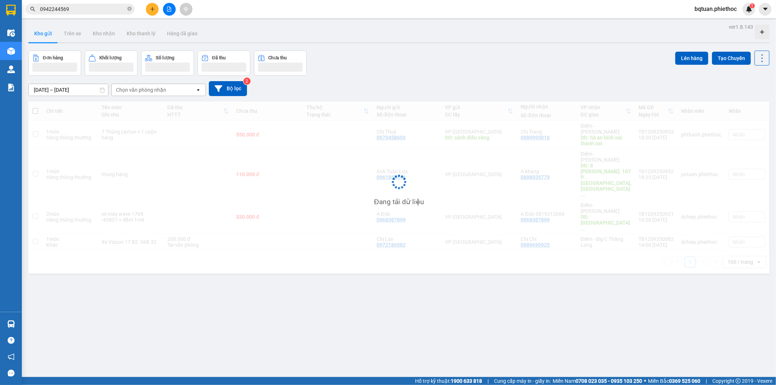
click at [44, 36] on button "Kho gửi" at bounding box center [42, 33] width 29 height 17
drag, startPoint x: 44, startPoint y: 36, endPoint x: 269, endPoint y: 36, distance: 224.2
click at [100, 36] on div "Kho gửi Trên xe Kho nhận Kho thanh lý Hàng đã giao" at bounding box center [398, 34] width 741 height 19
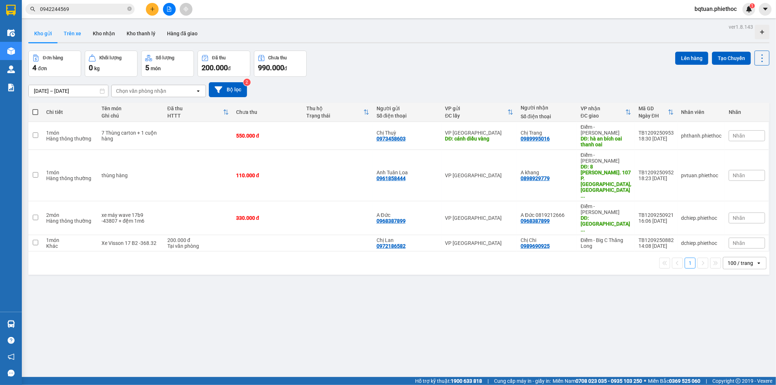
click at [72, 35] on button "Trên xe" at bounding box center [72, 33] width 29 height 17
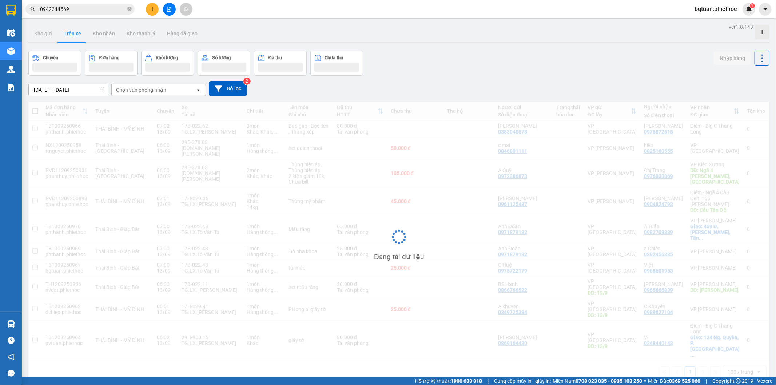
drag, startPoint x: 448, startPoint y: 45, endPoint x: 209, endPoint y: 103, distance: 246.0
click at [447, 45] on div "ver 1.8.143 Kho gửi Trên xe Kho nhận Kho thanh lý Hàng đã giao Chuyến Đơn hàng …" at bounding box center [398, 214] width 747 height 385
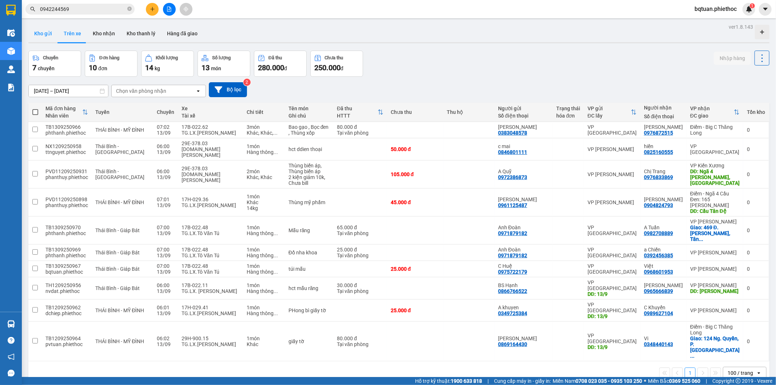
click at [48, 34] on button "Kho gửi" at bounding box center [42, 33] width 29 height 17
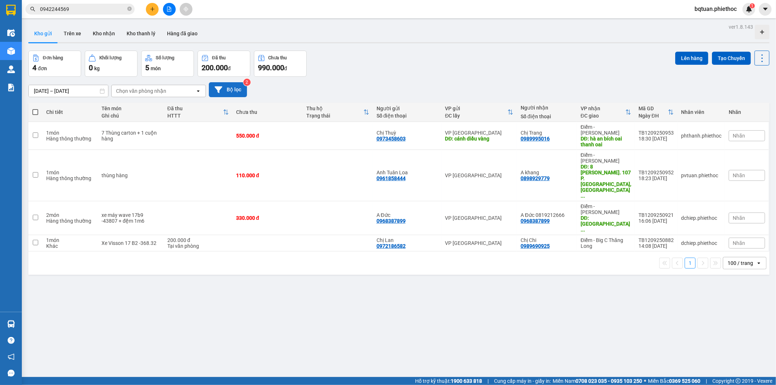
click at [219, 86] on icon at bounding box center [219, 90] width 8 height 8
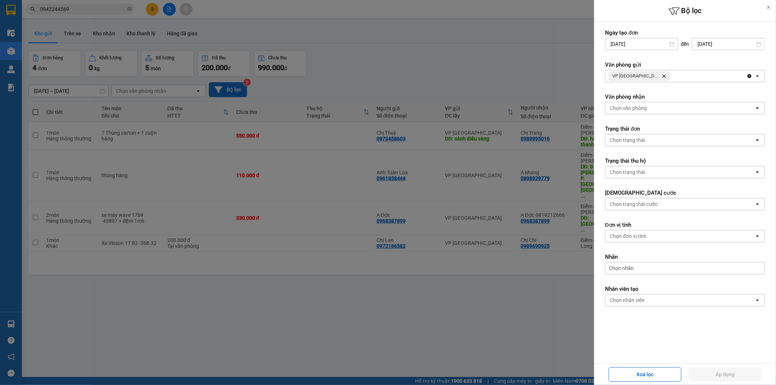
click at [671, 70] on div "VP Thái Bình Delete" at bounding box center [676, 76] width 141 height 12
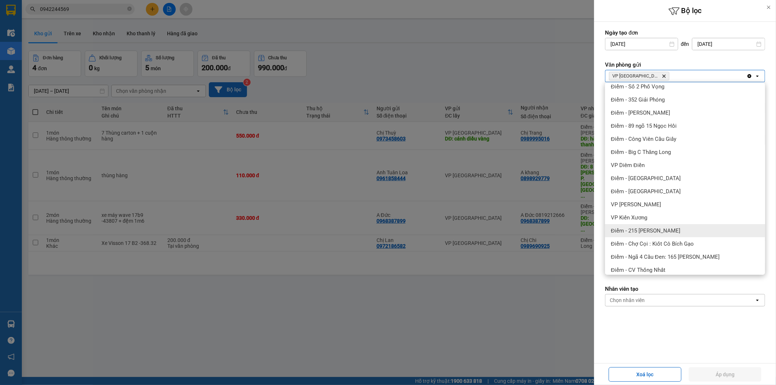
scroll to position [135, 0]
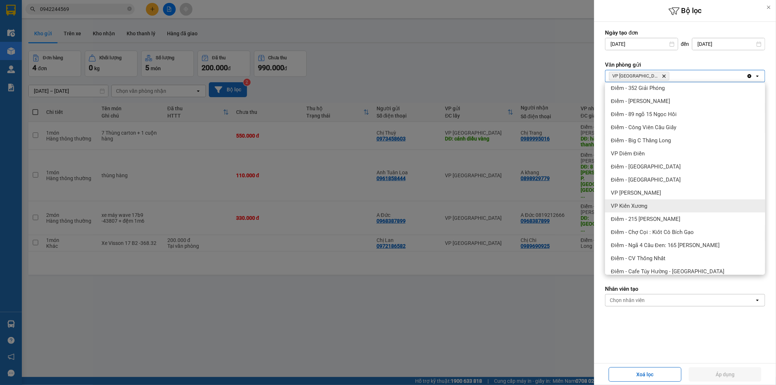
click at [654, 203] on div "VP Kiến Xương" at bounding box center [685, 205] width 160 height 13
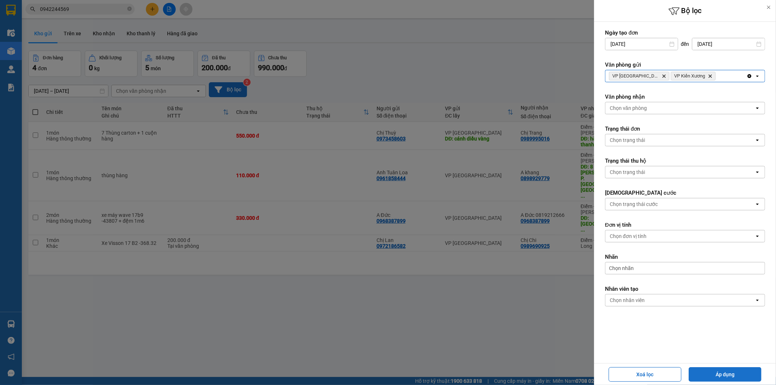
drag, startPoint x: 729, startPoint y: 371, endPoint x: 629, endPoint y: 308, distance: 118.9
click at [729, 370] on button "Áp dụng" at bounding box center [725, 374] width 73 height 15
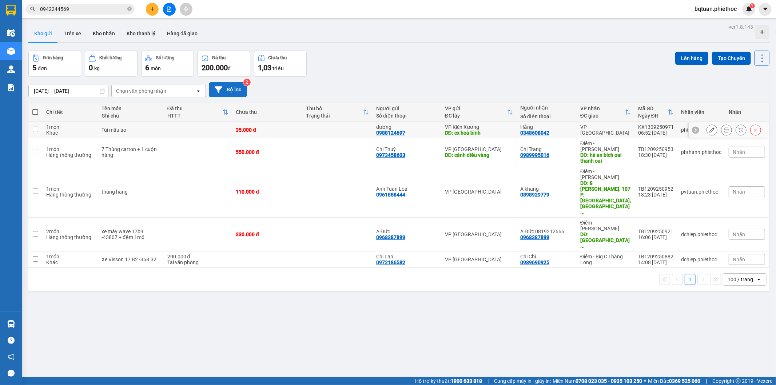
click at [488, 127] on div "VP Kiến Xương" at bounding box center [479, 127] width 68 height 6
checkbox input "true"
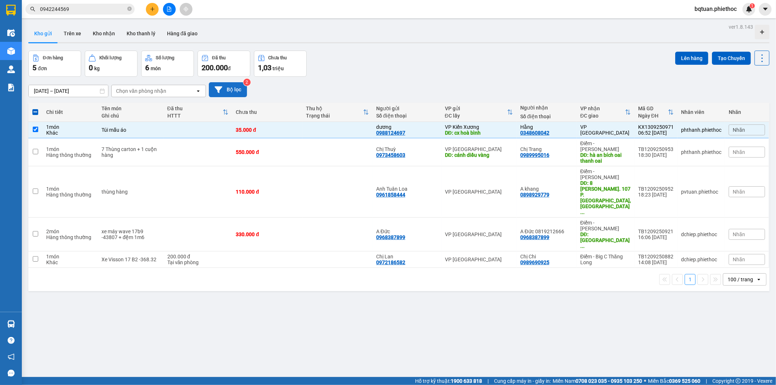
drag, startPoint x: 530, startPoint y: 52, endPoint x: 547, endPoint y: 54, distance: 16.4
click at [542, 53] on div "Đơn hàng 5 đơn Khối lượng 0 kg Số lượng 6 món Đã thu 200.000 đ Chưa thu 1,03 tr…" at bounding box center [398, 64] width 741 height 26
click at [682, 53] on button "Lên hàng" at bounding box center [691, 58] width 33 height 13
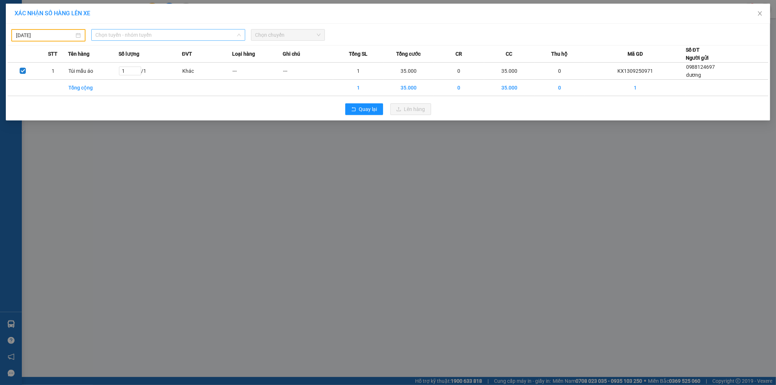
click at [197, 39] on span "Chọn tuyến - nhóm tuyến" at bounding box center [168, 34] width 145 height 11
click at [63, 37] on input "12/09/2025" at bounding box center [45, 35] width 58 height 8
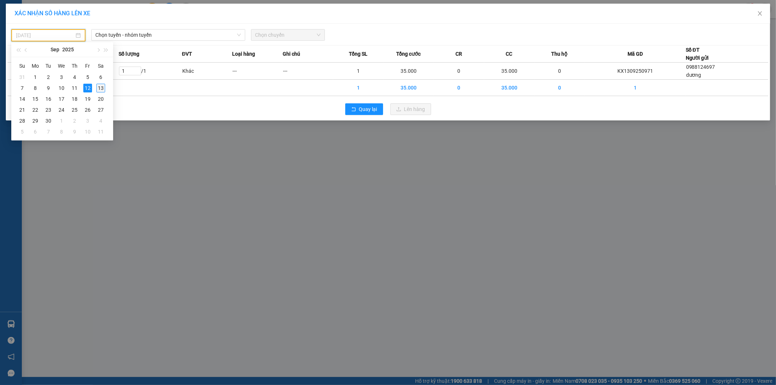
click at [103, 87] on div "13" at bounding box center [100, 88] width 9 height 9
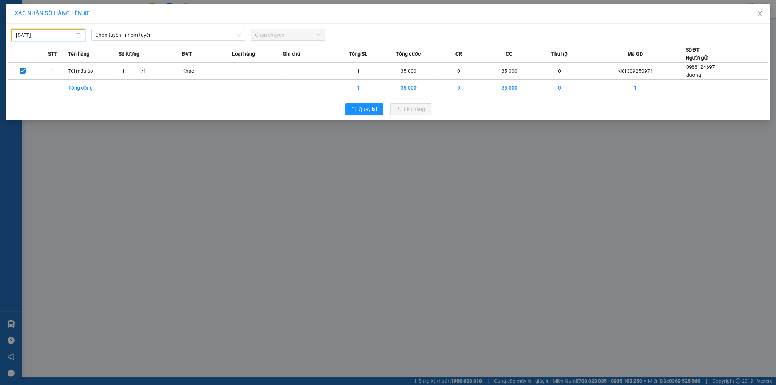
type input "13/09/2025"
click at [166, 33] on span "Chọn tuyến - nhóm tuyến" at bounding box center [168, 34] width 145 height 11
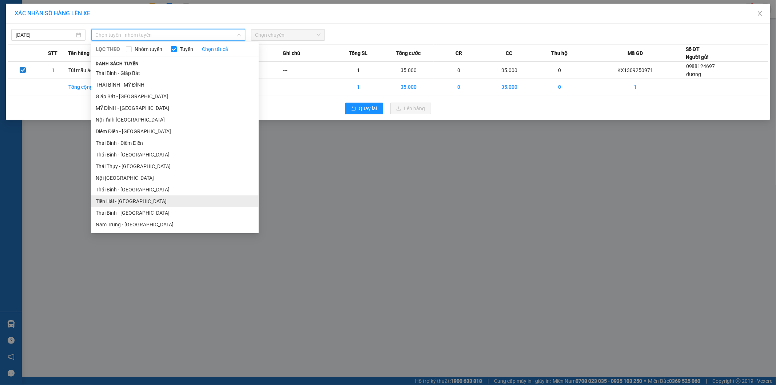
drag, startPoint x: 136, startPoint y: 203, endPoint x: 137, endPoint y: 199, distance: 3.7
click at [136, 203] on li "Tiền Hải - Thái Bình" at bounding box center [174, 201] width 167 height 12
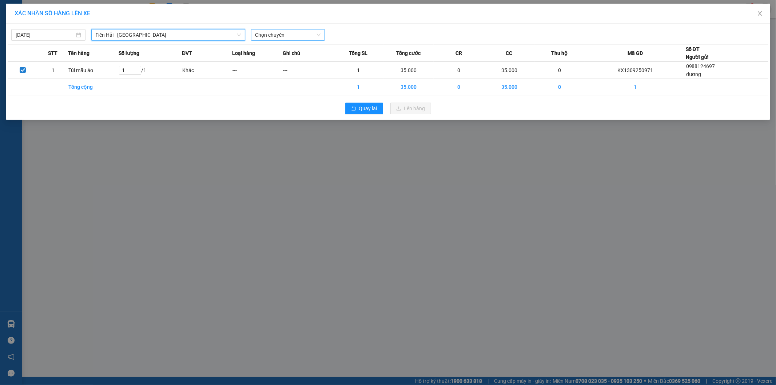
click at [278, 34] on span "Chọn chuyến" at bounding box center [288, 34] width 66 height 11
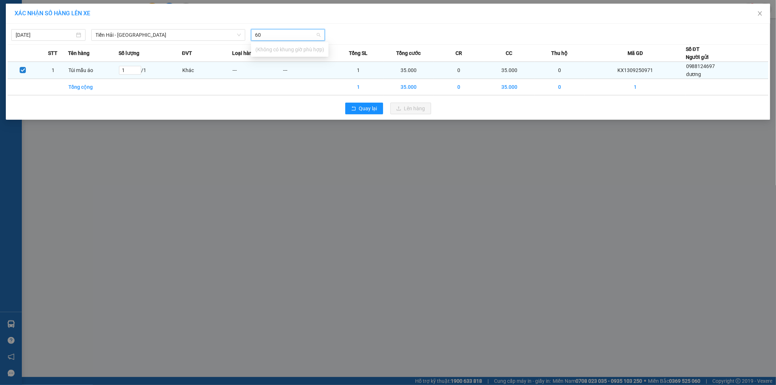
type input "6"
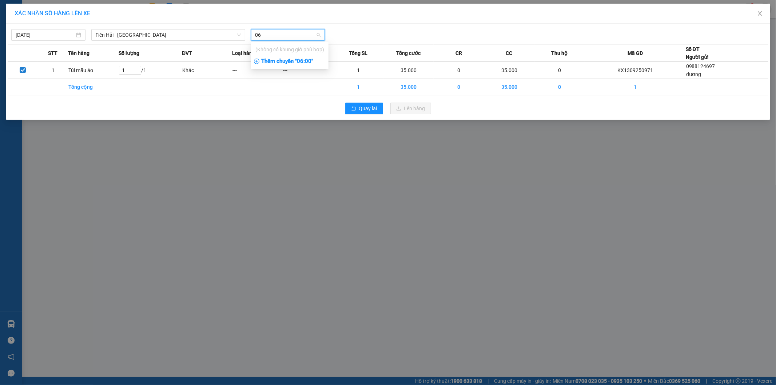
type input "06"
click at [310, 64] on div "Thêm chuyến " 06:00 "" at bounding box center [290, 61] width 78 height 12
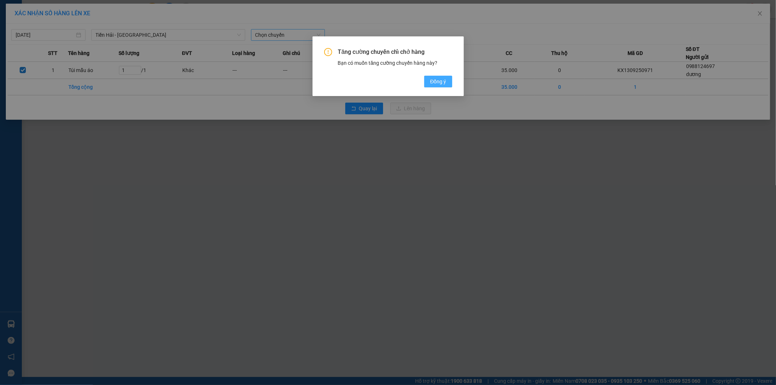
click at [428, 78] on button "Đồng ý" at bounding box center [438, 82] width 28 height 12
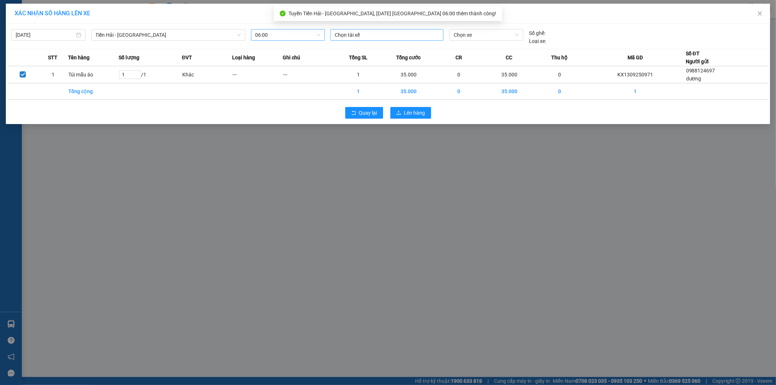
click at [372, 39] on div at bounding box center [387, 35] width 110 height 9
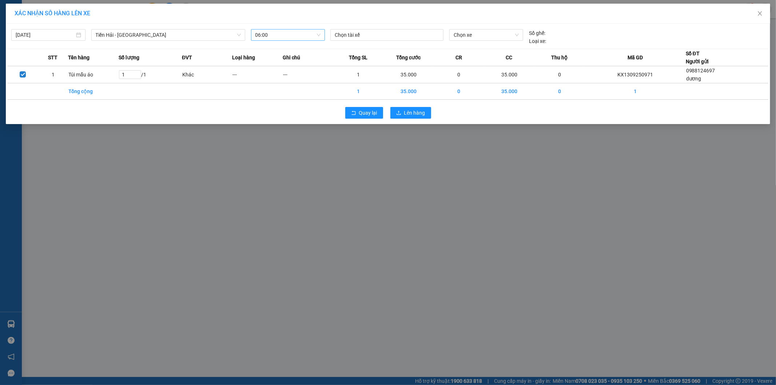
click at [30, 55] on th at bounding box center [23, 57] width 30 height 17
click at [390, 33] on div at bounding box center [387, 35] width 110 height 9
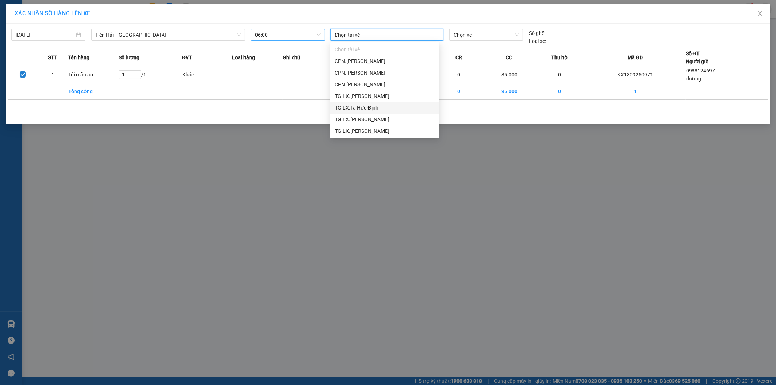
type input "tu"
click at [379, 47] on div "TG.LX.Tô Văn Tú" at bounding box center [385, 49] width 100 height 8
click at [467, 32] on span "Chọn xe" at bounding box center [486, 34] width 65 height 11
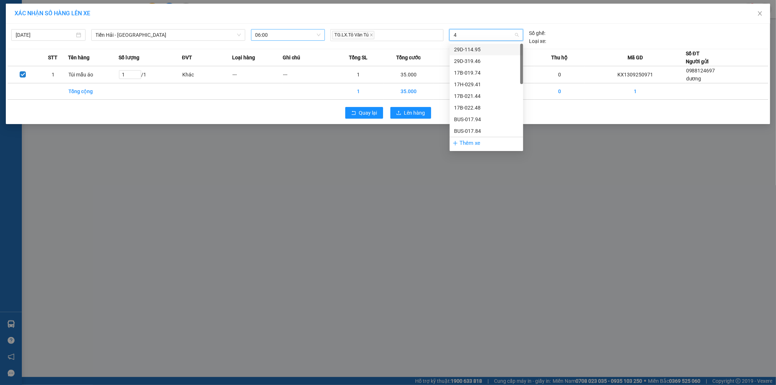
type input "48"
click at [481, 51] on div "17B-022.48" at bounding box center [486, 49] width 65 height 8
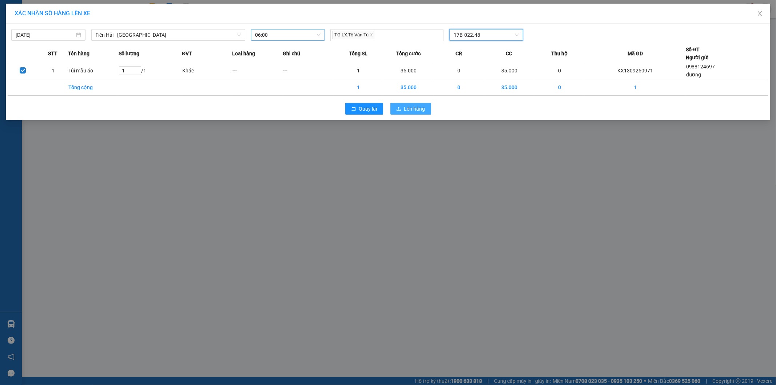
drag, startPoint x: 416, startPoint y: 108, endPoint x: 354, endPoint y: 86, distance: 66.4
click at [417, 108] on span "Lên hàng" at bounding box center [414, 109] width 21 height 8
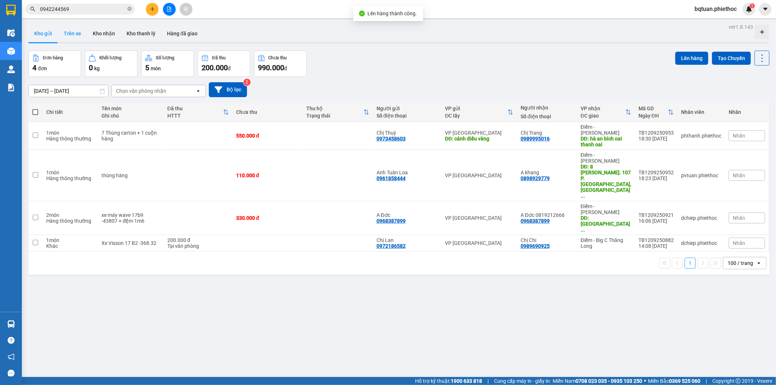
click at [71, 37] on button "Trên xe" at bounding box center [72, 33] width 29 height 17
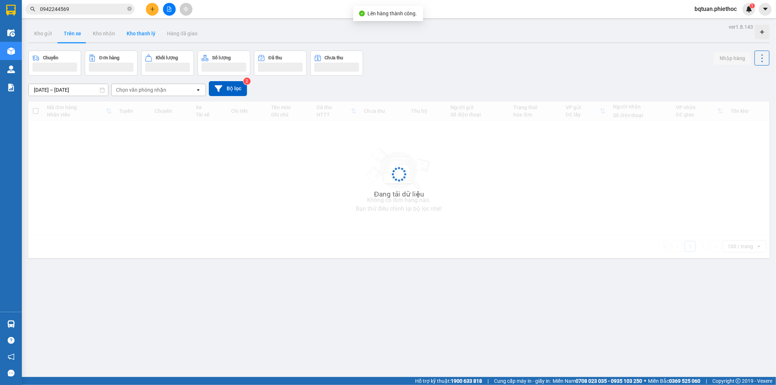
click at [70, 36] on button "Trên xe" at bounding box center [72, 33] width 29 height 17
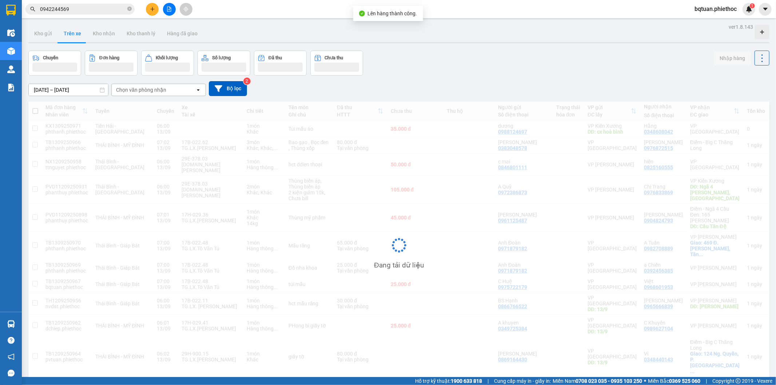
drag, startPoint x: 432, startPoint y: 46, endPoint x: 446, endPoint y: 57, distance: 17.6
click at [435, 46] on div "ver 1.8.143 Kho gửi Trên xe Kho nhận Kho thanh lý Hàng đã giao Chuyến Đơn hàng …" at bounding box center [398, 214] width 747 height 385
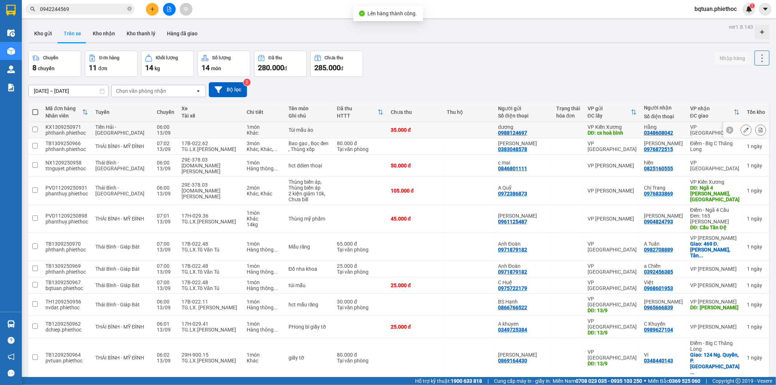
click at [584, 130] on td at bounding box center [568, 130] width 31 height 16
checkbox input "true"
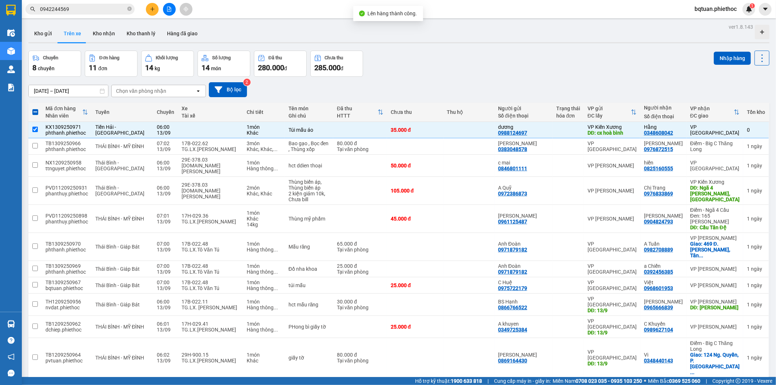
drag, startPoint x: 725, startPoint y: 57, endPoint x: 659, endPoint y: 56, distance: 65.5
click at [724, 56] on button "Nhập hàng" at bounding box center [732, 58] width 37 height 13
click at [41, 29] on button "Kho gửi" at bounding box center [42, 33] width 29 height 17
click at [41, 33] on button "Kho gửi" at bounding box center [42, 33] width 29 height 17
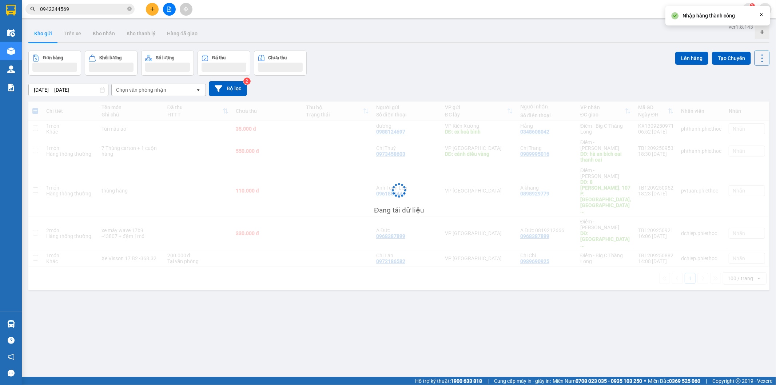
drag, startPoint x: 430, startPoint y: 40, endPoint x: 489, endPoint y: 85, distance: 74.6
click at [439, 45] on div "ver 1.8.143 Kho gửi Trên xe Kho nhận Kho thanh lý Hàng đã giao Đơn hàng Khối lư…" at bounding box center [398, 214] width 747 height 385
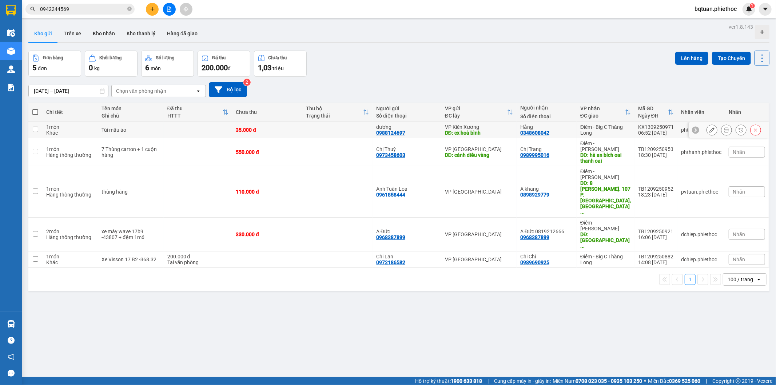
drag, startPoint x: 147, startPoint y: 130, endPoint x: 311, endPoint y: 100, distance: 166.5
click at [147, 130] on div "Túi mẫu áo" at bounding box center [131, 130] width 58 height 6
checkbox input "true"
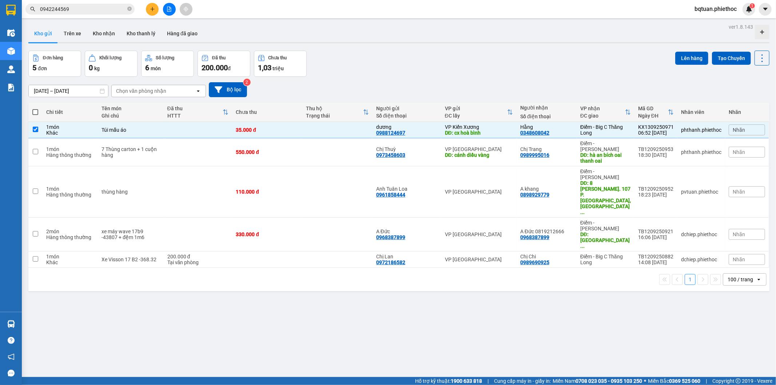
drag, startPoint x: 535, startPoint y: 50, endPoint x: 595, endPoint y: 48, distance: 60.4
click at [536, 50] on div "ver 1.8.143 Kho gửi Trên xe Kho nhận Kho thanh lý Hàng đã giao Đơn hàng 5 đơn K…" at bounding box center [398, 214] width 747 height 385
click at [690, 58] on button "Lên hàng" at bounding box center [691, 58] width 33 height 13
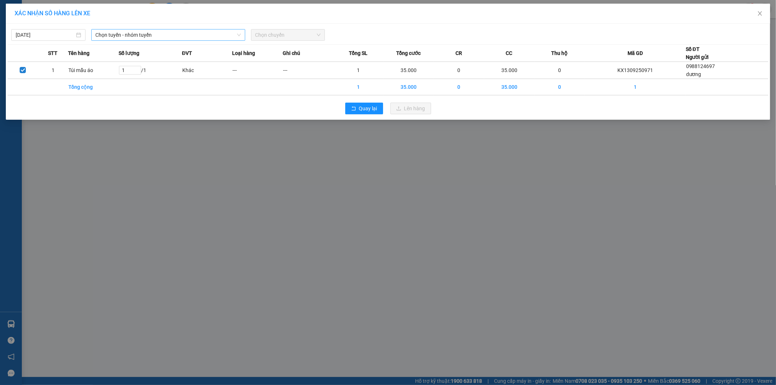
click at [179, 37] on span "Chọn tuyến - nhóm tuyến" at bounding box center [168, 34] width 145 height 11
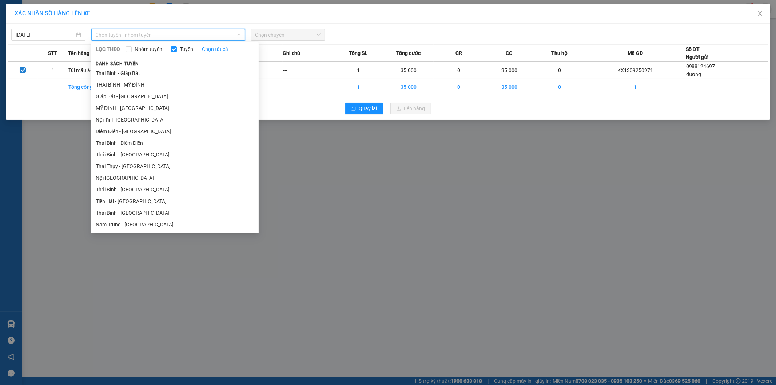
drag, startPoint x: 130, startPoint y: 83, endPoint x: 229, endPoint y: 55, distance: 102.7
click at [130, 84] on li "THÁI BÌNH - MỸ ĐÌNH" at bounding box center [174, 85] width 167 height 12
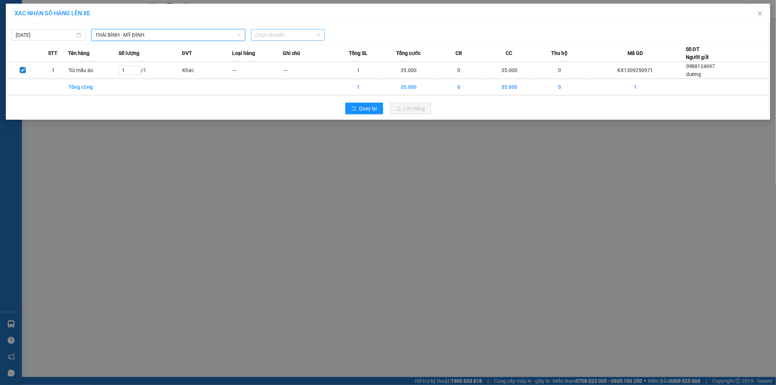
click at [286, 31] on span "Chọn chuyến" at bounding box center [288, 34] width 66 height 11
type input "2262"
drag, startPoint x: 280, startPoint y: 48, endPoint x: 286, endPoint y: 49, distance: 5.9
click at [281, 48] on div "07:02 - 17B-022.62" at bounding box center [283, 49] width 57 height 8
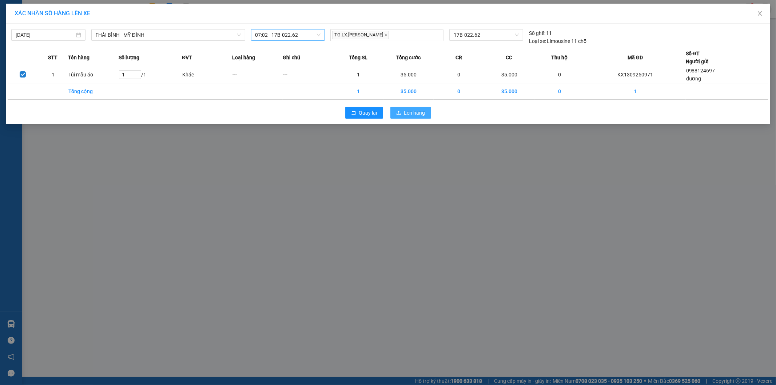
click at [407, 116] on span "Lên hàng" at bounding box center [414, 113] width 21 height 8
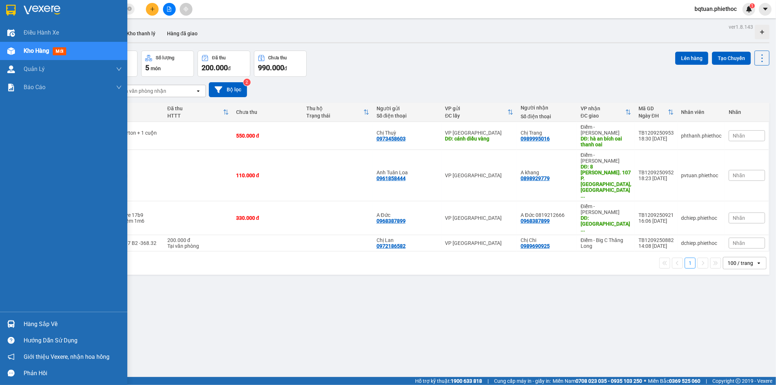
drag, startPoint x: 13, startPoint y: 159, endPoint x: 16, endPoint y: 170, distance: 11.7
click at [13, 160] on div "Điều hành xe Kho hàng mới Quản Lý Quản lý chuyến Quản lý khách hàng Quản lý khá…" at bounding box center [63, 168] width 127 height 288
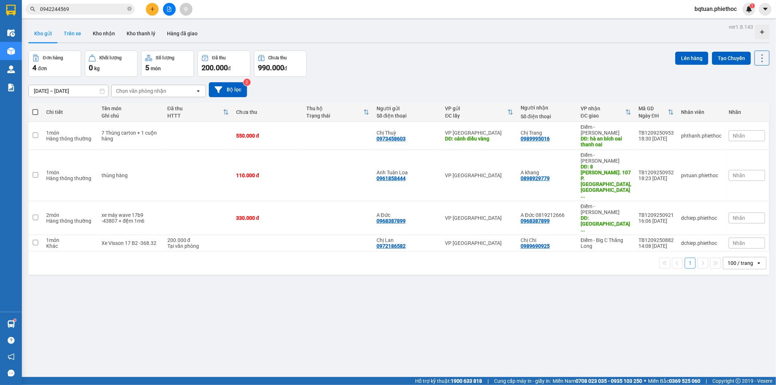
click at [67, 33] on button "Trên xe" at bounding box center [72, 33] width 29 height 17
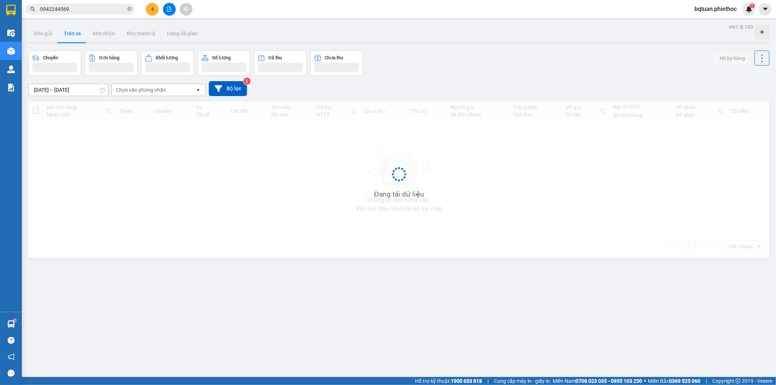
scroll to position [1, 0]
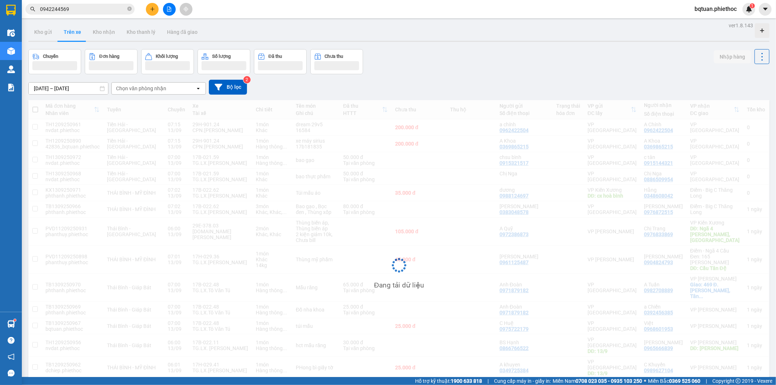
drag, startPoint x: 486, startPoint y: 38, endPoint x: 241, endPoint y: 98, distance: 252.1
click at [471, 39] on div "Kho gửi Trên xe Kho nhận Kho thanh lý Hàng đã giao" at bounding box center [398, 32] width 741 height 19
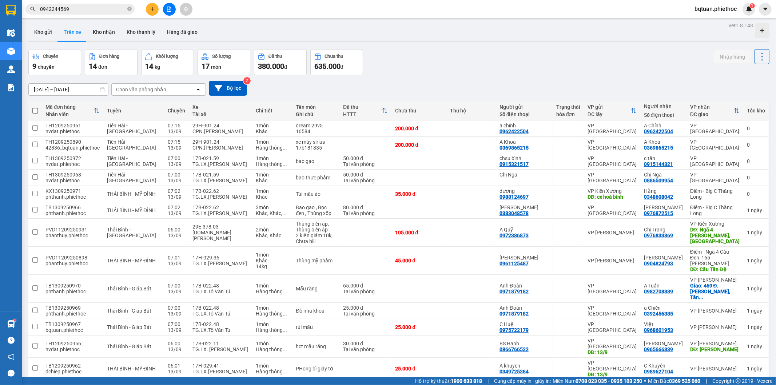
click at [162, 90] on div "Chọn văn phòng nhận" at bounding box center [141, 89] width 50 height 7
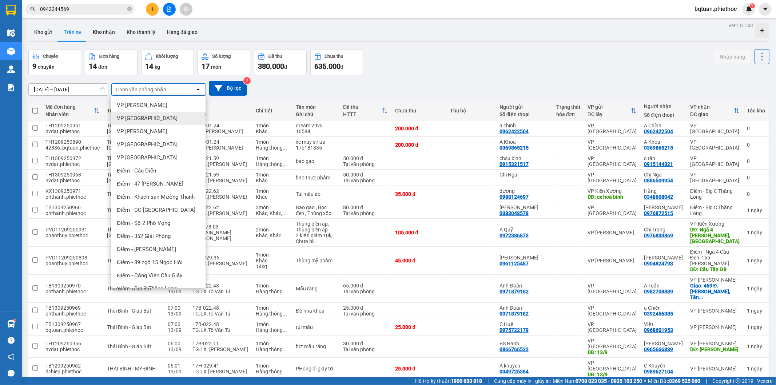
click at [154, 118] on div "VP Thái Bình" at bounding box center [158, 118] width 95 height 13
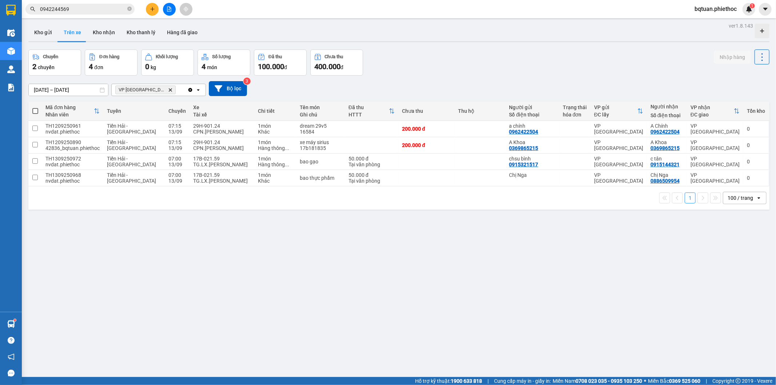
scroll to position [0, 0]
drag, startPoint x: 499, startPoint y: 48, endPoint x: 493, endPoint y: 51, distance: 6.5
click at [500, 48] on div "ver 1.8.143 Kho gửi Trên xe Kho nhận Kho thanh lý Hàng đã giao Chuyến 2 chuyến …" at bounding box center [398, 214] width 747 height 385
click at [212, 130] on div "CPN.Phạm Thanh Quang" at bounding box center [222, 133] width 58 height 6
checkbox input "true"
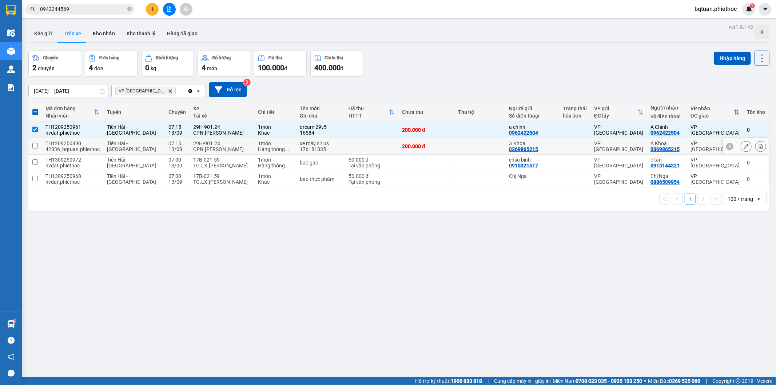
drag, startPoint x: 212, startPoint y: 141, endPoint x: 212, endPoint y: 131, distance: 9.8
click at [212, 142] on div "29H-901.24" at bounding box center [222, 143] width 58 height 6
checkbox input "true"
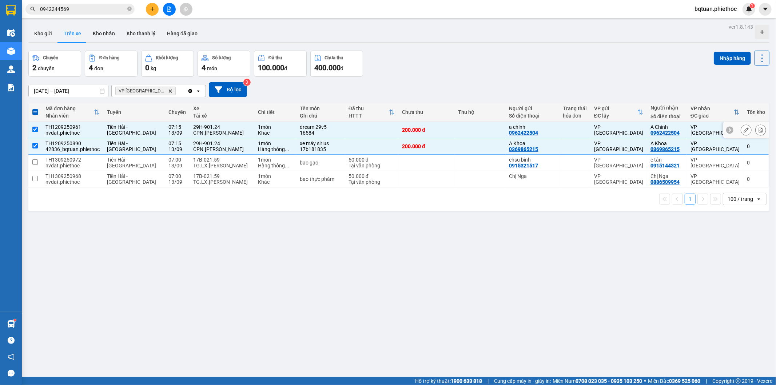
click at [212, 129] on div "29H-901.24" at bounding box center [222, 127] width 58 height 6
checkbox input "false"
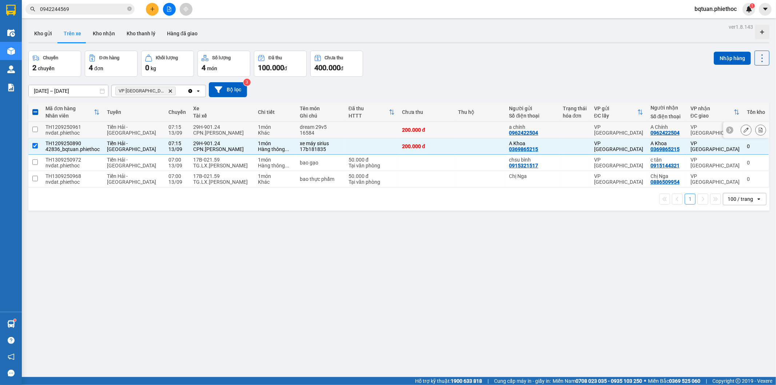
click at [213, 140] on div "29H-901.24" at bounding box center [222, 143] width 58 height 6
checkbox input "false"
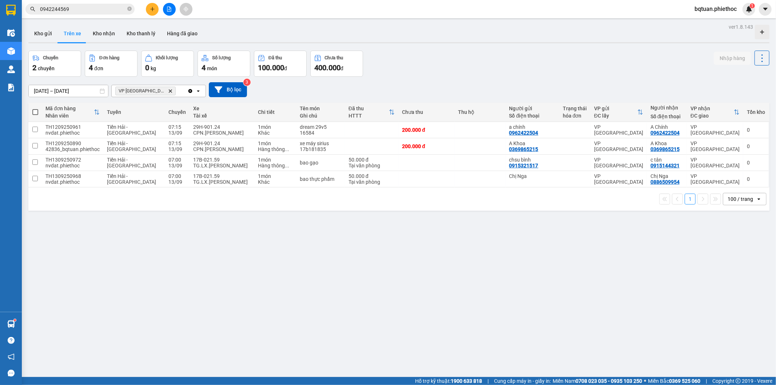
click at [482, 52] on div "Chuyến 2 chuyến Đơn hàng 4 đơn Khối lượng 0 kg Số lượng 4 món Đã thu 100.000 đ …" at bounding box center [398, 64] width 741 height 26
drag, startPoint x: 480, startPoint y: 38, endPoint x: 475, endPoint y: 40, distance: 6.0
click at [480, 38] on div "Kho gửi Trên xe Kho nhận Kho thanh lý Hàng đã giao" at bounding box center [398, 34] width 741 height 19
click at [31, 30] on button "Kho gửi" at bounding box center [42, 33] width 29 height 17
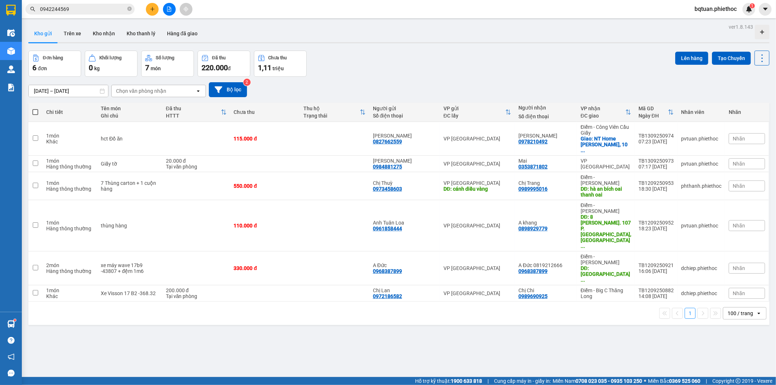
click at [425, 39] on div "Kho gửi Trên xe Kho nhận Kho thanh lý Hàng đã giao" at bounding box center [398, 34] width 741 height 19
